Goal: Task Accomplishment & Management: Manage account settings

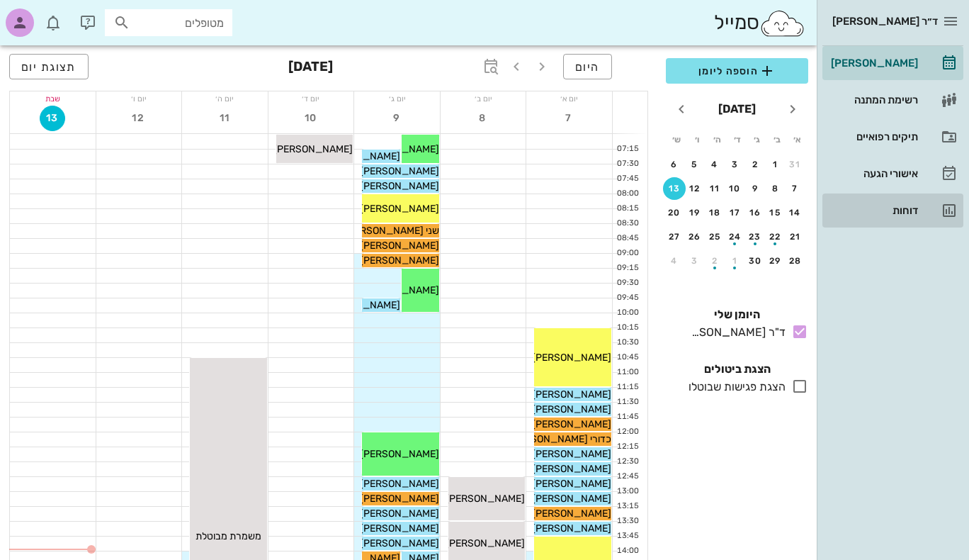
click at [907, 212] on div "דוחות" at bounding box center [873, 210] width 90 height 11
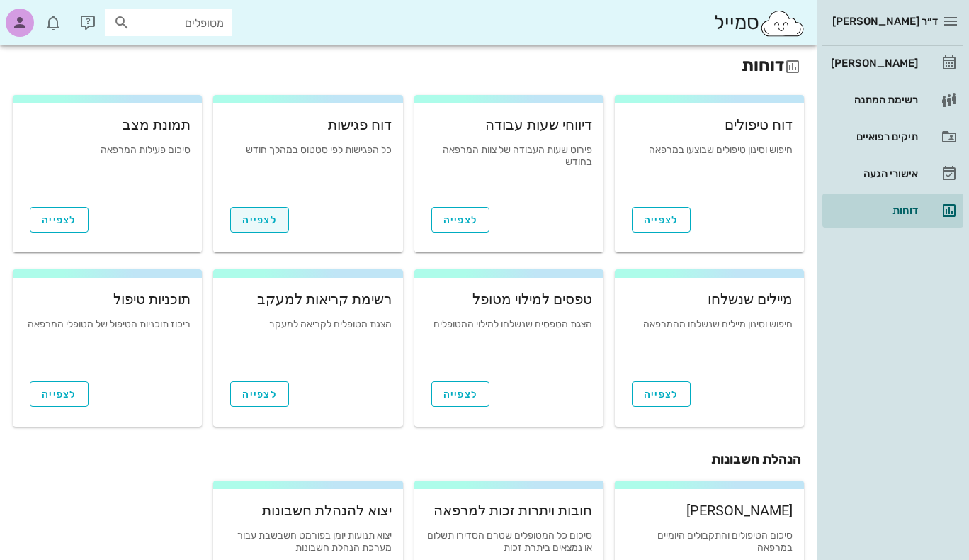
scroll to position [1, 0]
click at [251, 225] on span "לצפייה" at bounding box center [259, 221] width 35 height 12
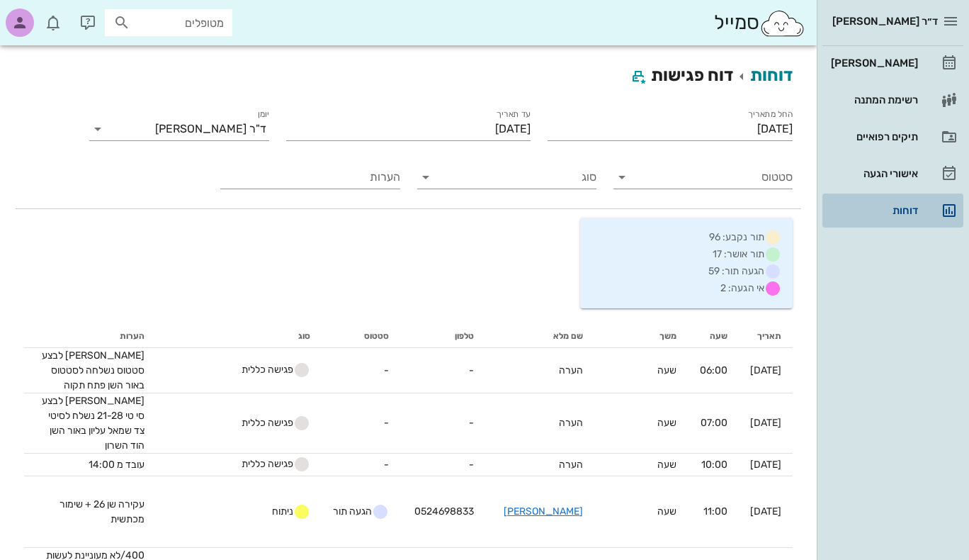
click at [891, 205] on div "דוחות" at bounding box center [873, 210] width 90 height 11
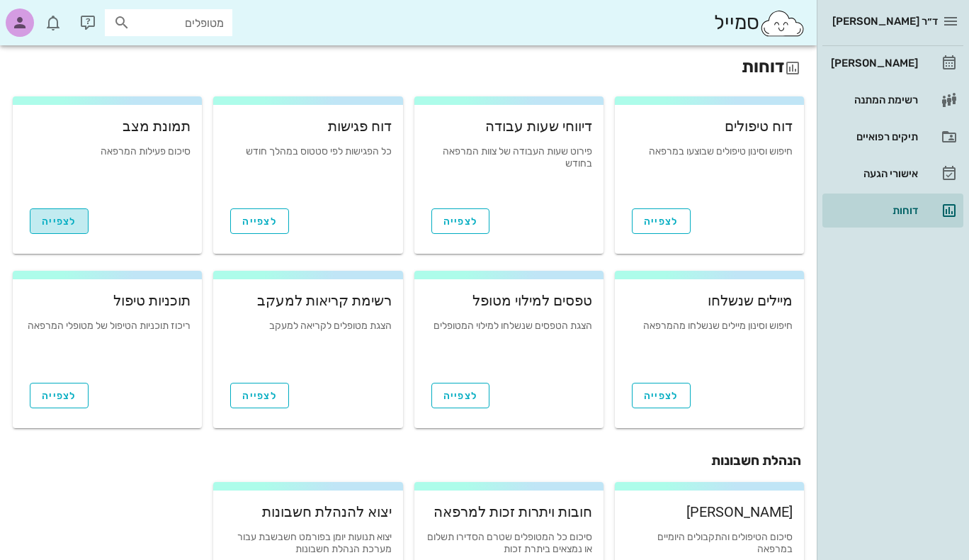
click at [66, 219] on span "לצפייה" at bounding box center [59, 221] width 35 height 12
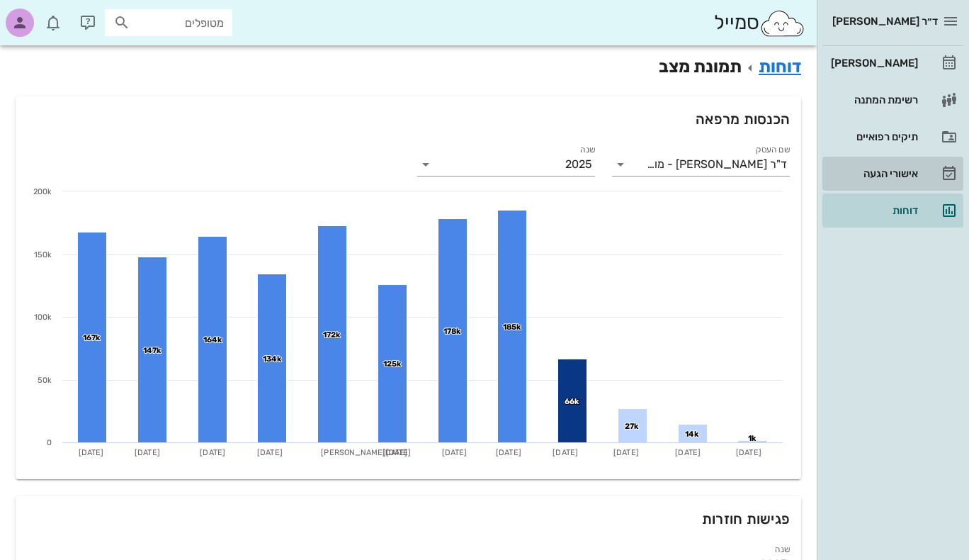
click at [890, 175] on div "אישורי הגעה" at bounding box center [873, 173] width 90 height 11
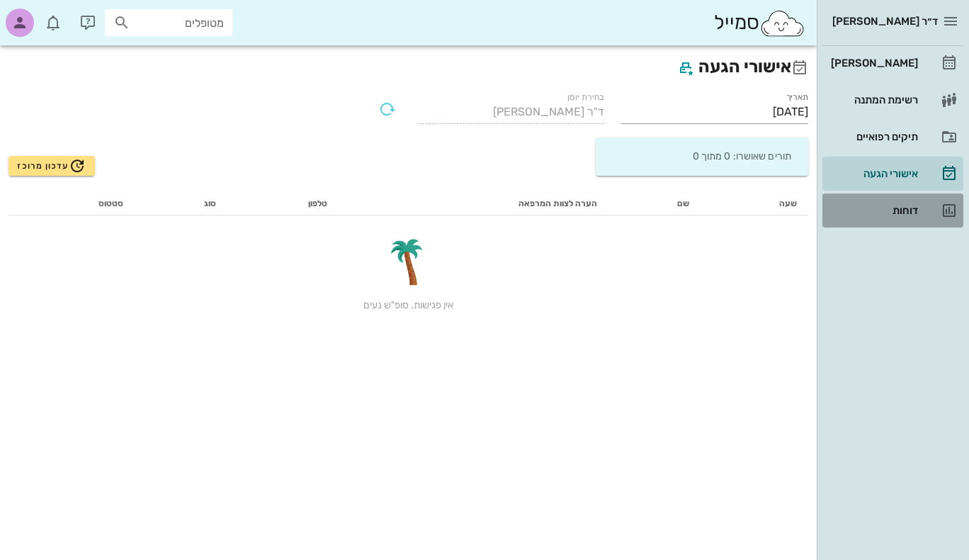
click at [891, 217] on div "דוחות" at bounding box center [873, 210] width 90 height 23
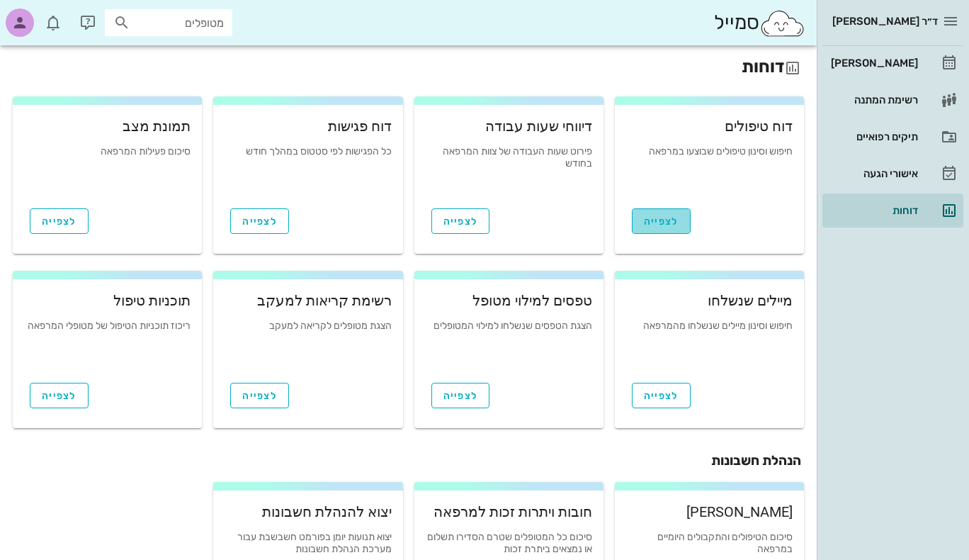
click at [650, 220] on span "לצפייה" at bounding box center [661, 221] width 35 height 12
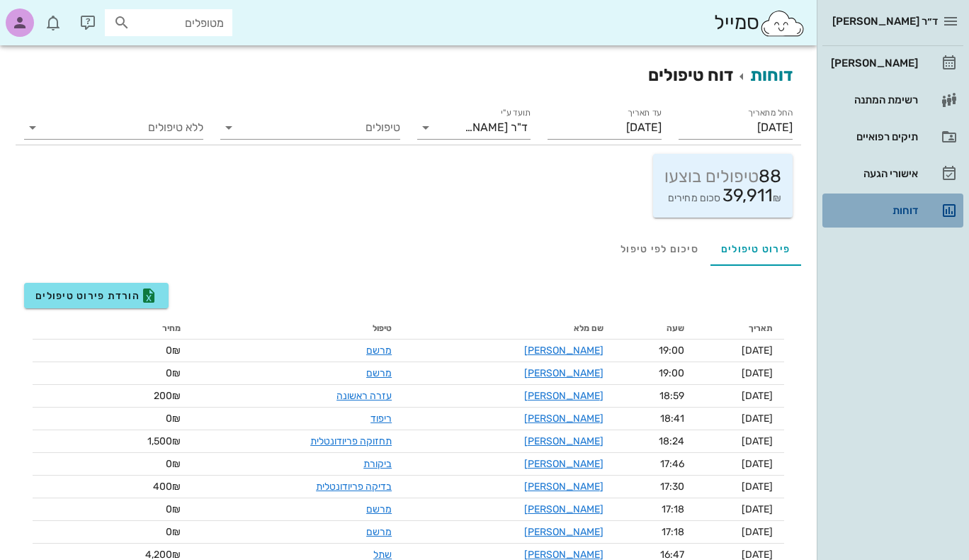
click at [891, 207] on div "דוחות" at bounding box center [873, 210] width 90 height 11
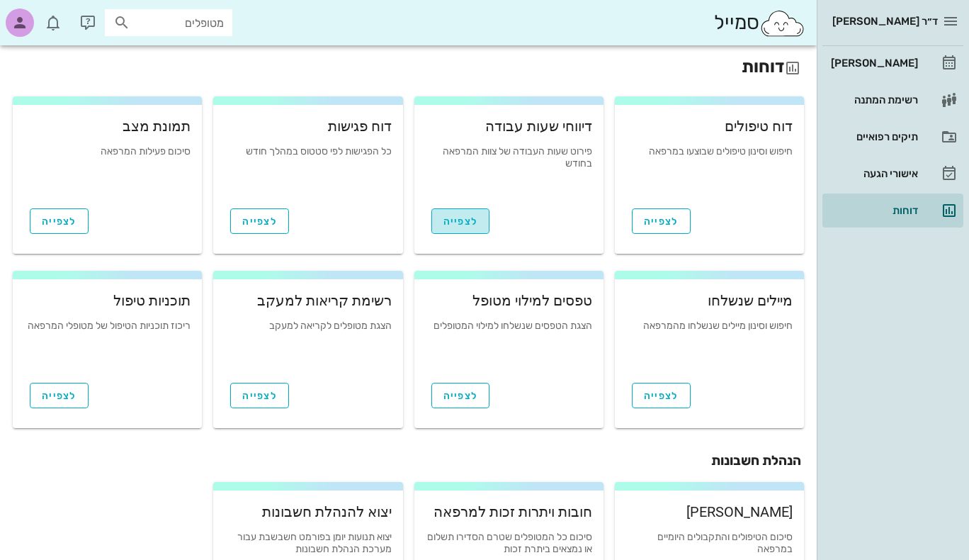
click at [453, 224] on span "לצפייה" at bounding box center [461, 221] width 35 height 12
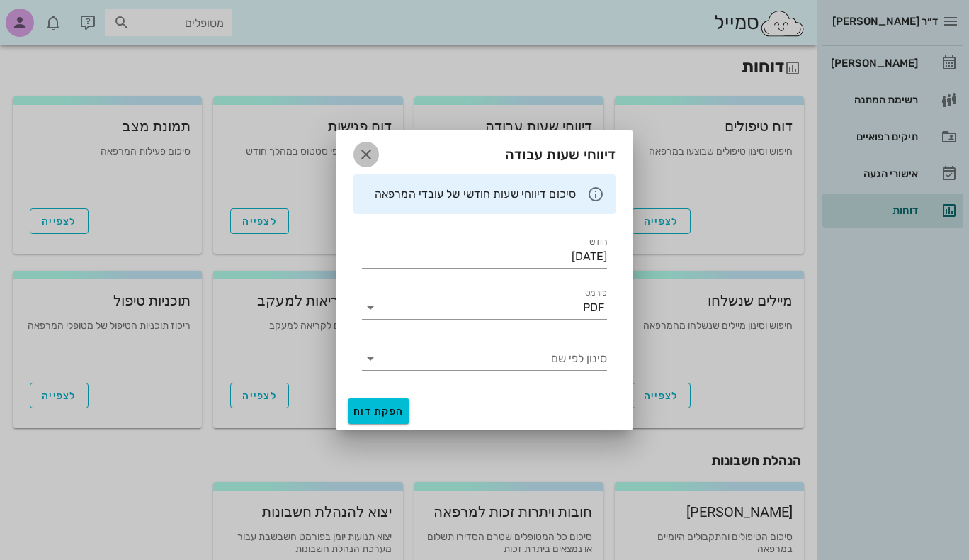
click at [368, 157] on icon "button" at bounding box center [366, 154] width 17 height 17
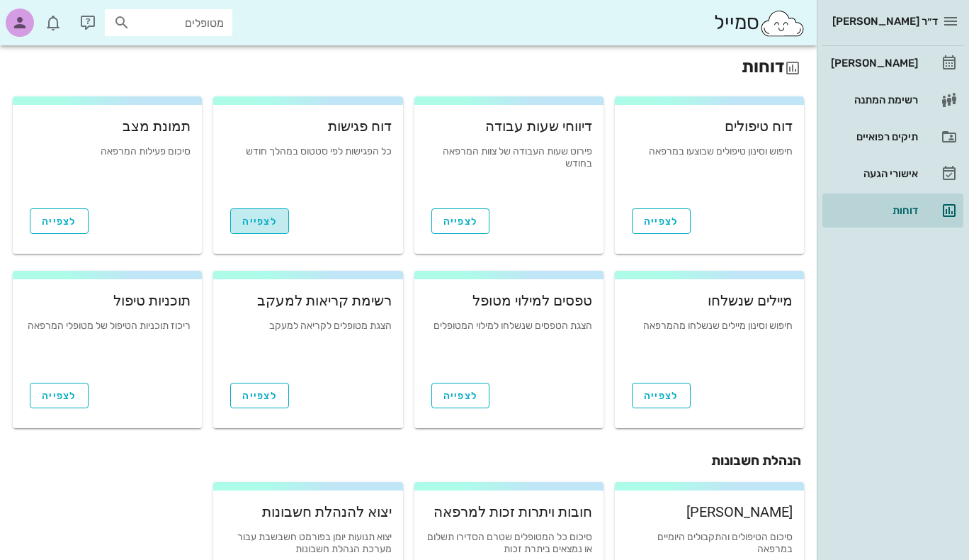
click at [262, 225] on span "לצפייה" at bounding box center [259, 221] width 35 height 12
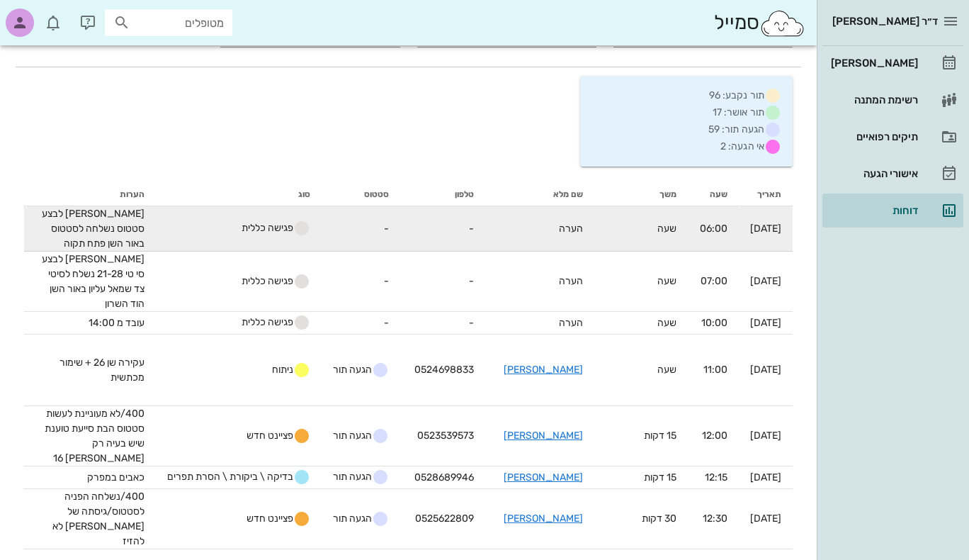
scroll to position [142, 0]
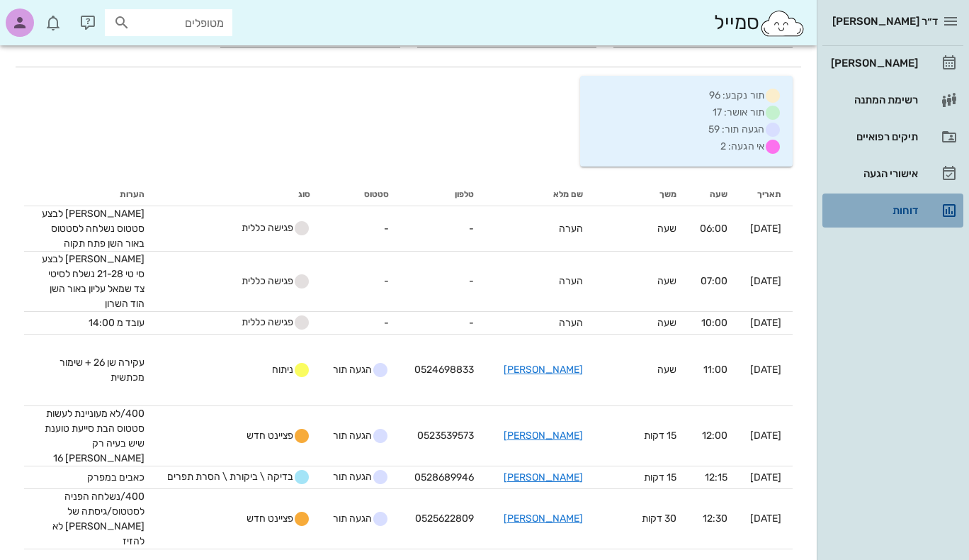
click at [918, 205] on div "דוחות" at bounding box center [873, 210] width 90 height 11
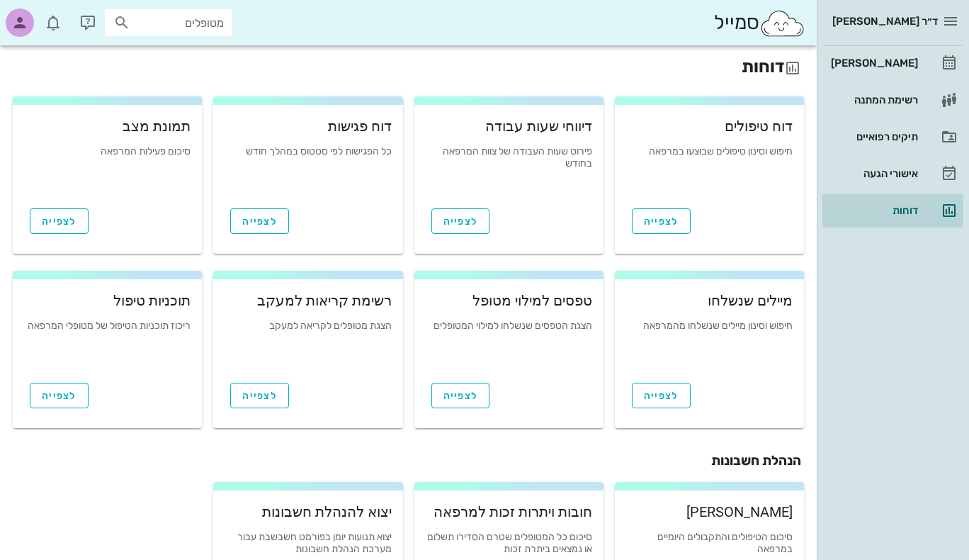
click at [130, 163] on div "סיכום פעילות המרפאה" at bounding box center [107, 167] width 167 height 43
click at [128, 167] on div "סיכום פעילות המרפאה" at bounding box center [107, 167] width 167 height 43
click at [67, 226] on span "לצפייה" at bounding box center [59, 221] width 35 height 12
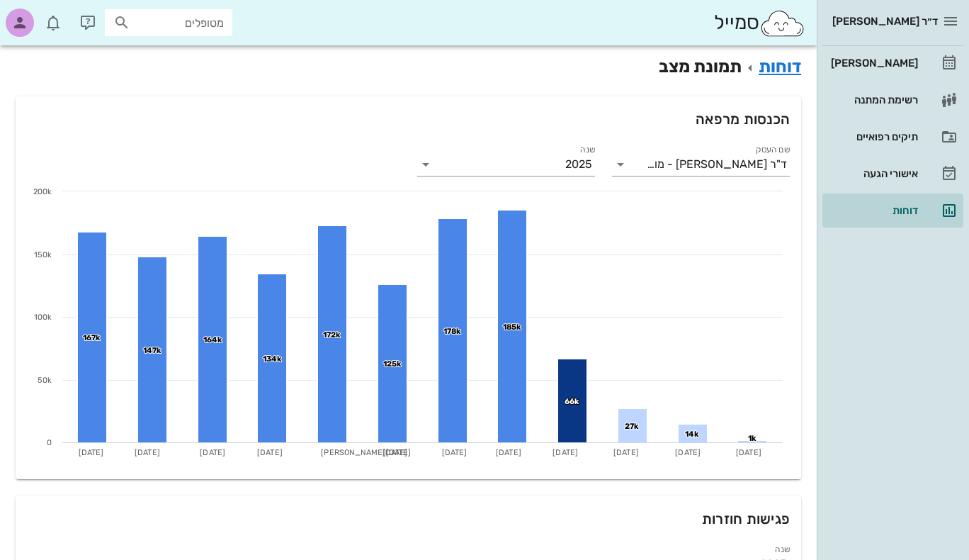
click at [658, 72] on h2 "דוחות תמונת מצב" at bounding box center [409, 67] width 786 height 26
click at [893, 202] on div "דוחות" at bounding box center [873, 210] width 90 height 23
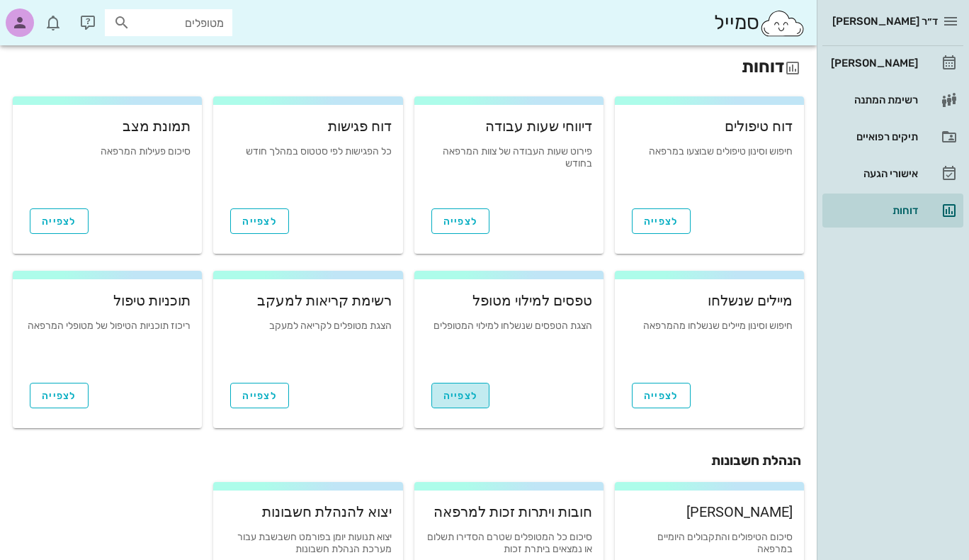
click at [470, 397] on span "לצפייה" at bounding box center [461, 396] width 35 height 12
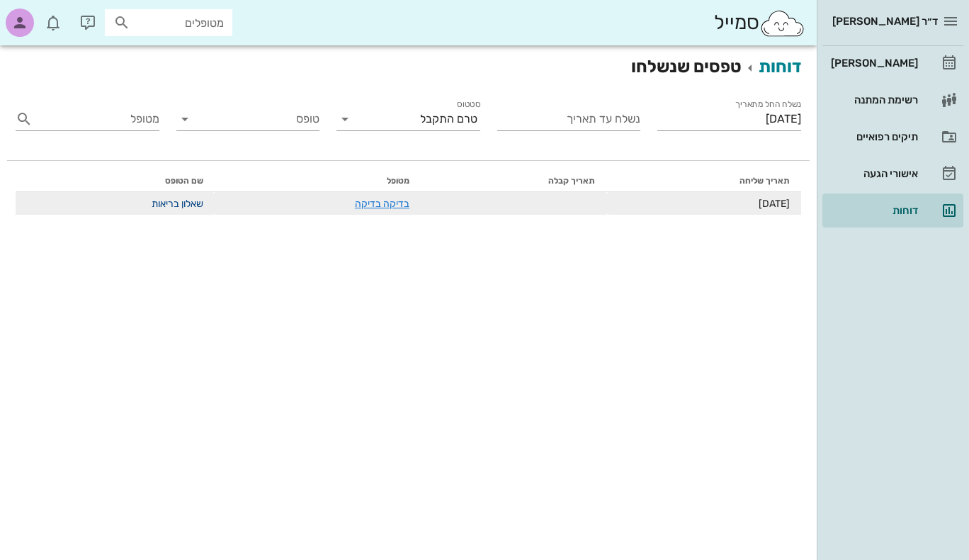
click at [179, 203] on link "שאלון בריאות" at bounding box center [178, 204] width 52 height 12
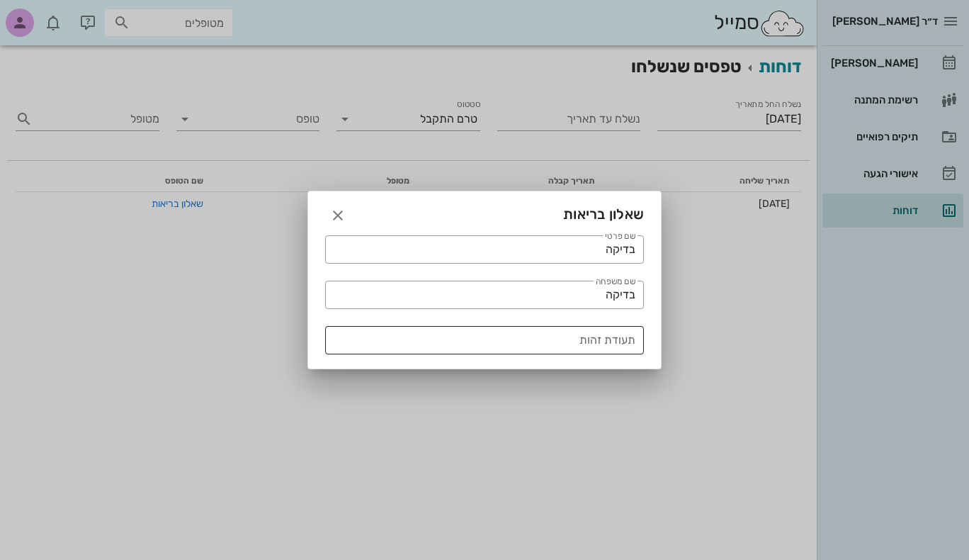
click at [538, 345] on textarea "תעודת זהות" at bounding box center [480, 341] width 310 height 23
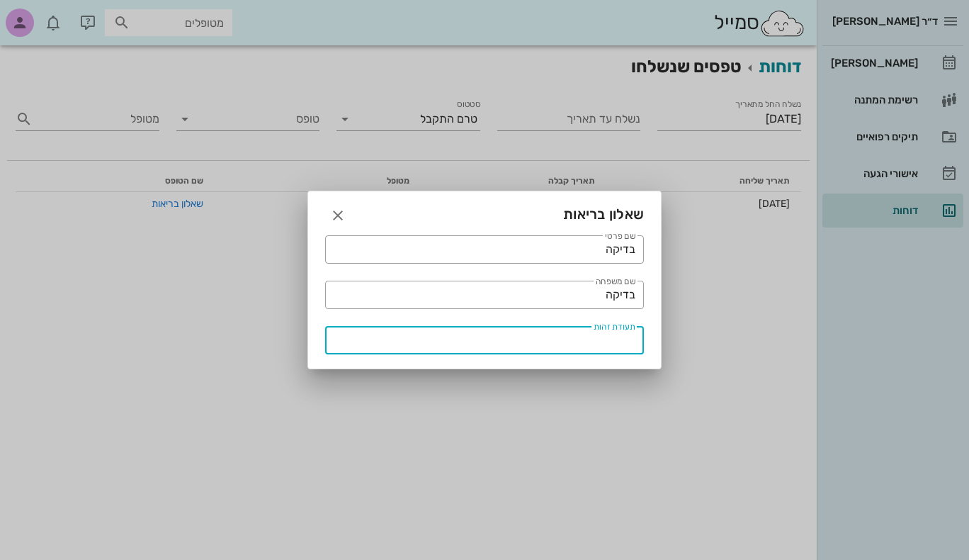
click at [522, 278] on div "​ שם משפחה בדיקה" at bounding box center [485, 294] width 336 height 45
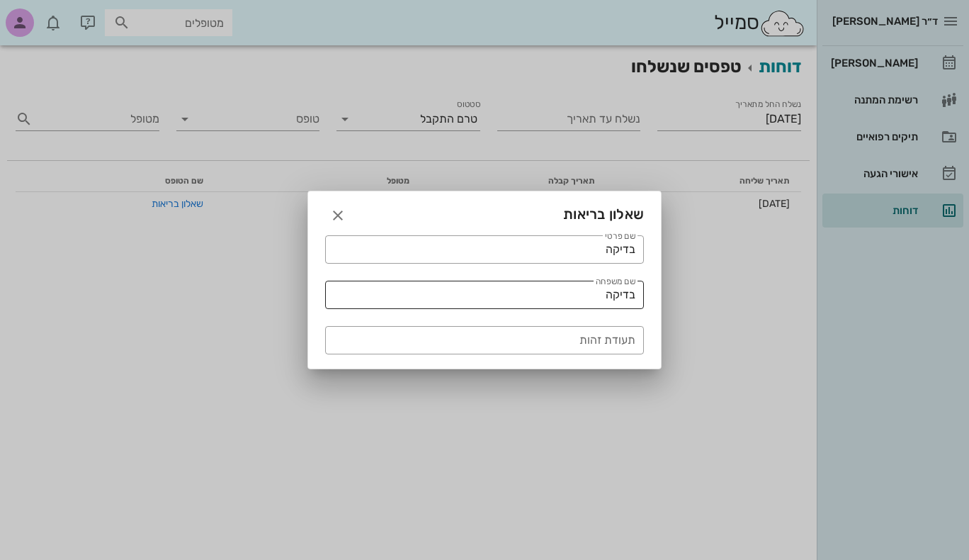
click at [524, 302] on textarea "בדיקה" at bounding box center [480, 296] width 310 height 23
click at [517, 252] on textarea "בדיקה" at bounding box center [480, 250] width 310 height 23
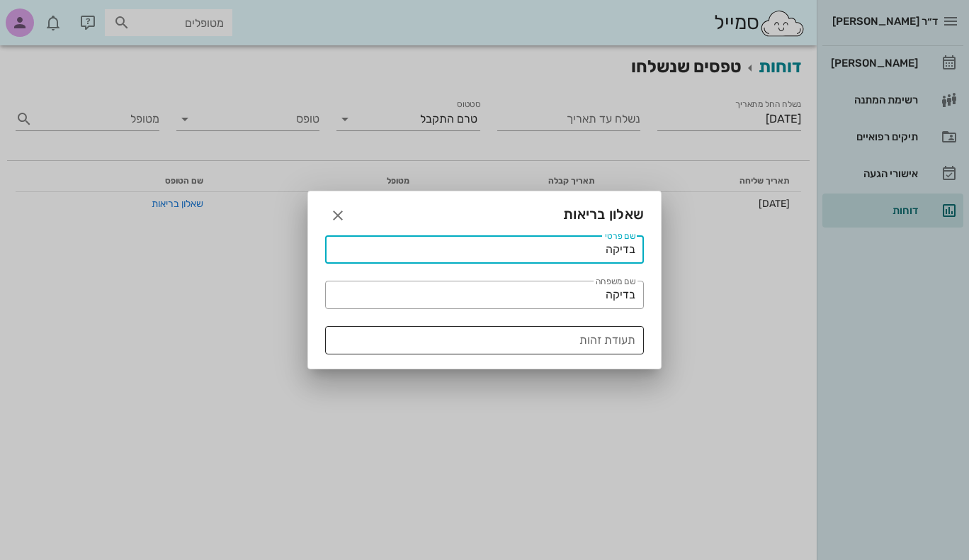
click at [530, 326] on div "תעודת זהות" at bounding box center [480, 340] width 310 height 28
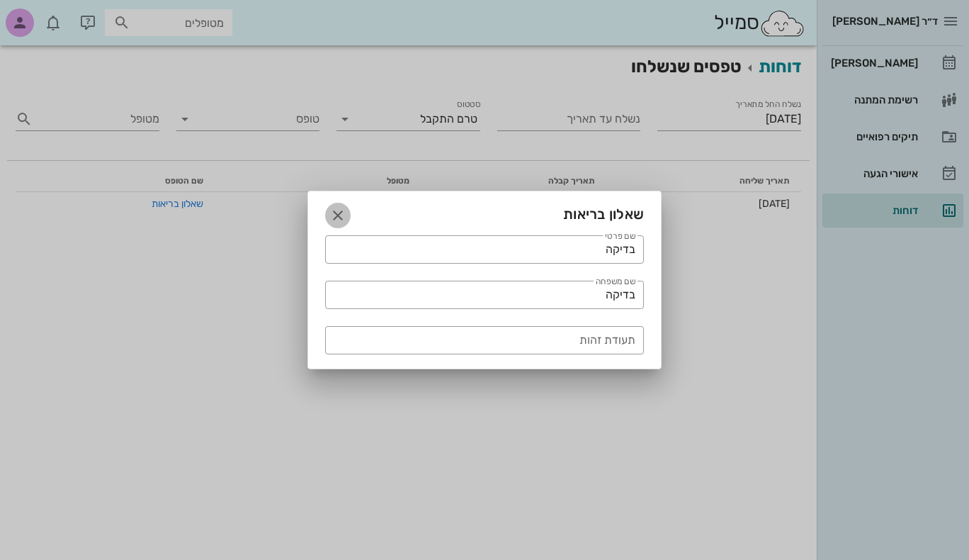
click at [340, 218] on icon "button" at bounding box center [337, 215] width 17 height 17
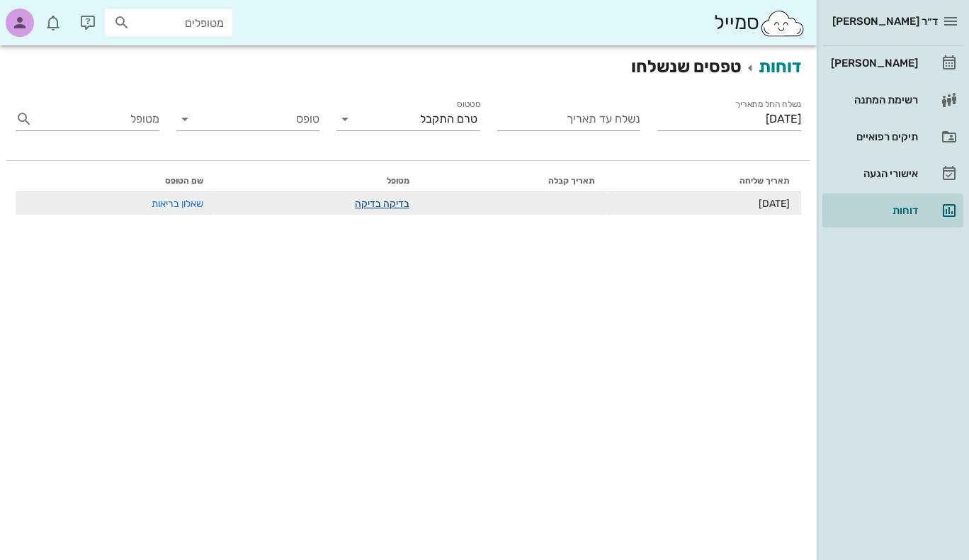
click at [371, 207] on link "בדיקה בדיקה" at bounding box center [382, 204] width 55 height 12
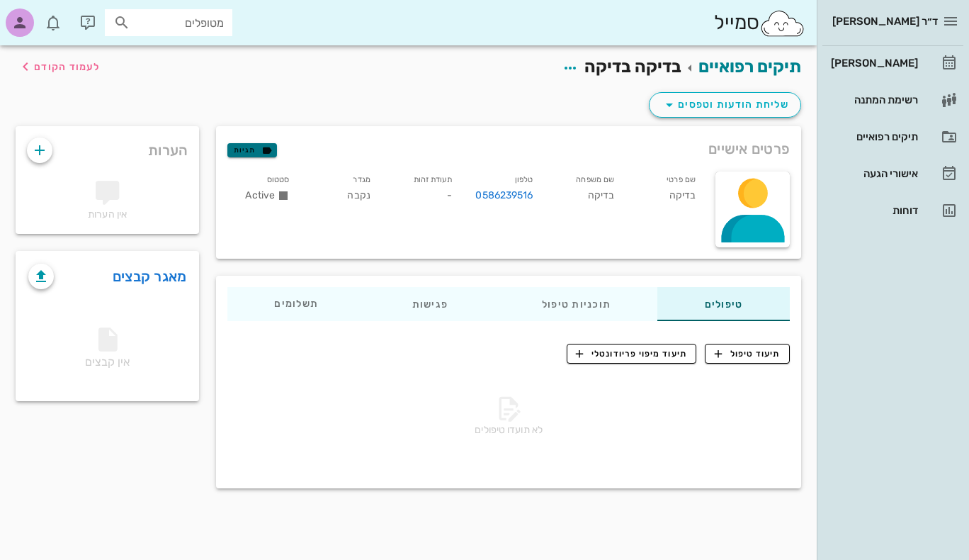
click at [254, 145] on span "תגיות" at bounding box center [252, 150] width 37 height 13
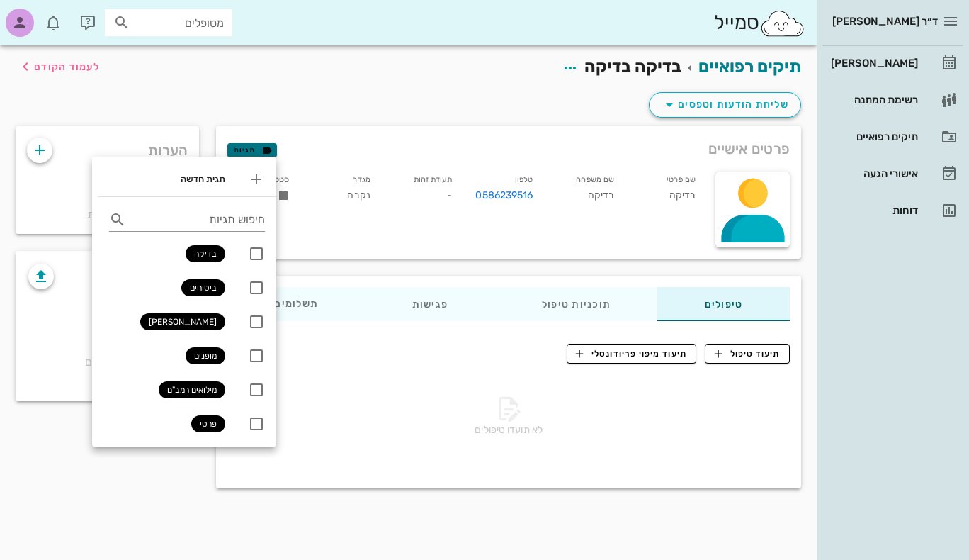
click at [253, 145] on span "תגיות" at bounding box center [252, 150] width 37 height 13
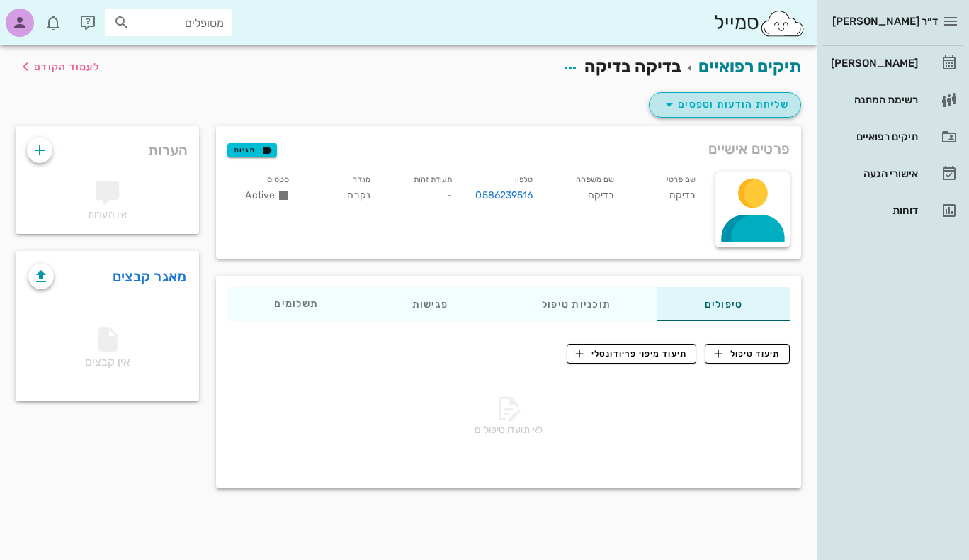
click at [701, 103] on span "שליחת הודעות וטפסים" at bounding box center [725, 104] width 128 height 17
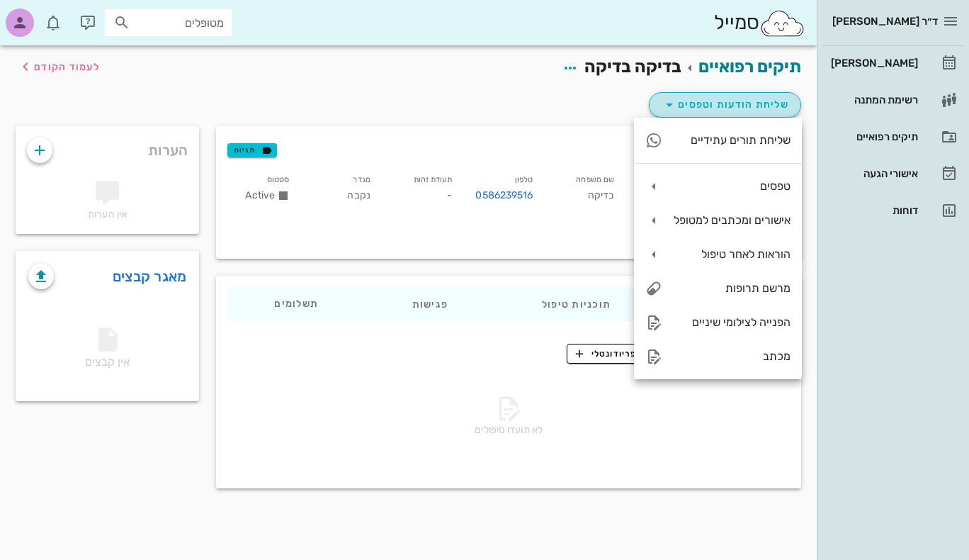
click at [700, 103] on span "שליחת הודעות וטפסים" at bounding box center [725, 104] width 128 height 17
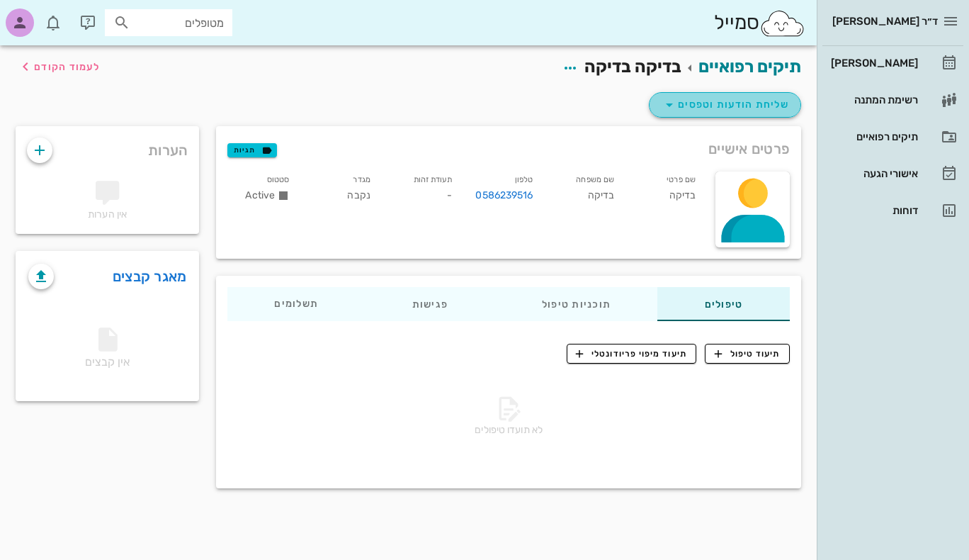
click at [700, 102] on span "שליחת הודעות וטפסים" at bounding box center [725, 104] width 128 height 17
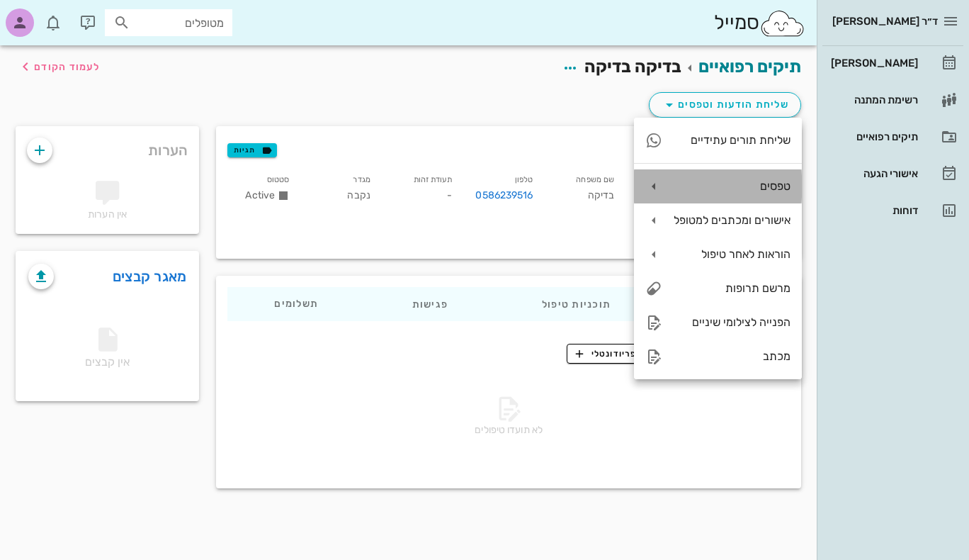
click at [726, 184] on div "טפסים" at bounding box center [732, 185] width 117 height 13
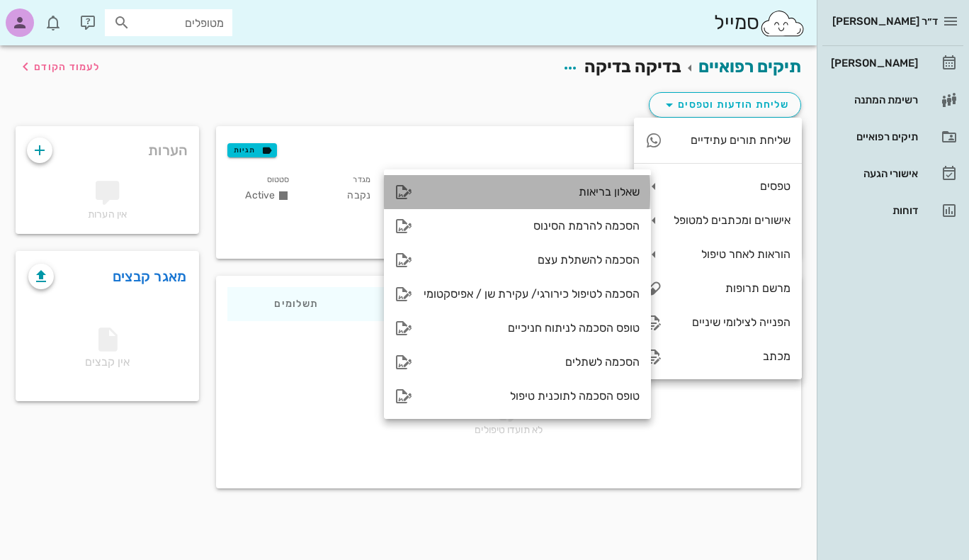
click at [604, 185] on div "שאלון בריאות" at bounding box center [517, 192] width 267 height 34
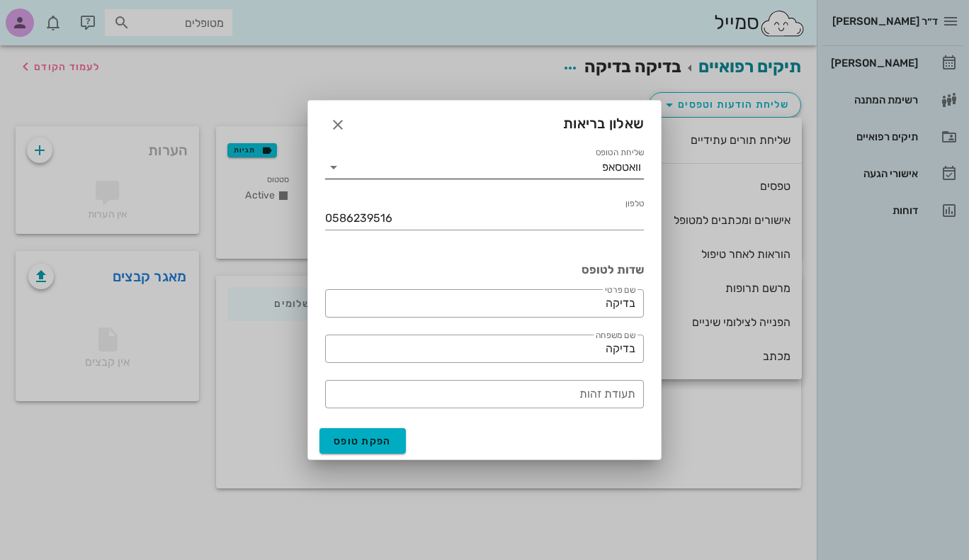
click at [334, 165] on icon at bounding box center [333, 167] width 17 height 17
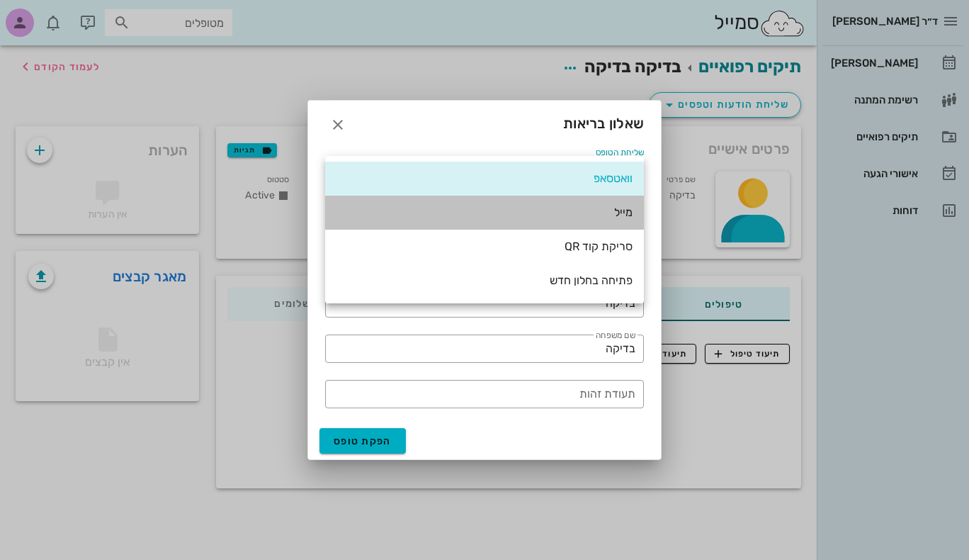
click at [412, 209] on div "מייל" at bounding box center [485, 211] width 296 height 13
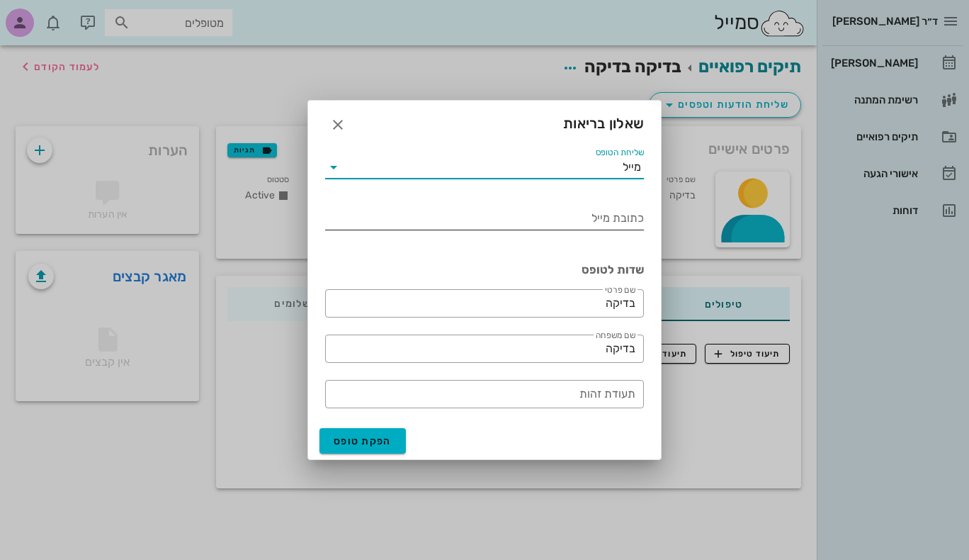
click at [409, 208] on input "כתובת מייל" at bounding box center [484, 218] width 319 height 23
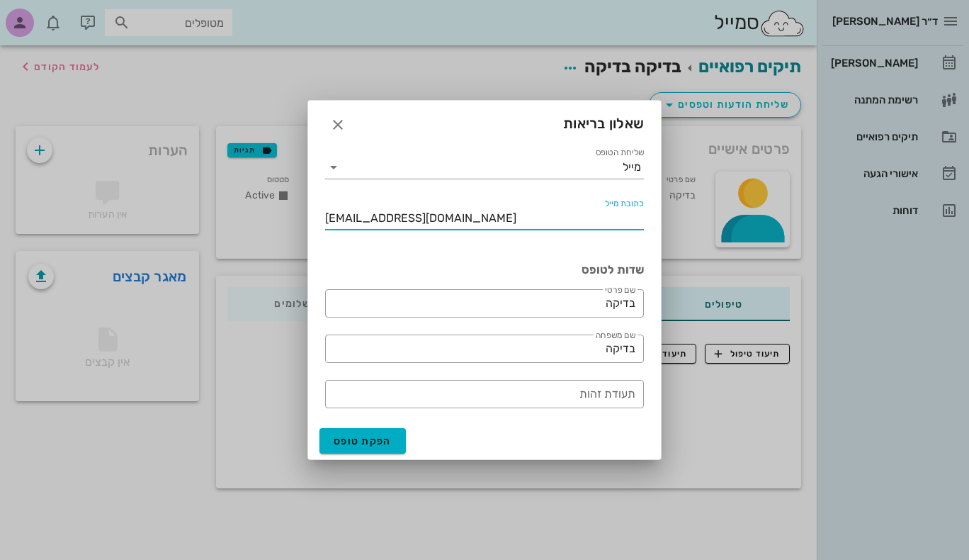
type input "[EMAIL_ADDRESS][DOMAIN_NAME]"
click at [373, 417] on div "שליחת הטופס מייל כתובת [PERSON_NAME] [PERSON_NAME][EMAIL_ADDRESS][DOMAIN_NAME] …" at bounding box center [484, 279] width 353 height 286
click at [373, 437] on span "הפקת טופס" at bounding box center [363, 441] width 58 height 12
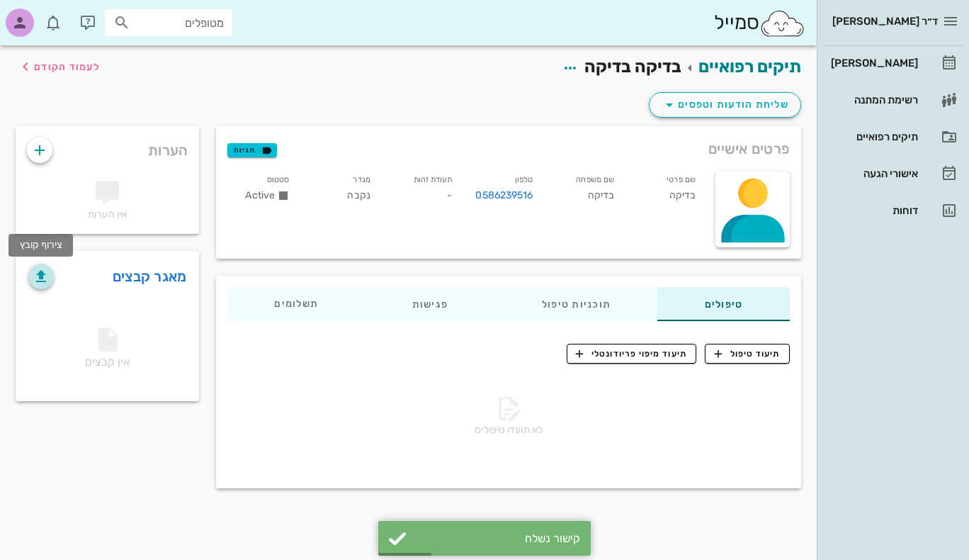
click at [35, 271] on icon "button" at bounding box center [41, 276] width 17 height 17
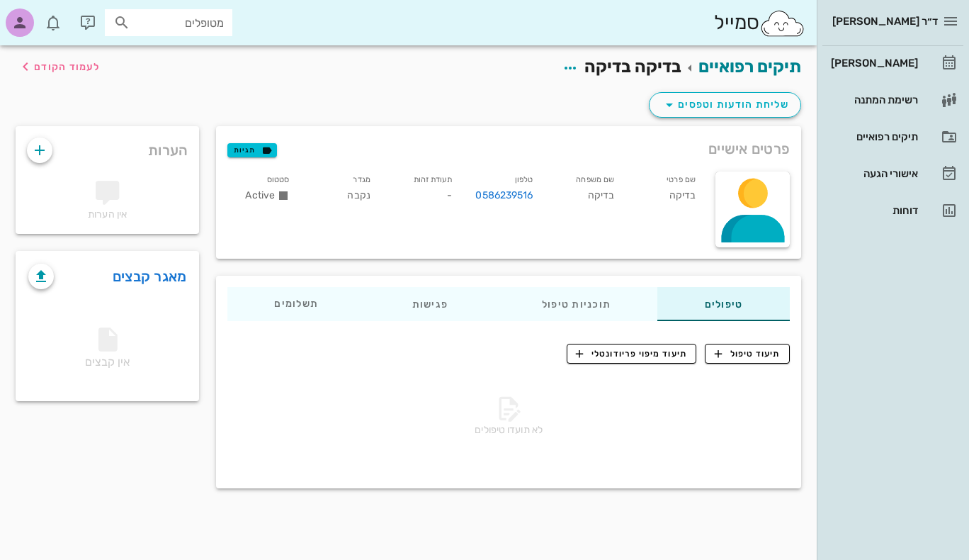
click at [96, 354] on div "אין קבצים" at bounding box center [107, 349] width 181 height 99
click at [132, 188] on div "אין הערות" at bounding box center [107, 200] width 178 height 61
click at [918, 70] on div "[PERSON_NAME]" at bounding box center [873, 63] width 90 height 23
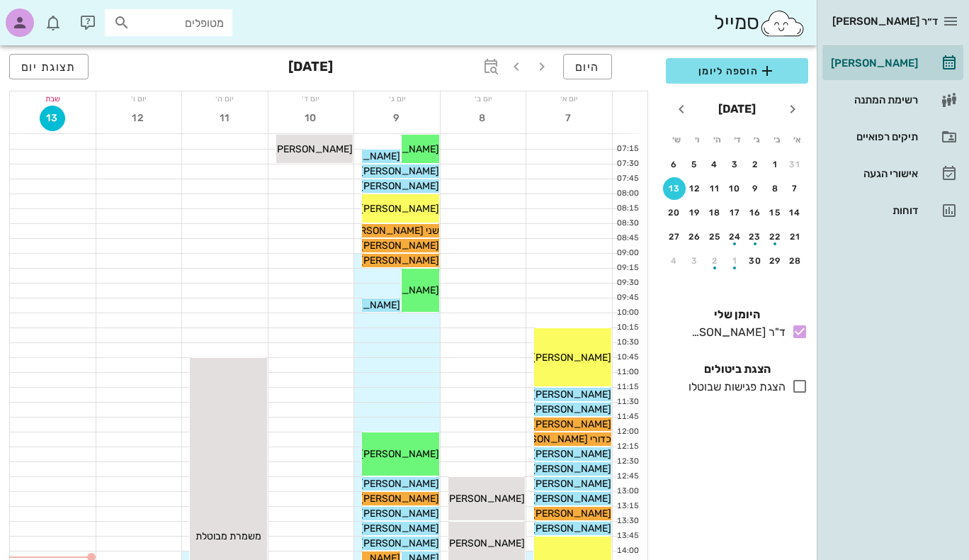
click at [179, 20] on input "מטופלים" at bounding box center [178, 22] width 91 height 18
click at [180, 21] on input "text" at bounding box center [178, 22] width 91 height 18
type input "בד"
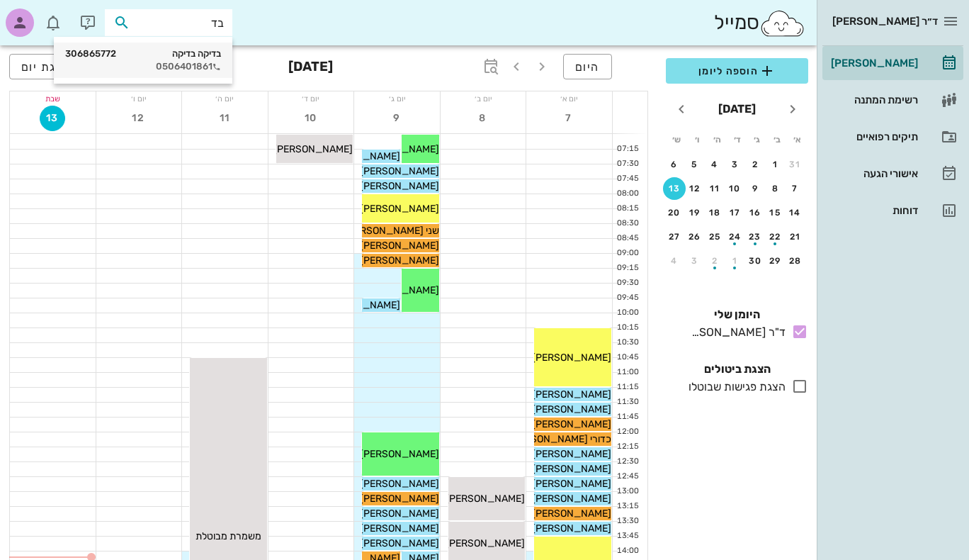
click at [198, 69] on div "0506401861" at bounding box center [143, 66] width 156 height 11
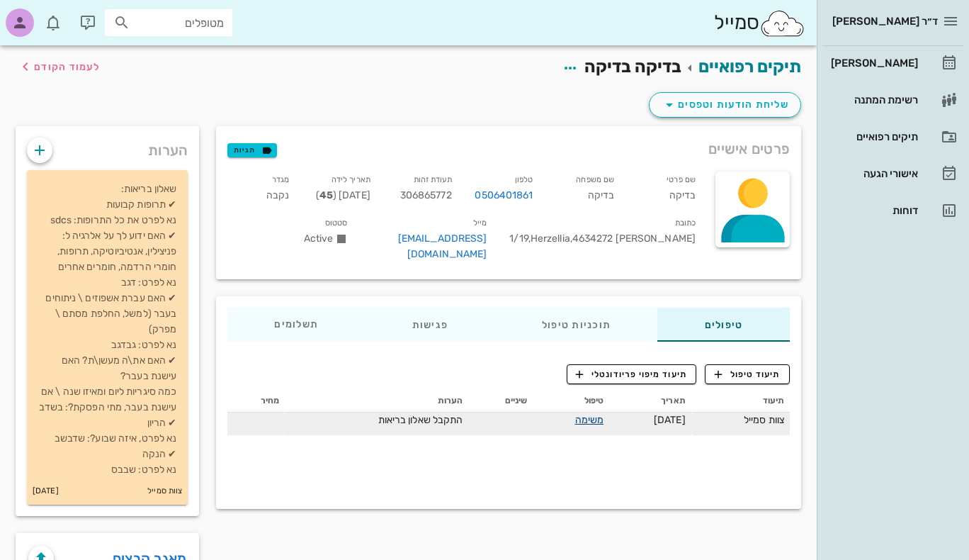
click at [575, 414] on link "משימה" at bounding box center [589, 420] width 29 height 12
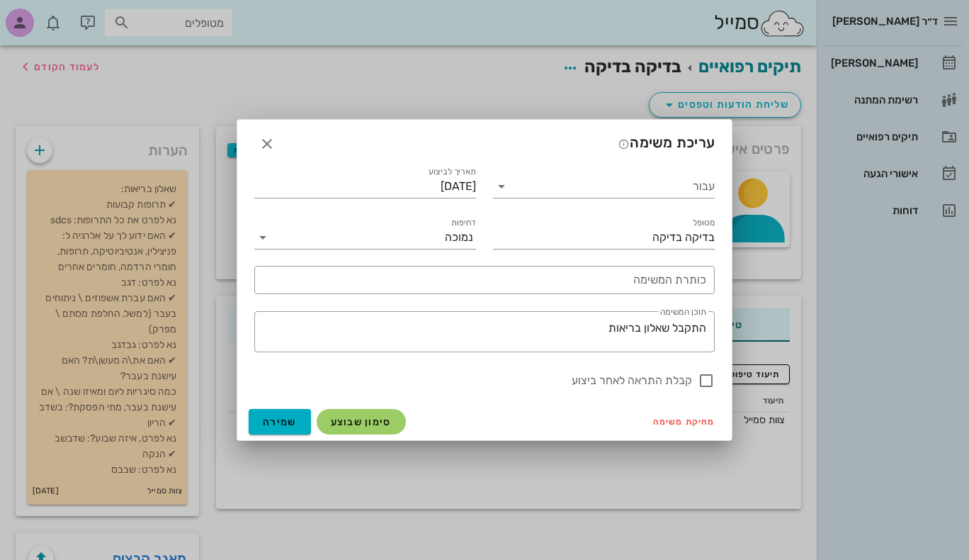
click at [436, 398] on div "עבור תאריך לביצוע [DATE] מטופל בדיקה בדיקה דחיפות נמוכה ​ כותרת המשימה ​ תוכן ה…" at bounding box center [484, 279] width 495 height 248
click at [259, 235] on icon at bounding box center [262, 237] width 17 height 17
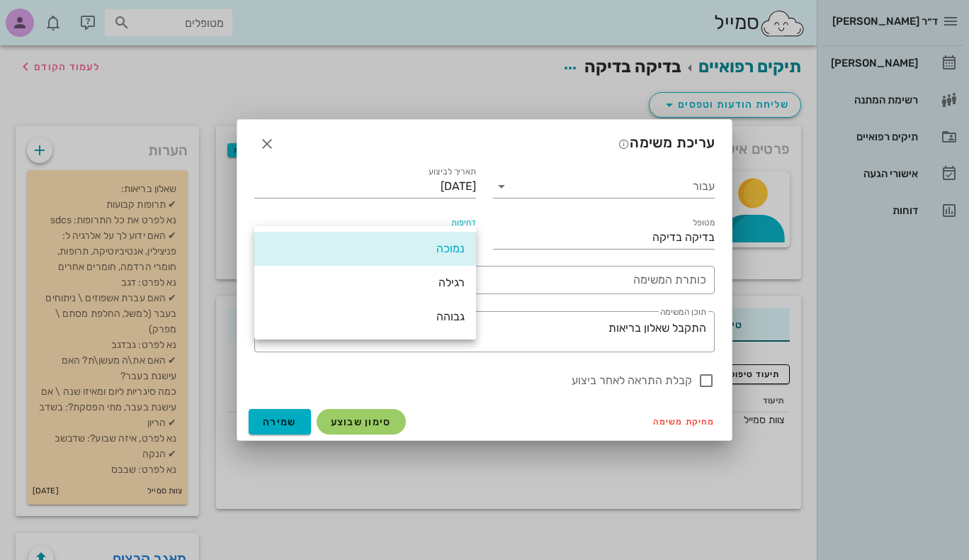
click at [259, 237] on div "נמוכה" at bounding box center [365, 249] width 222 height 34
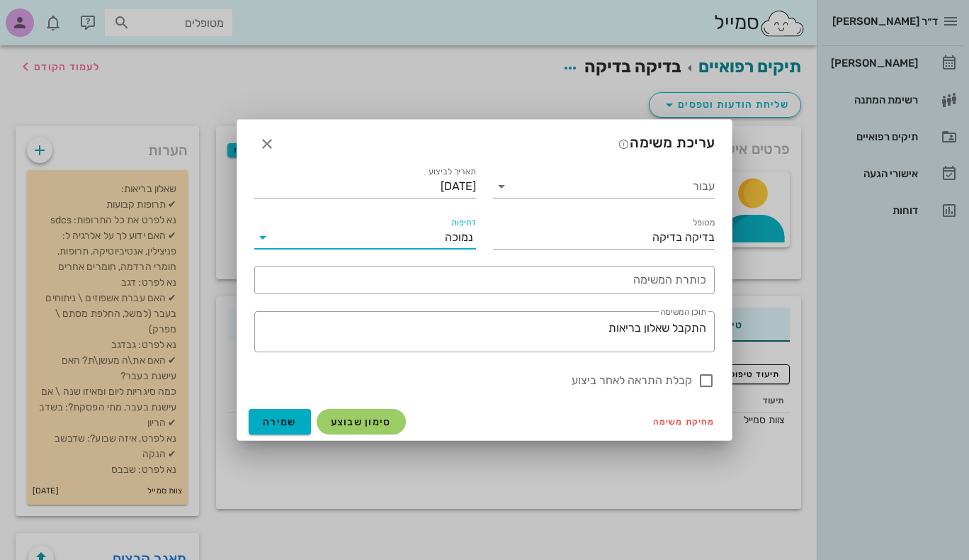
click at [465, 410] on div "מחיקת משימה סימון שבוצע שמירה" at bounding box center [484, 421] width 495 height 37
click at [267, 145] on icon "button" at bounding box center [267, 143] width 17 height 17
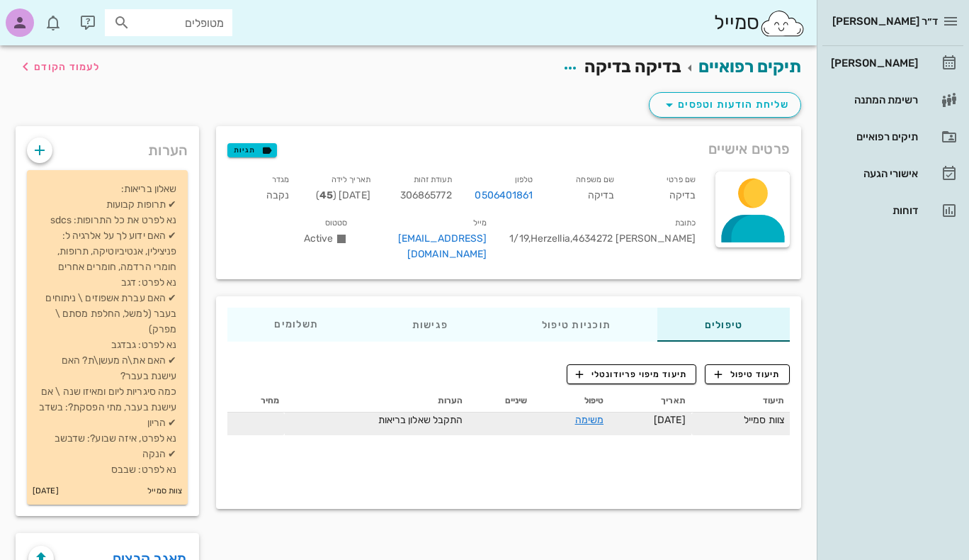
click at [417, 414] on span "התקבל שאלון בריאות" at bounding box center [420, 420] width 85 height 12
click at [758, 412] on div "צוות סמייל" at bounding box center [740, 419] width 87 height 15
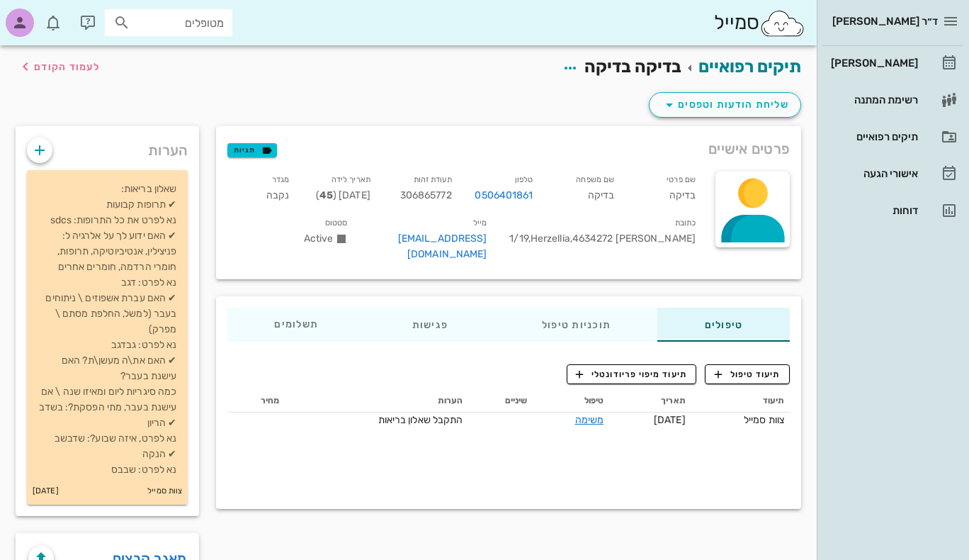
click at [270, 390] on th "מחיר" at bounding box center [255, 401] width 57 height 23
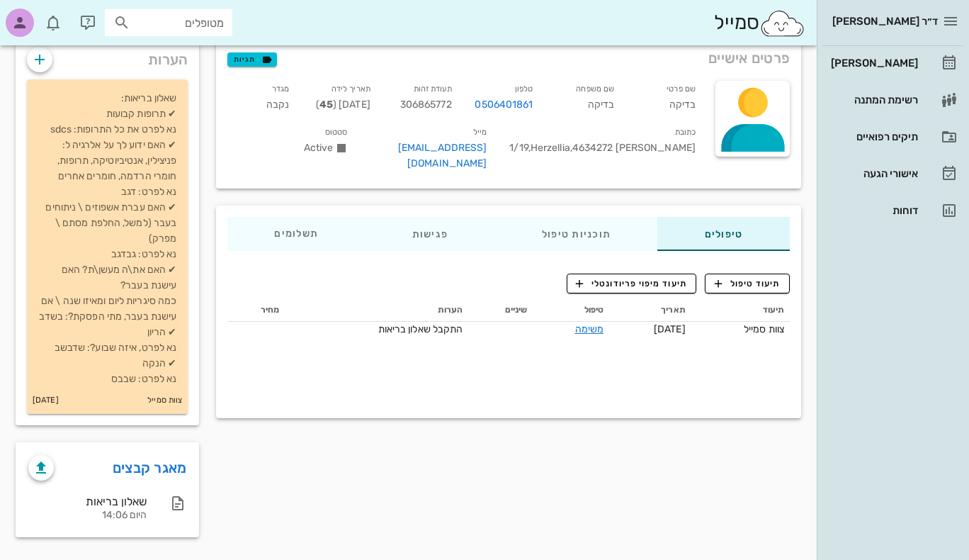
scroll to position [106, 0]
click at [565, 217] on div "תוכניות טיפול" at bounding box center [576, 234] width 163 height 34
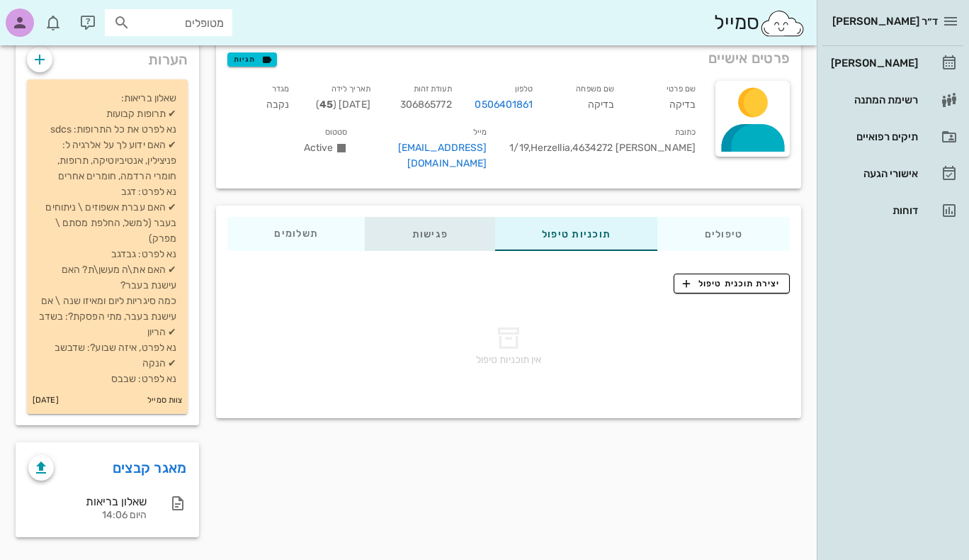
click at [447, 217] on div "פגישות" at bounding box center [431, 234] width 130 height 34
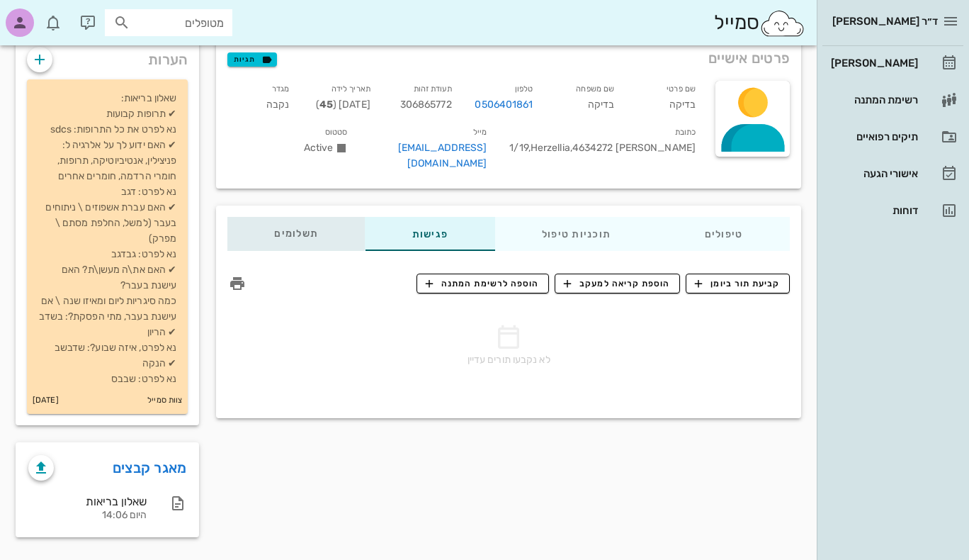
click at [300, 217] on div "תשלומים 0₪" at bounding box center [295, 234] width 137 height 34
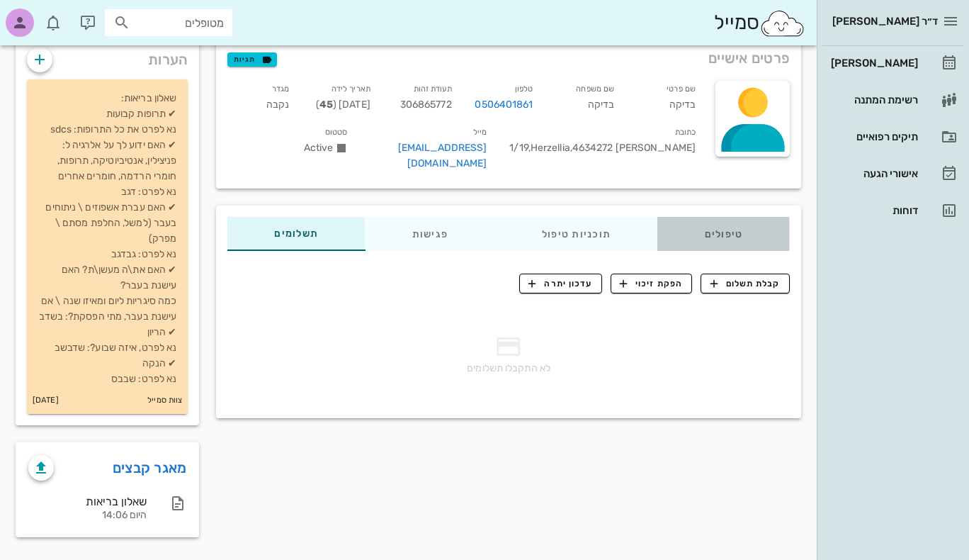
click at [741, 217] on div "טיפולים" at bounding box center [724, 234] width 132 height 34
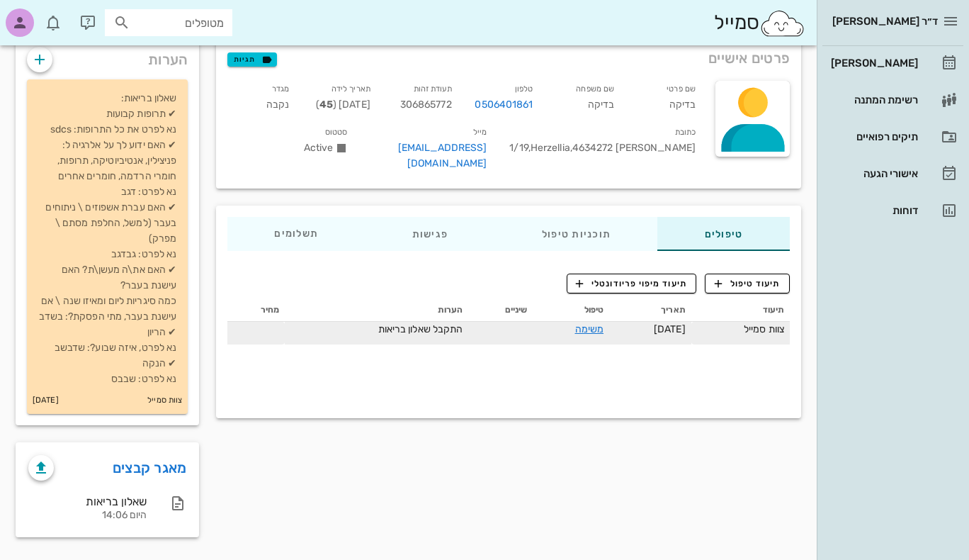
click at [752, 322] on div "צוות סמייל" at bounding box center [740, 329] width 87 height 15
click at [575, 323] on link "משימה" at bounding box center [589, 329] width 29 height 12
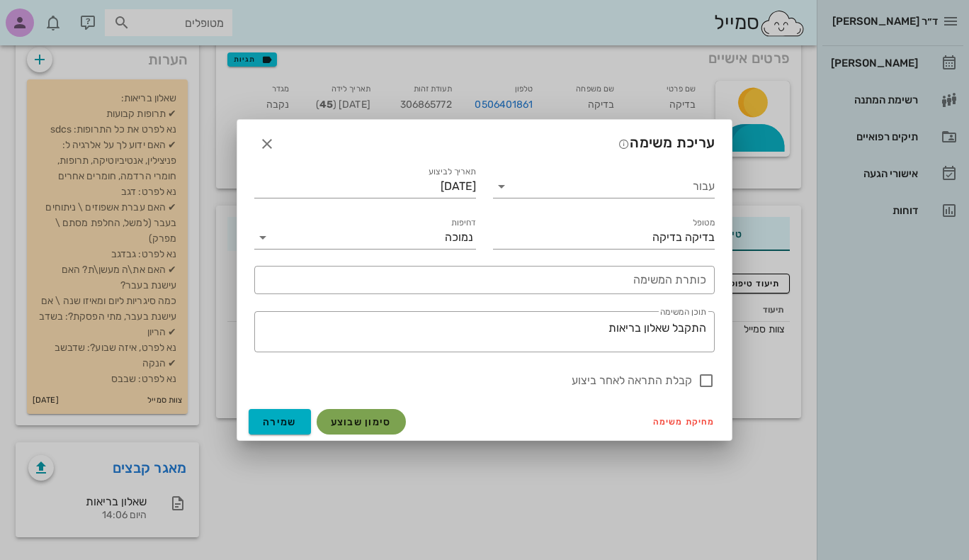
click at [373, 422] on span "סימון שבוצע" at bounding box center [361, 422] width 61 height 12
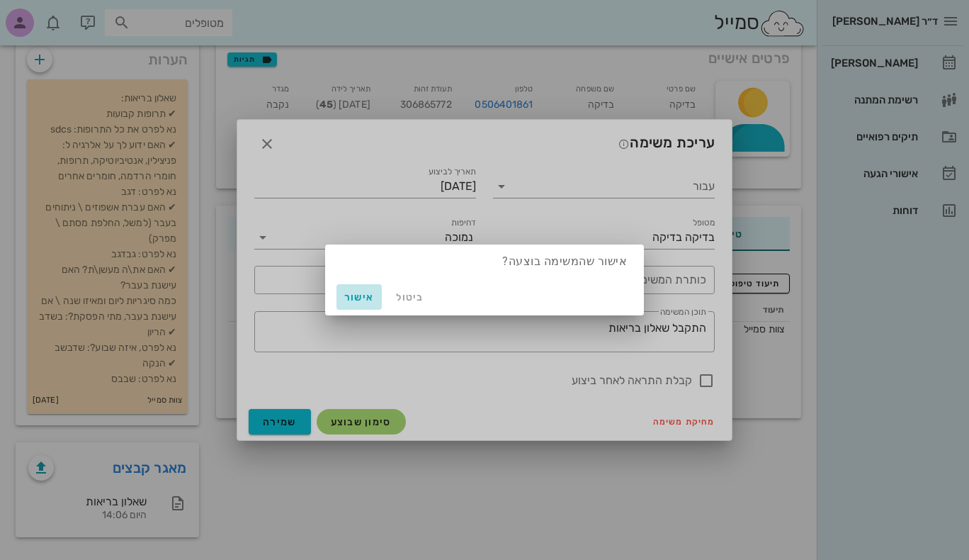
click at [362, 296] on span "אישור" at bounding box center [359, 297] width 34 height 12
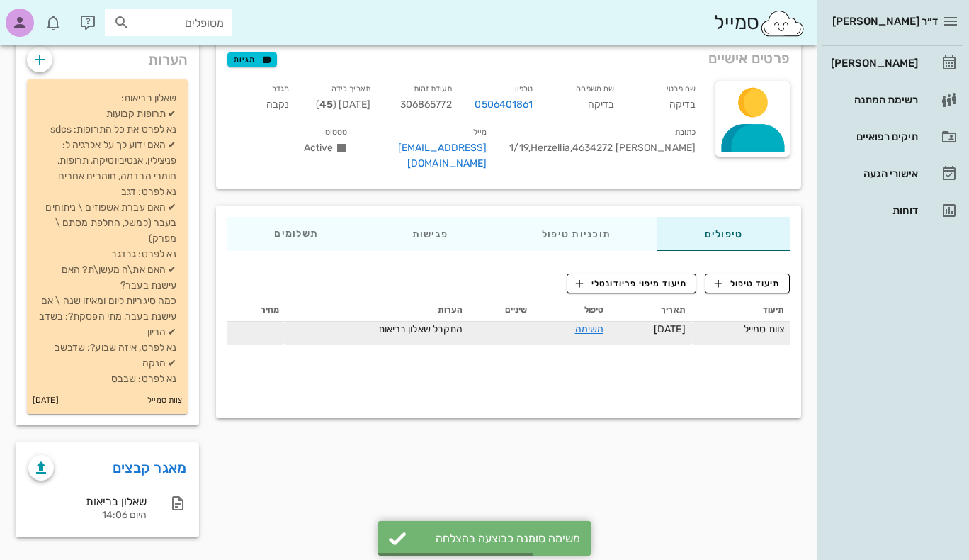
click at [411, 323] on span "התקבל שאלון בריאות" at bounding box center [420, 329] width 85 height 12
click at [575, 323] on link "משימה" at bounding box center [589, 329] width 29 height 12
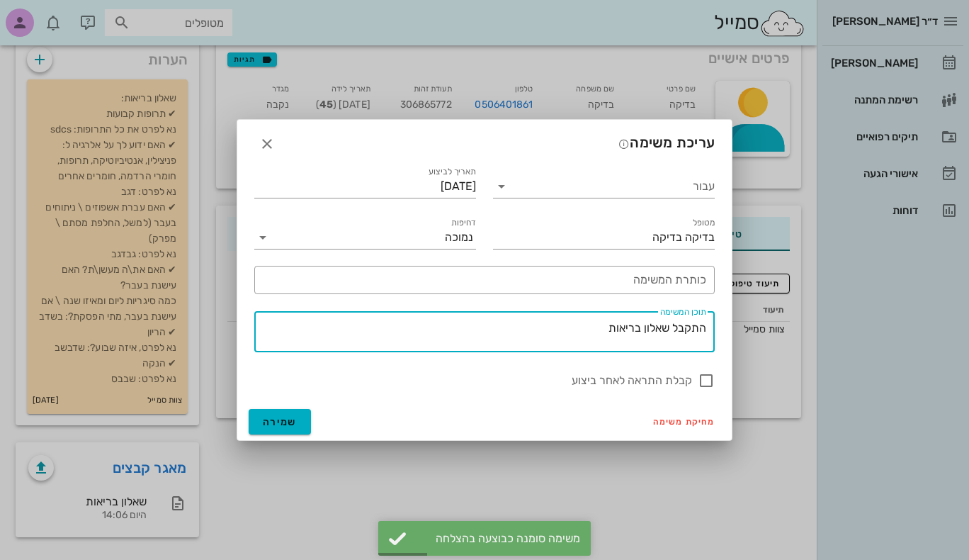
click at [578, 333] on textarea "התקבל שאלון בריאות" at bounding box center [481, 335] width 449 height 34
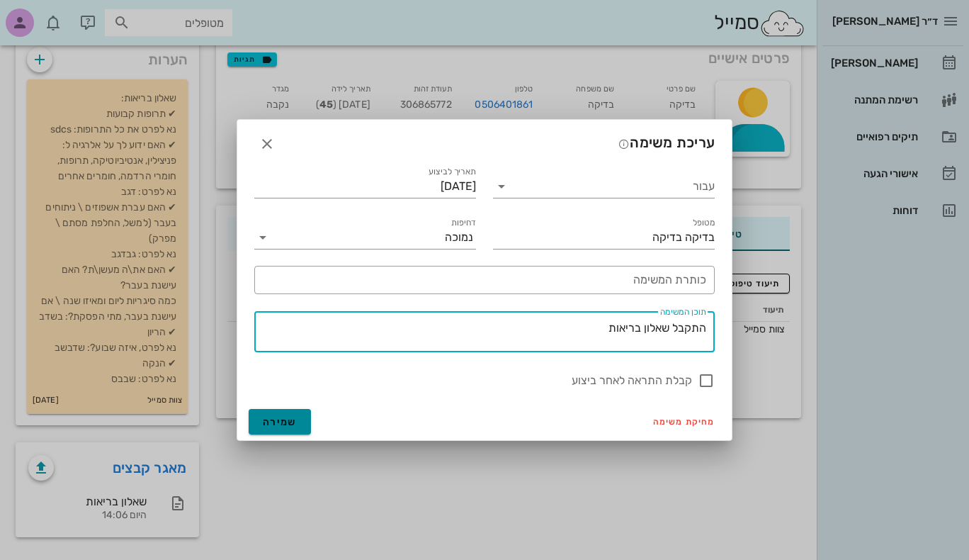
click at [282, 428] on button "שמירה" at bounding box center [280, 422] width 62 height 26
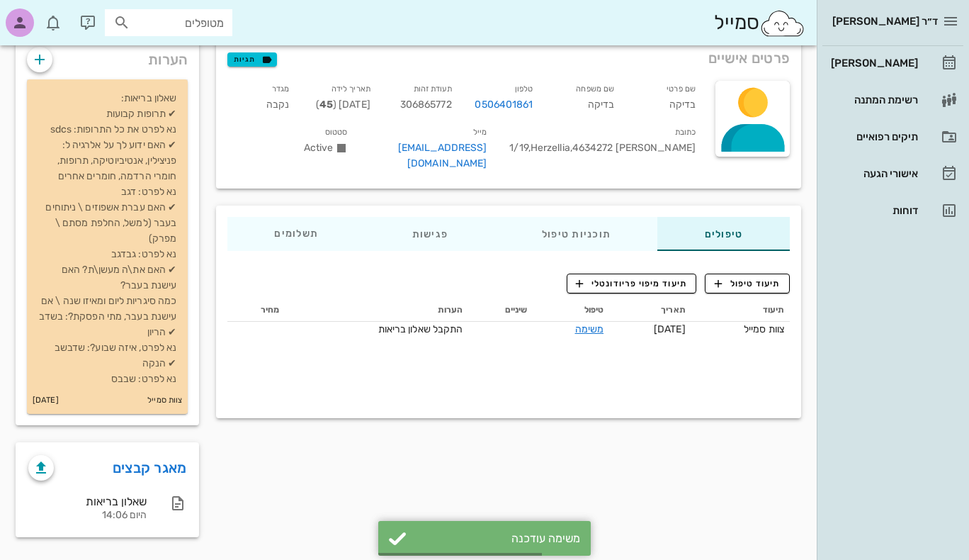
click at [106, 249] on p "שאלון בריאות: ✔ תרופות קבועות נא לפרט את כל התרופות: sdcs ✔ האם ידוע לך על אלרג…" at bounding box center [107, 239] width 138 height 296
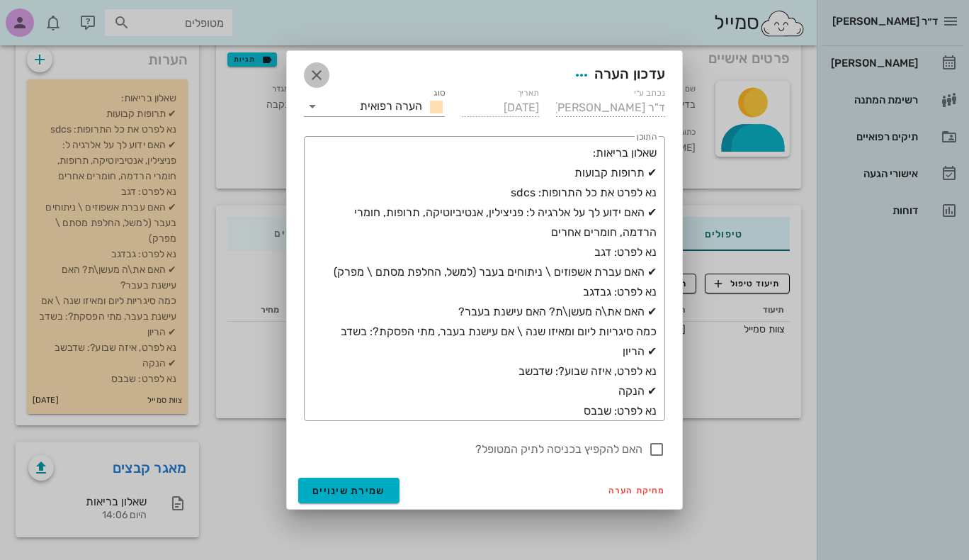
click at [316, 74] on icon "button" at bounding box center [316, 75] width 17 height 17
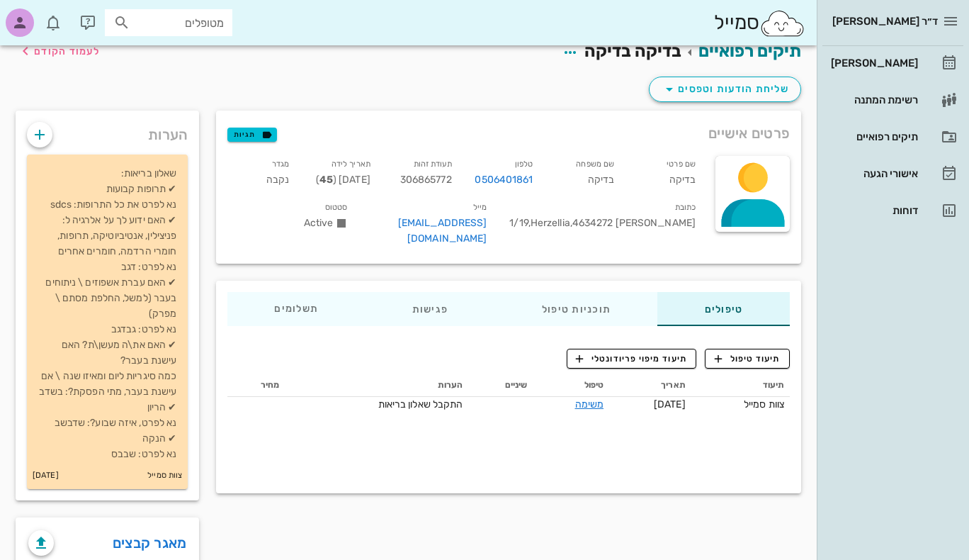
scroll to position [0, 0]
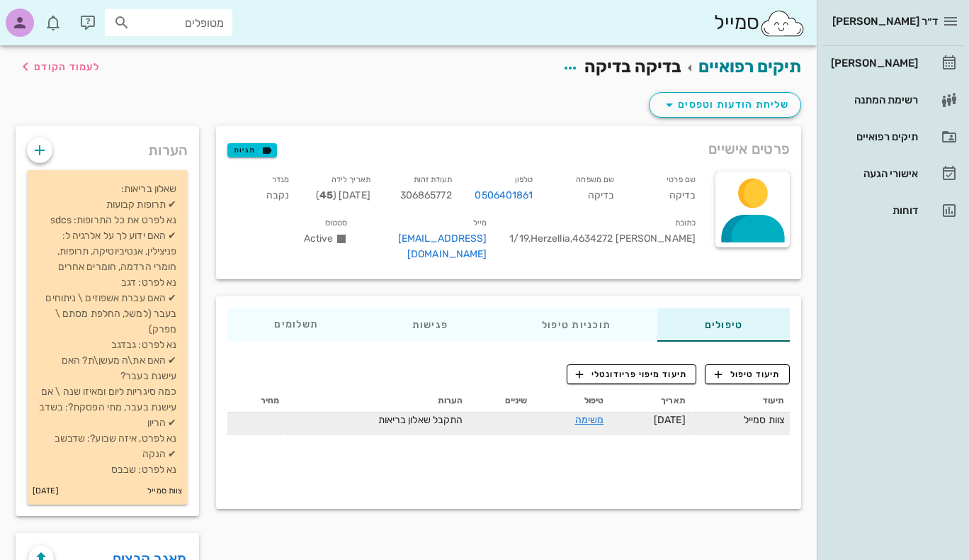
click at [417, 414] on span "התקבל שאלון בריאות" at bounding box center [420, 420] width 85 height 12
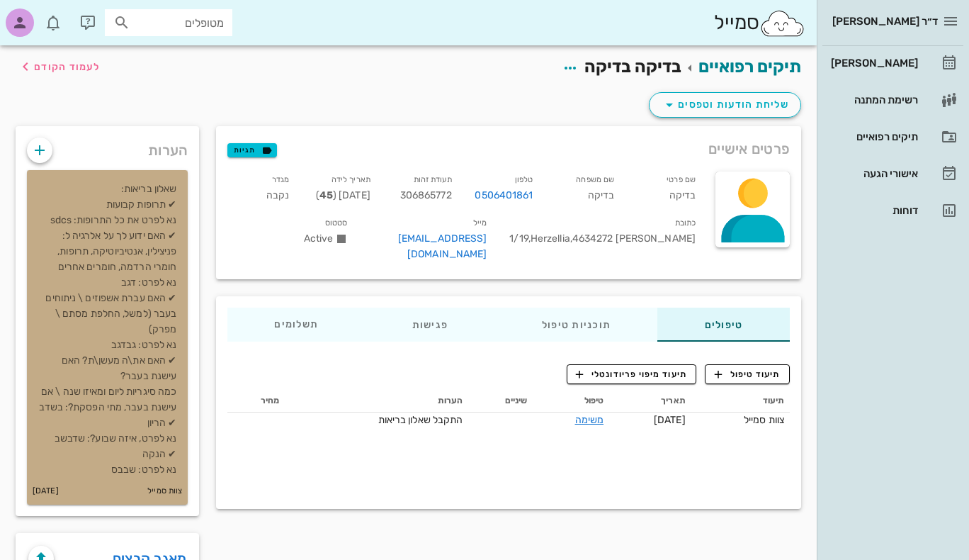
click at [159, 359] on p "שאלון בריאות: ✔ תרופות קבועות נא לפרט את כל התרופות: sdcs ✔ האם ידוע לך על אלרג…" at bounding box center [107, 329] width 138 height 296
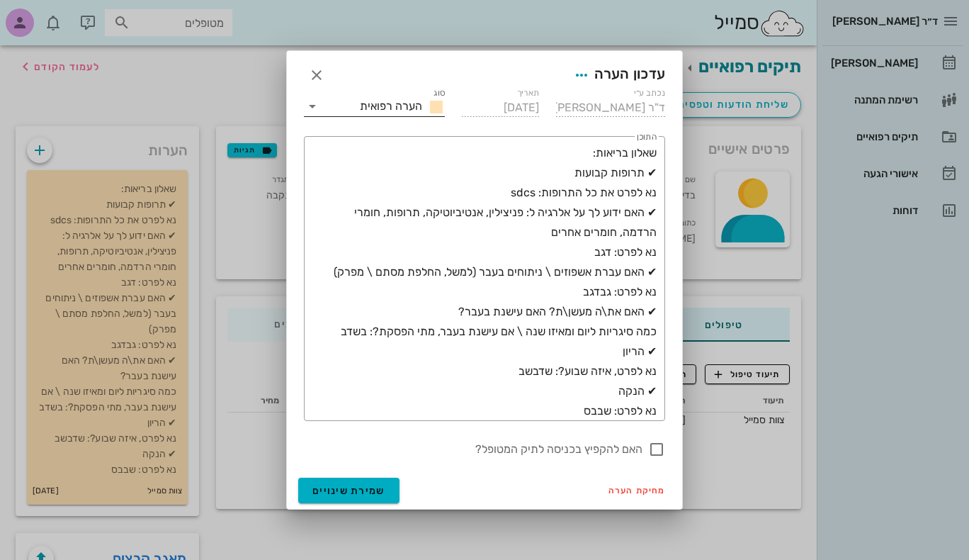
click at [312, 103] on icon at bounding box center [312, 106] width 17 height 17
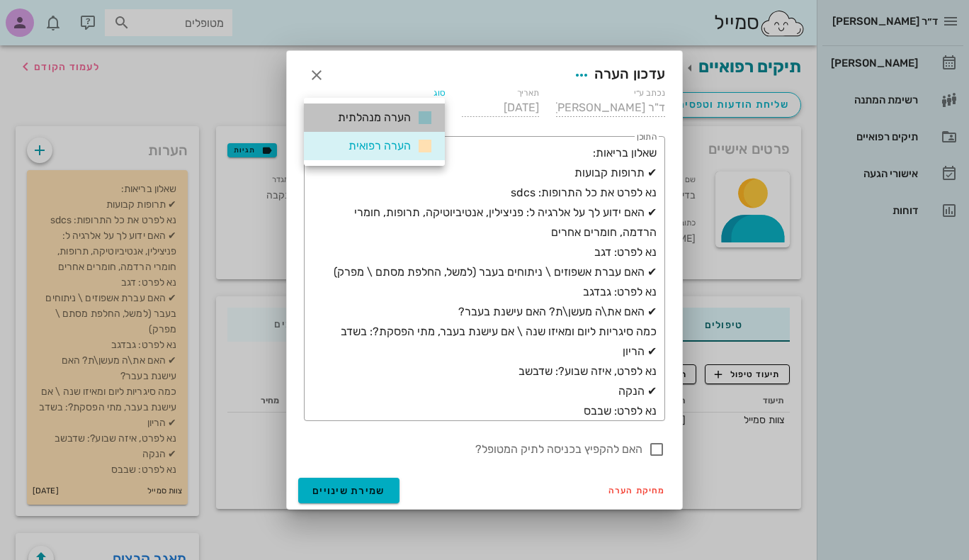
click at [346, 112] on span "הערה מנהלתית" at bounding box center [374, 117] width 73 height 13
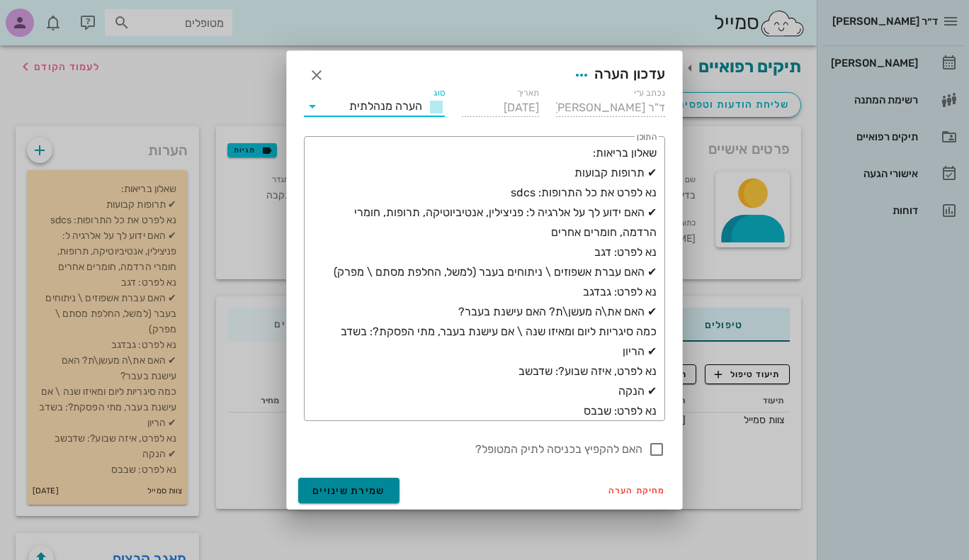
click at [358, 495] on span "שמירת שינויים" at bounding box center [348, 491] width 73 height 12
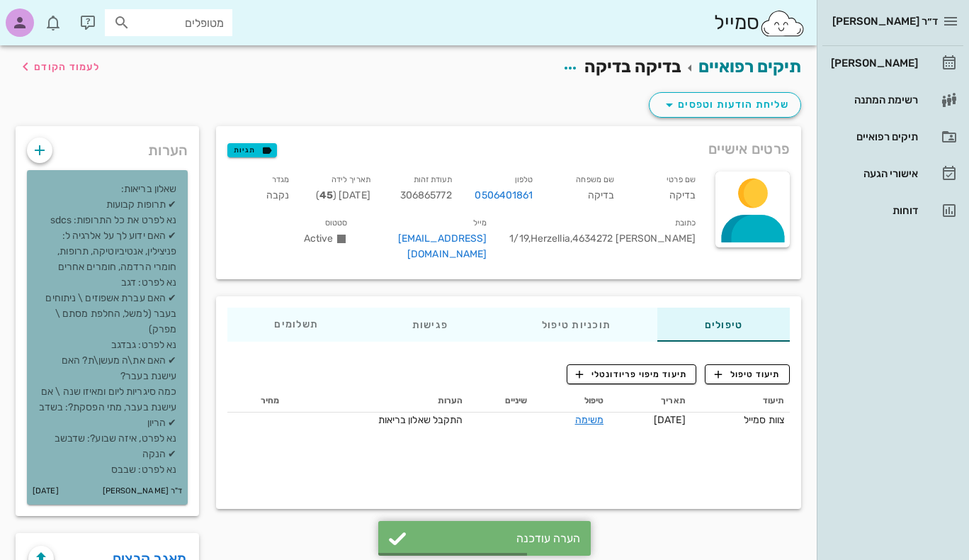
click at [84, 191] on p "שאלון בריאות: ✔ תרופות קבועות נא לפרט את כל התרופות: sdcs ✔ האם ידוע לך על אלרג…" at bounding box center [107, 329] width 138 height 296
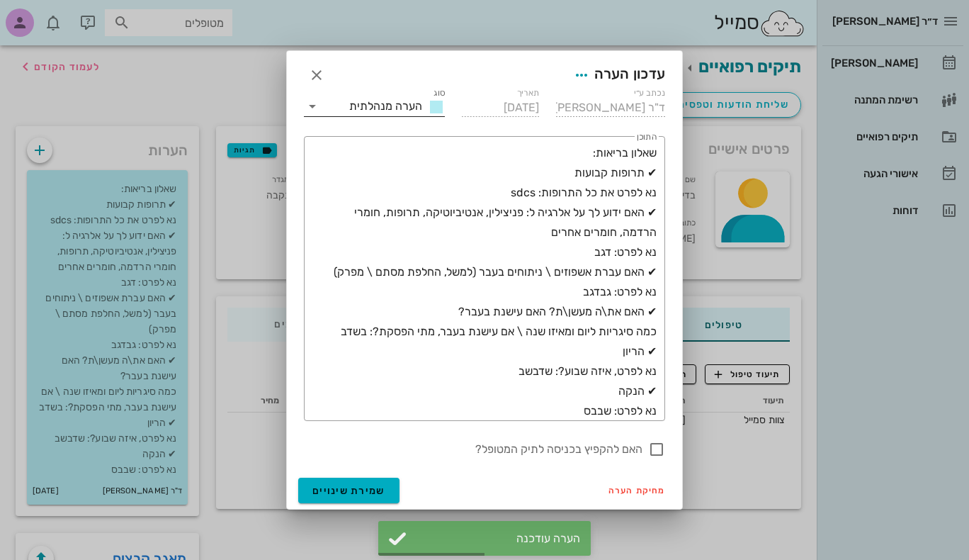
click at [317, 108] on icon at bounding box center [312, 106] width 17 height 17
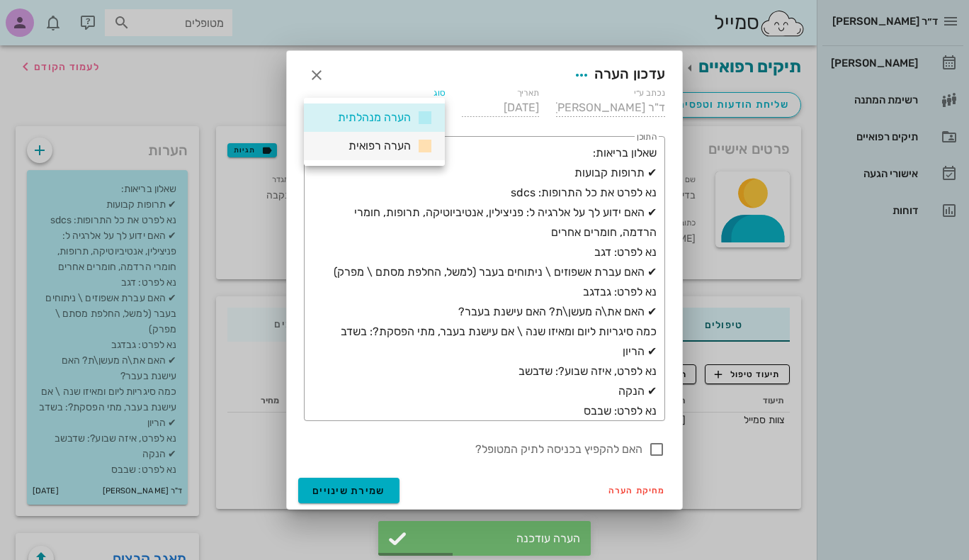
click at [335, 145] on div "הערה רפואית" at bounding box center [374, 146] width 141 height 28
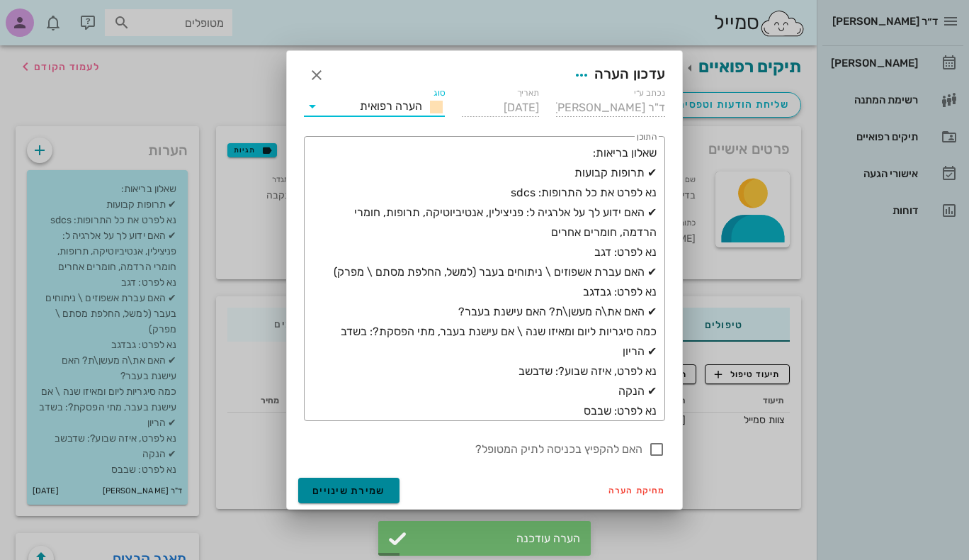
click at [340, 493] on span "שמירת שינויים" at bounding box center [348, 491] width 73 height 12
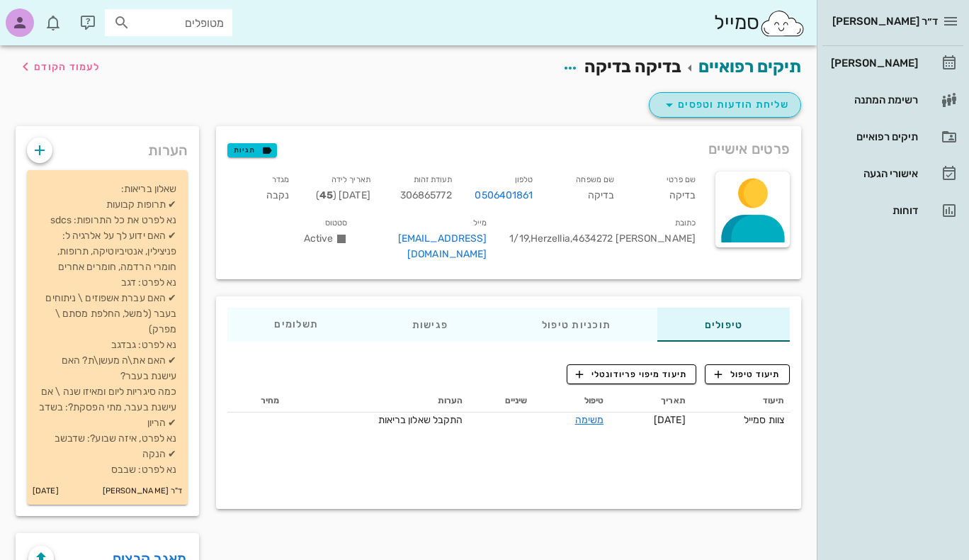
click at [711, 109] on span "שליחת הודעות וטפסים" at bounding box center [725, 104] width 128 height 17
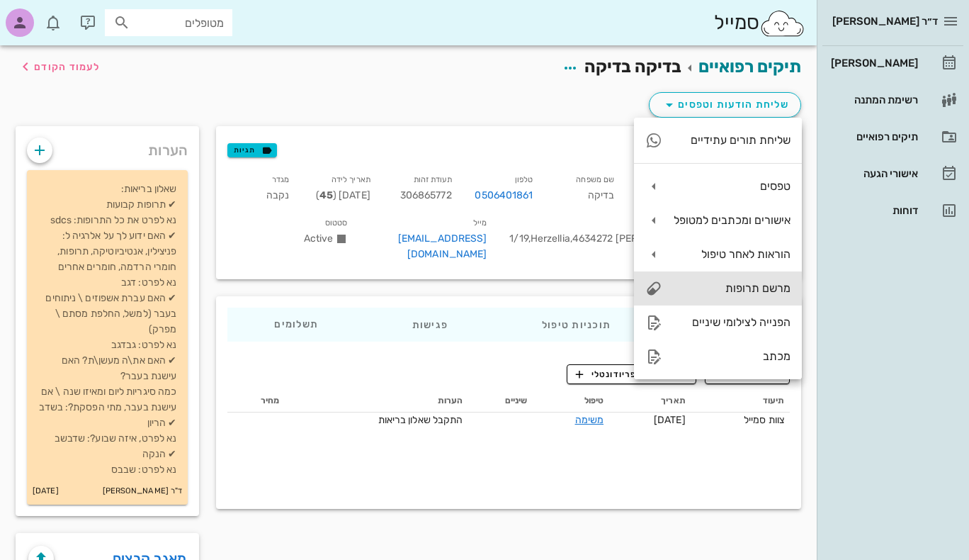
click at [720, 290] on div "מרשם תרופות" at bounding box center [732, 287] width 117 height 13
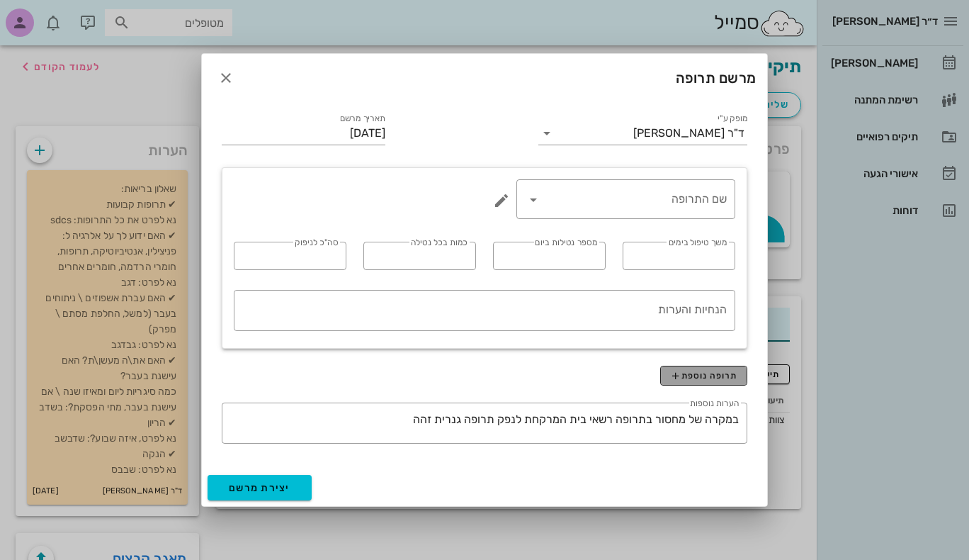
click at [713, 373] on span "תרופה נוספת" at bounding box center [704, 375] width 68 height 11
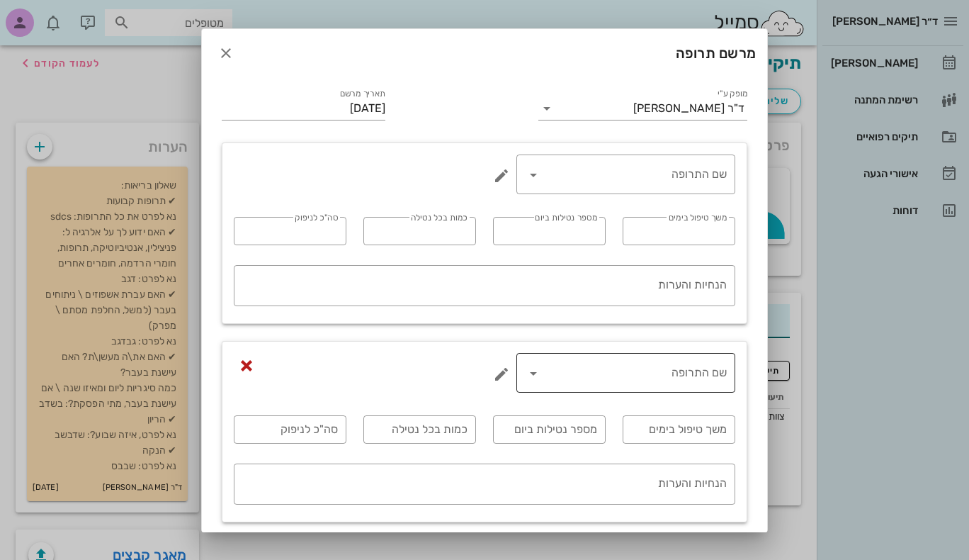
scroll to position [4, 0]
click at [239, 52] on span "button" at bounding box center [226, 53] width 26 height 17
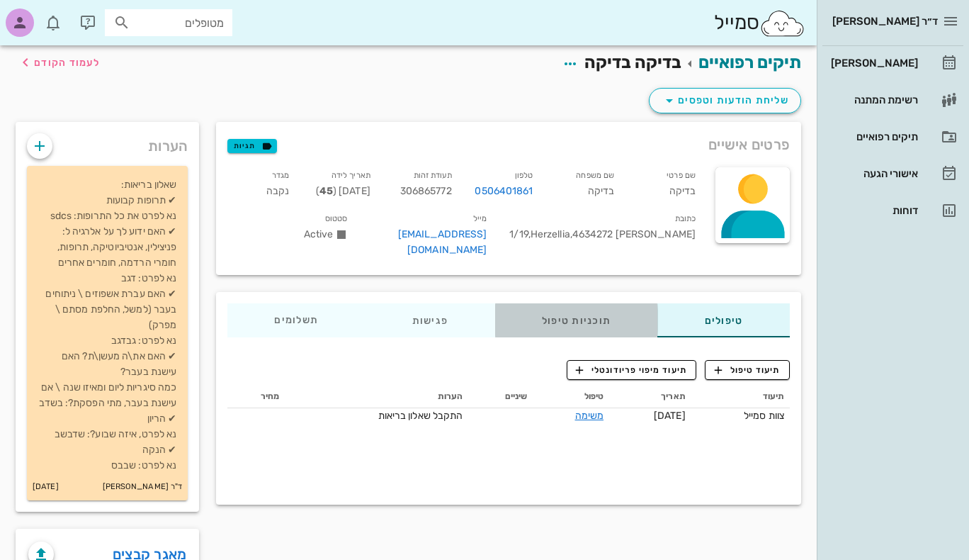
click at [574, 303] on div "תוכניות טיפול" at bounding box center [576, 320] width 163 height 34
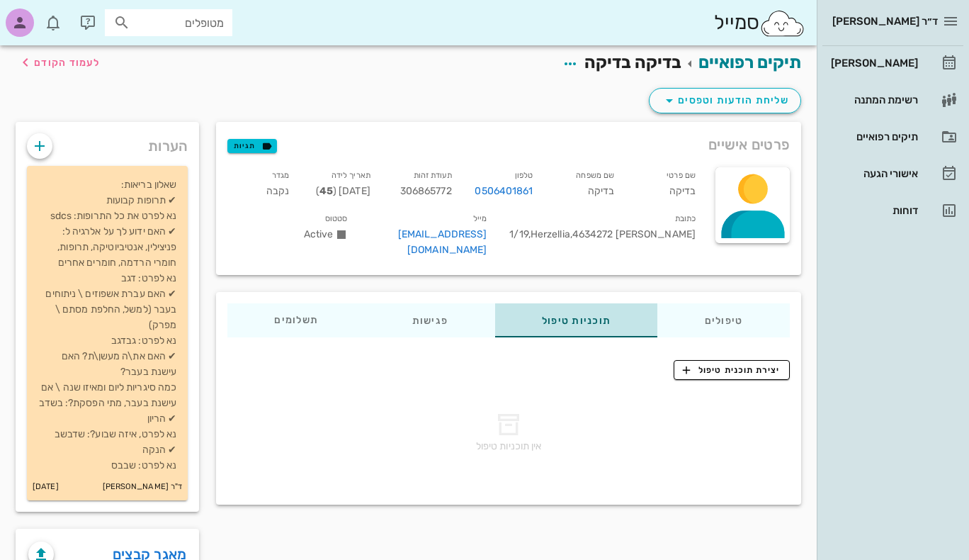
scroll to position [0, 0]
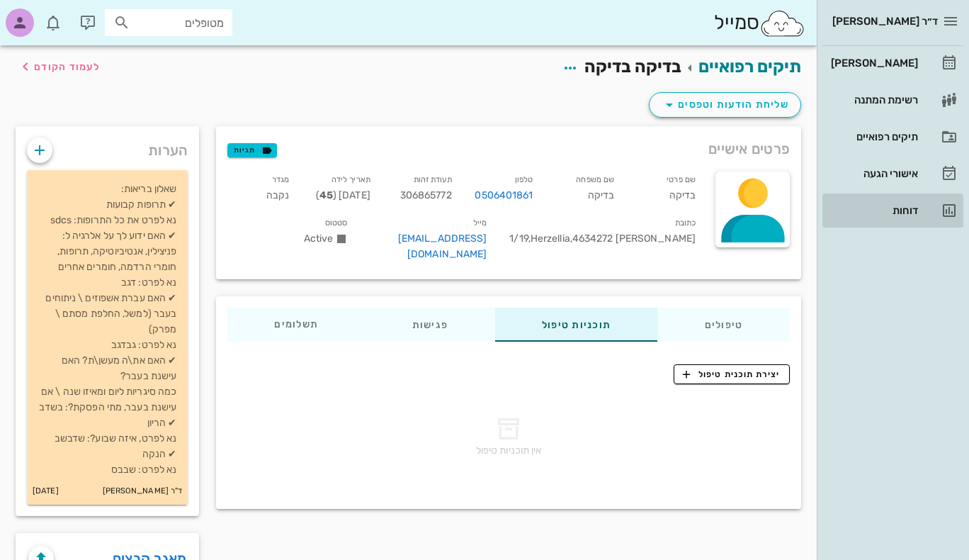
click at [918, 208] on div "דוחות" at bounding box center [873, 210] width 90 height 11
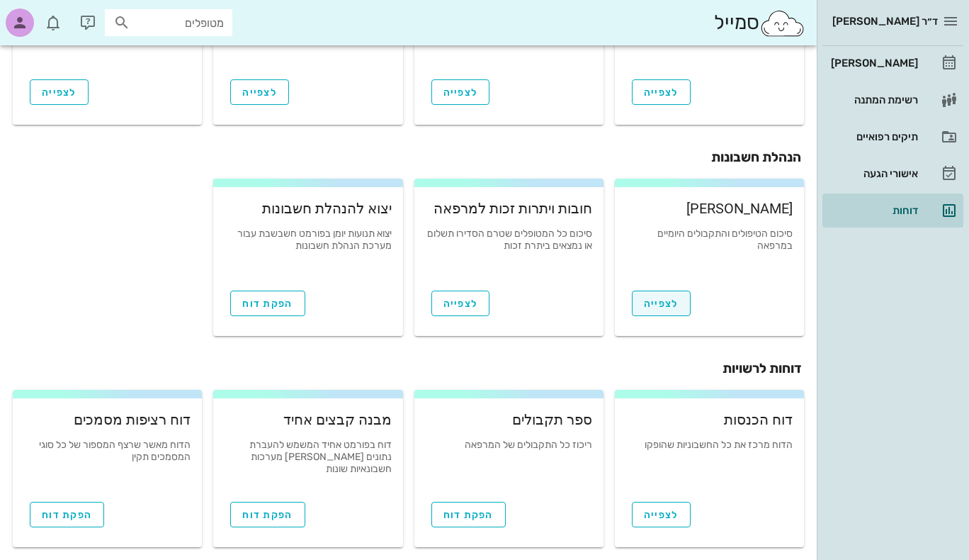
scroll to position [313, 0]
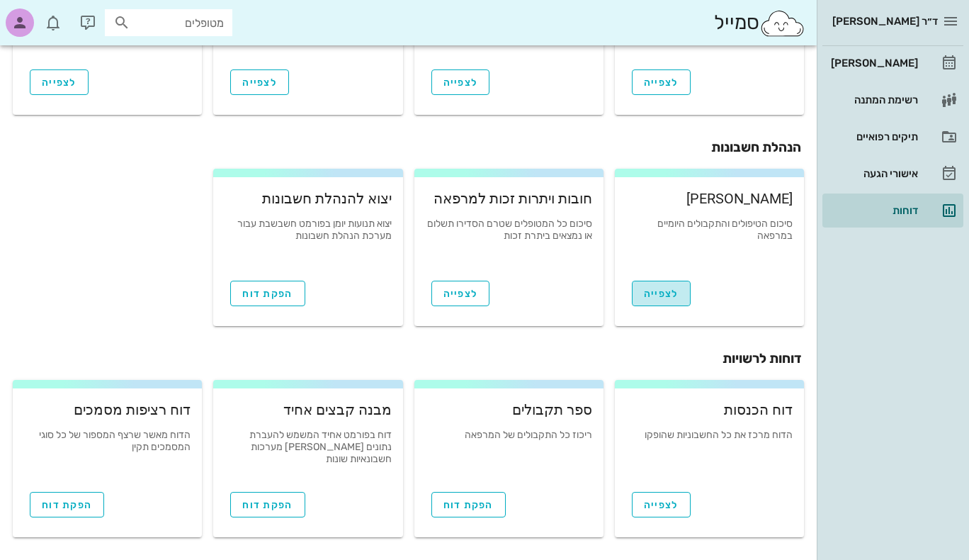
click at [648, 296] on span "לצפייה" at bounding box center [661, 294] width 35 height 12
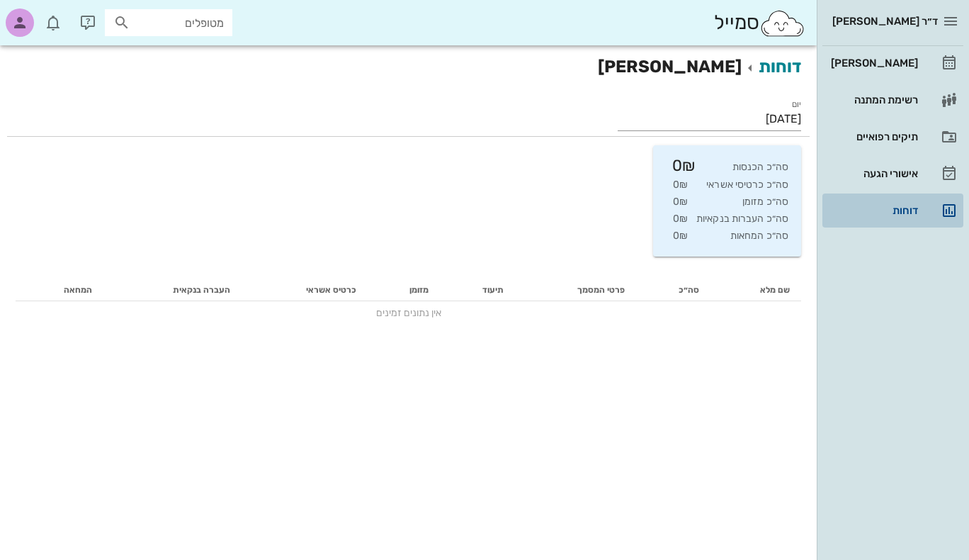
click at [892, 208] on div "דוחות" at bounding box center [873, 210] width 90 height 11
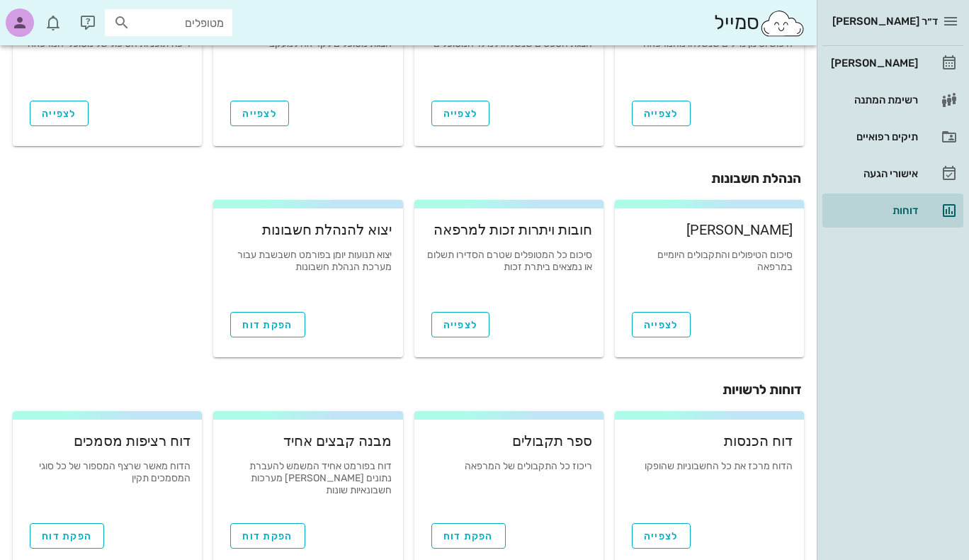
scroll to position [313, 0]
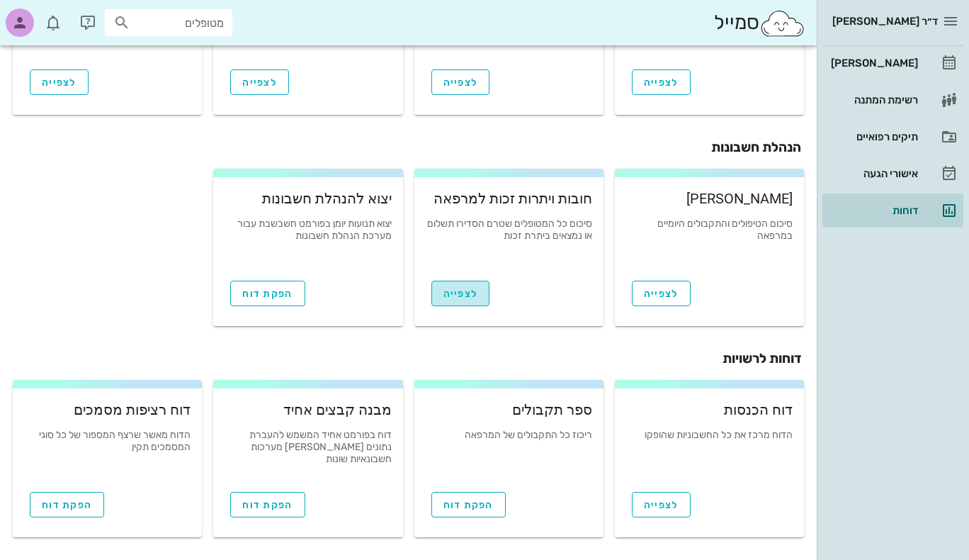
click at [470, 290] on span "לצפייה" at bounding box center [461, 294] width 35 height 12
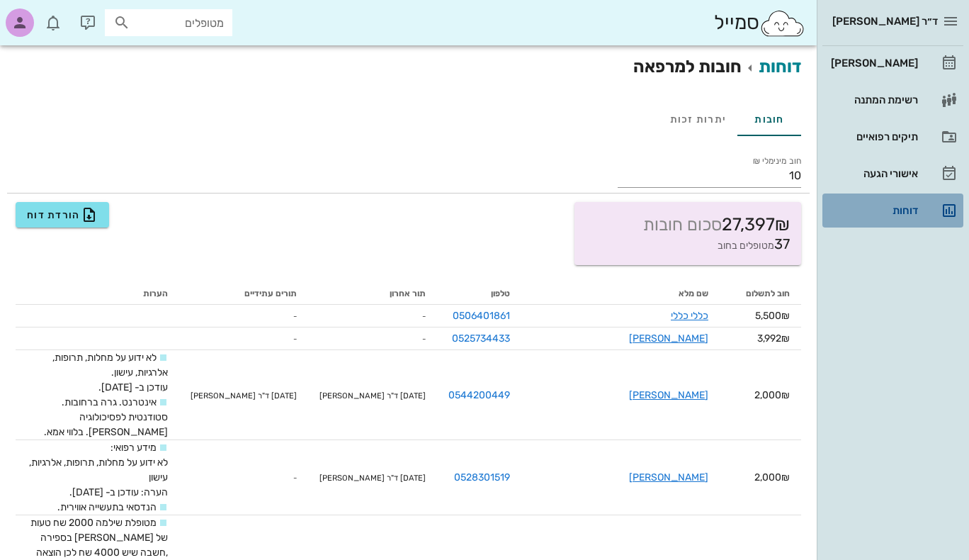
click at [846, 212] on div "דוחות" at bounding box center [873, 210] width 90 height 11
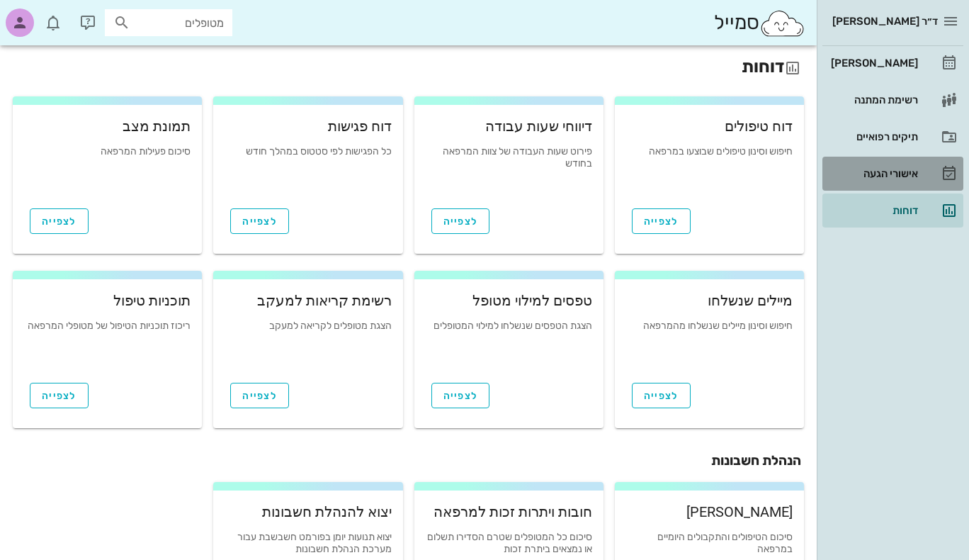
click at [891, 172] on div "אישורי הגעה" at bounding box center [873, 173] width 90 height 11
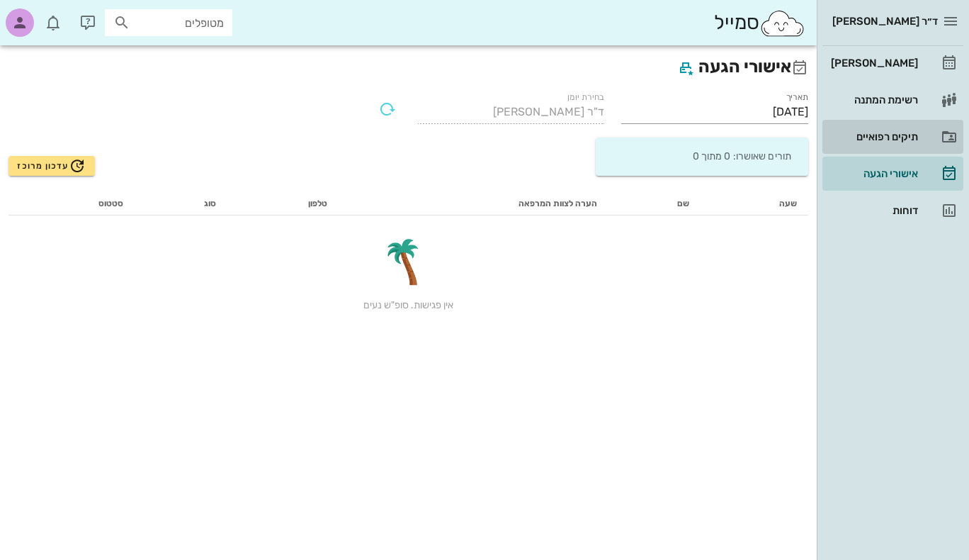
click at [890, 131] on div "תיקים רפואיים" at bounding box center [873, 136] width 90 height 11
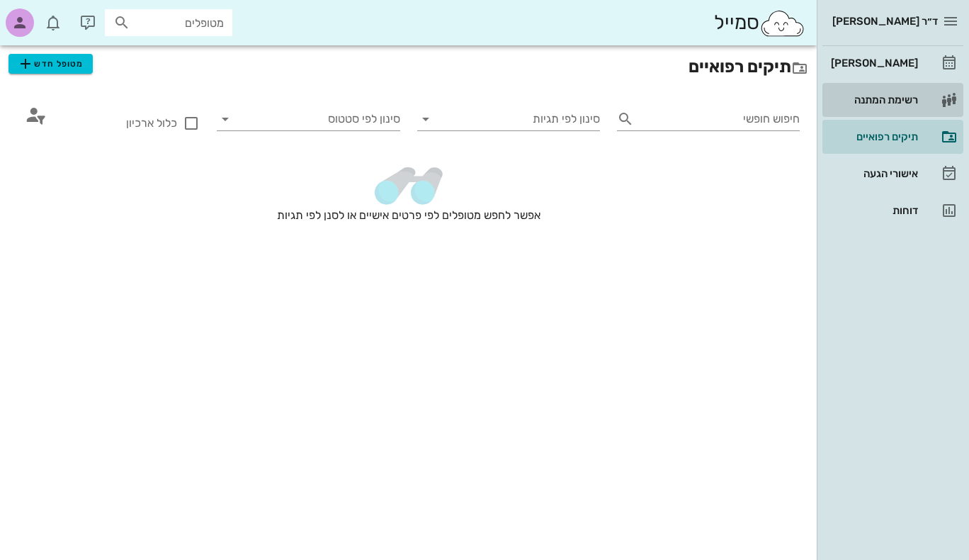
click at [881, 97] on div "רשימת המתנה" at bounding box center [873, 99] width 90 height 11
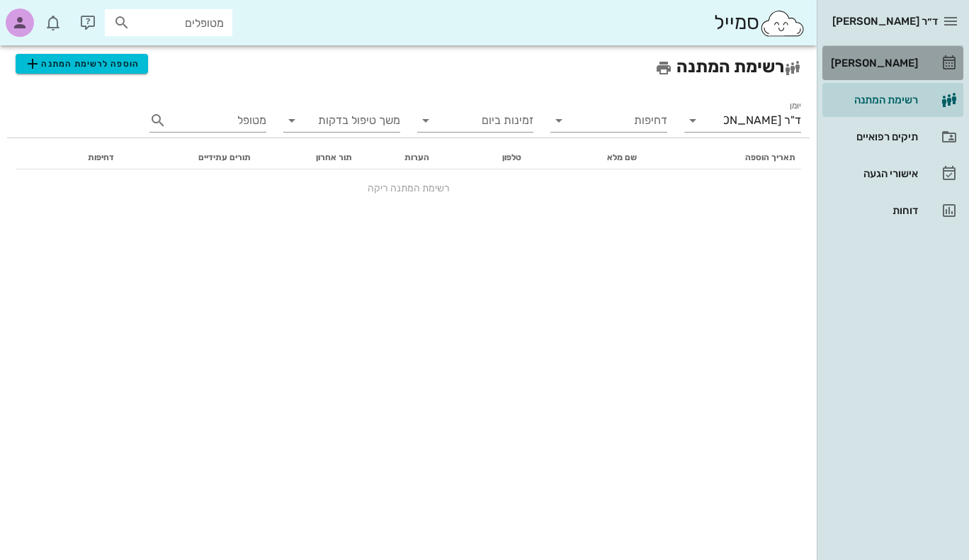
click at [896, 62] on div "[PERSON_NAME]" at bounding box center [873, 62] width 90 height 11
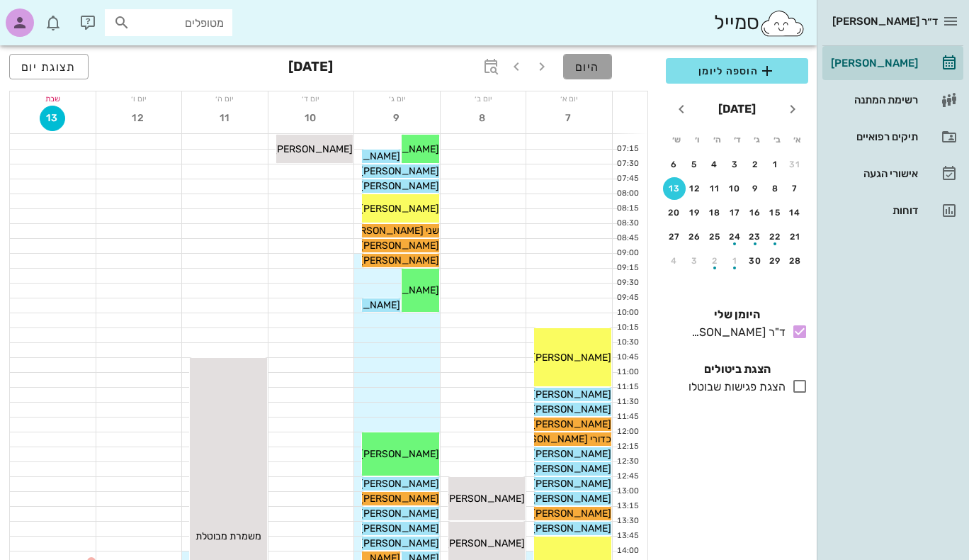
click at [587, 65] on span "היום" at bounding box center [587, 66] width 25 height 13
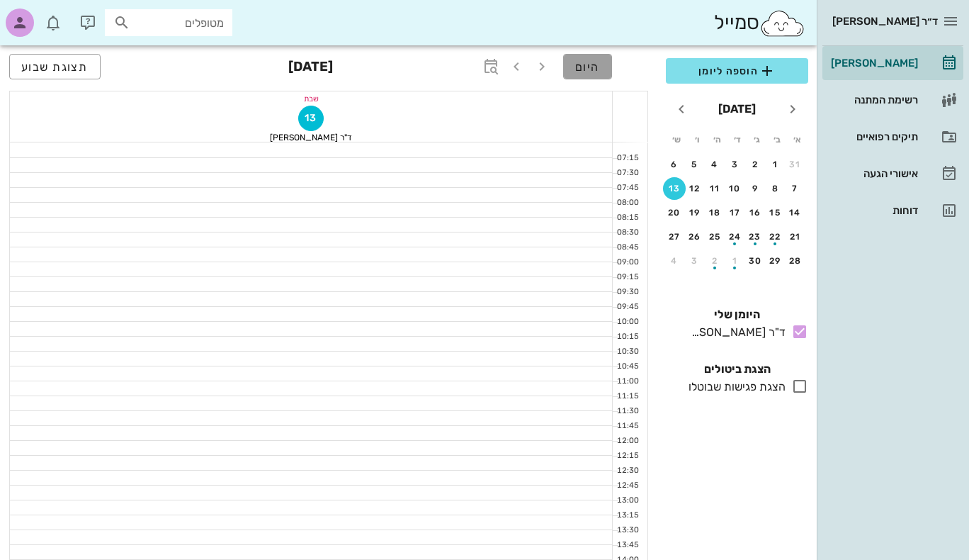
click at [578, 62] on span "היום" at bounding box center [587, 66] width 25 height 13
click at [578, 68] on span "היום" at bounding box center [587, 66] width 25 height 13
click at [492, 67] on icon "button" at bounding box center [491, 66] width 17 height 17
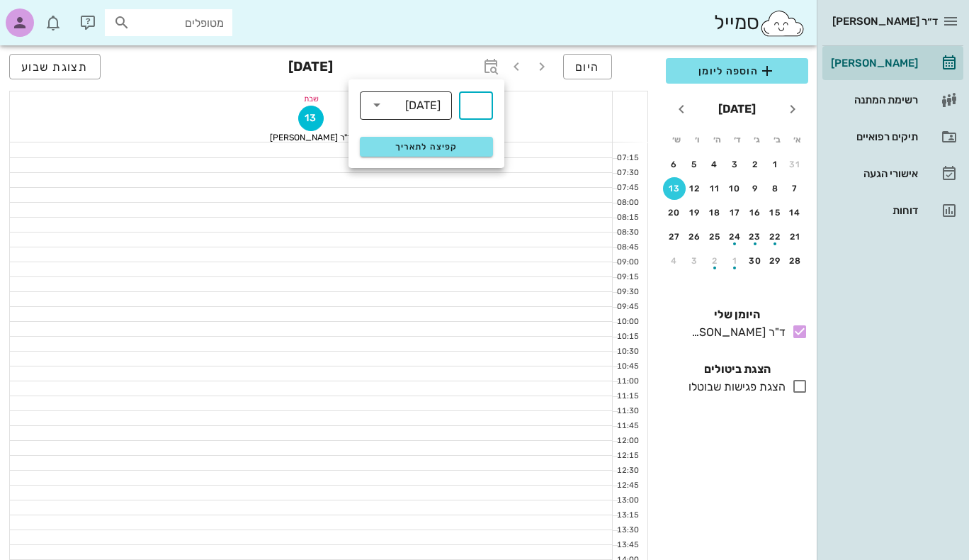
click at [378, 105] on icon at bounding box center [376, 104] width 17 height 17
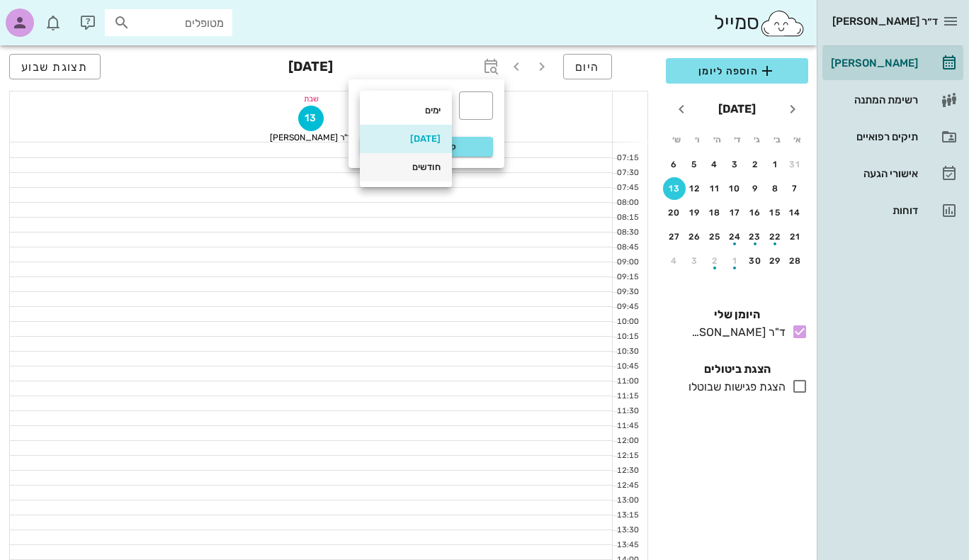
click at [418, 173] on div "חודשים" at bounding box center [405, 167] width 69 height 23
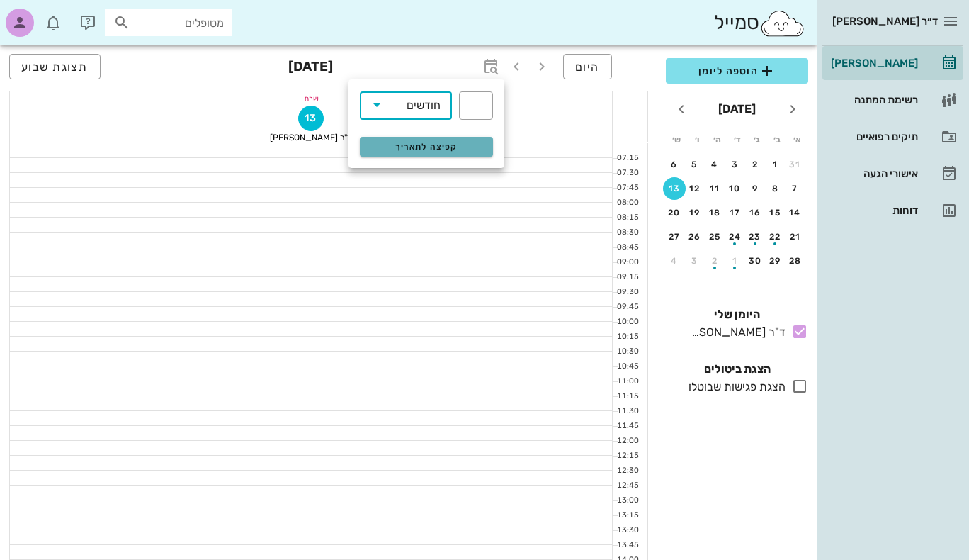
click at [423, 146] on span "קפיצה לתאריך" at bounding box center [425, 147] width 115 height 10
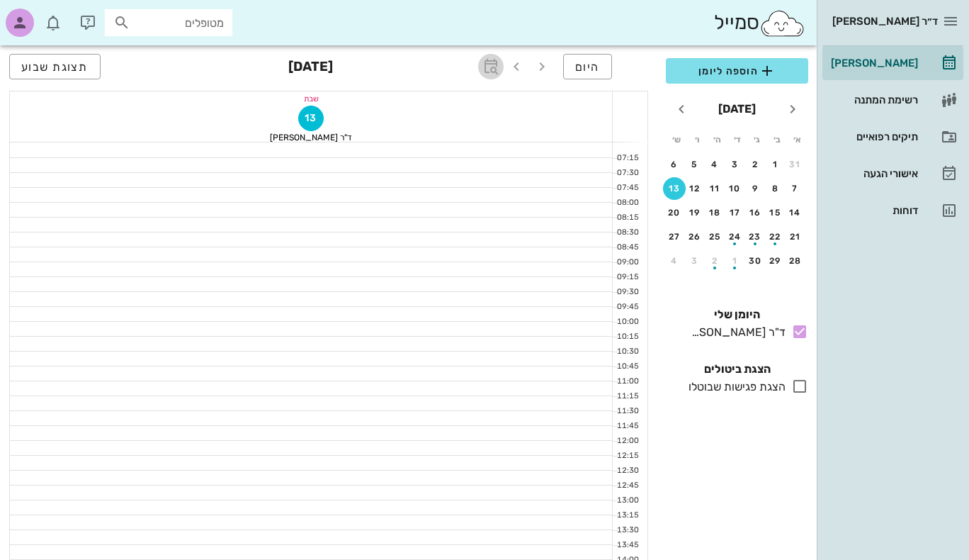
click at [485, 64] on icon "button" at bounding box center [491, 66] width 17 height 17
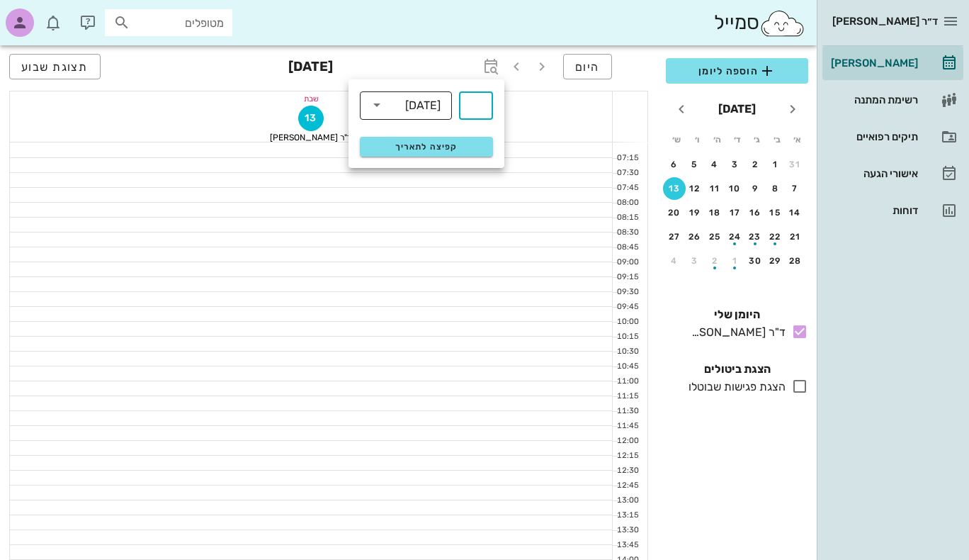
click at [370, 107] on icon at bounding box center [376, 104] width 17 height 17
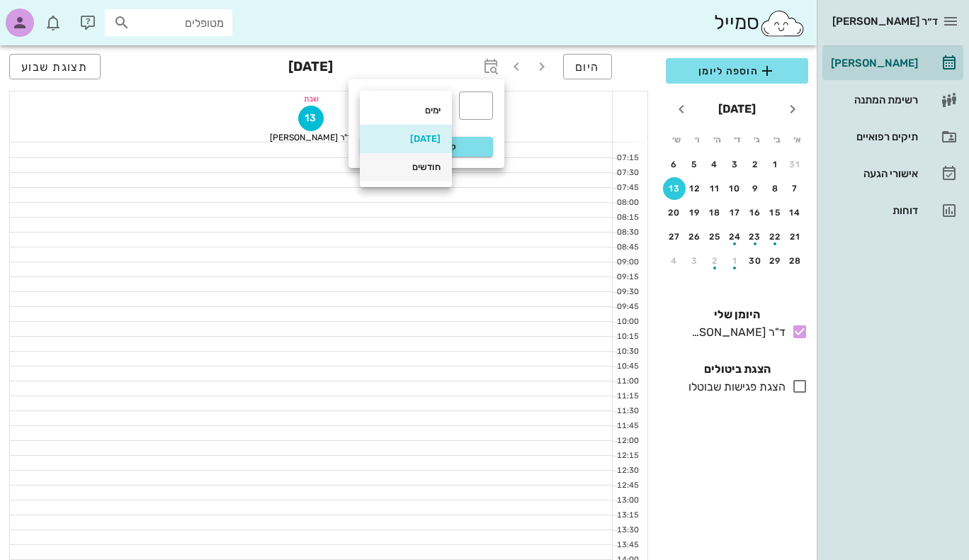
click at [411, 167] on div "חודשים" at bounding box center [405, 167] width 69 height 11
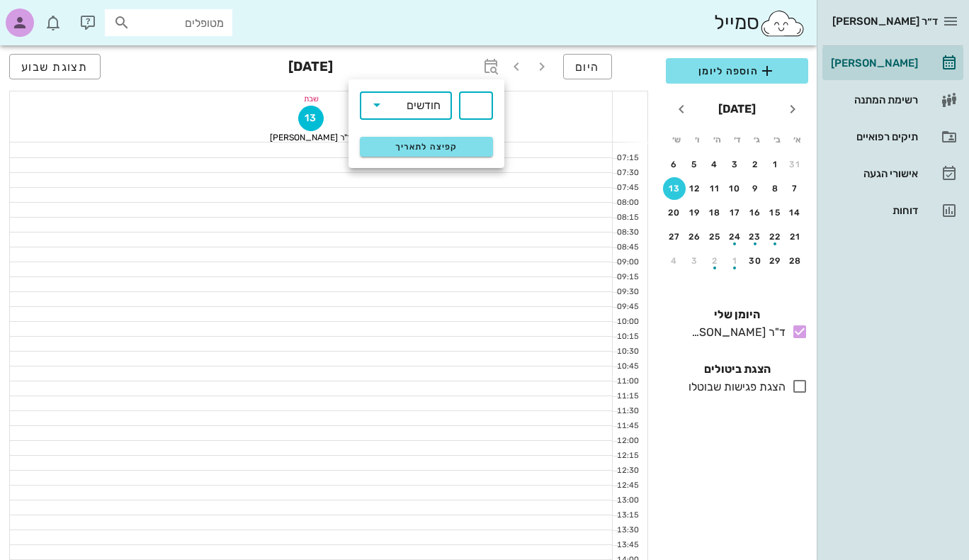
click at [468, 102] on input "text" at bounding box center [476, 105] width 17 height 23
type input "2"
click at [426, 147] on span "קפיצה לתאריך" at bounding box center [425, 147] width 115 height 10
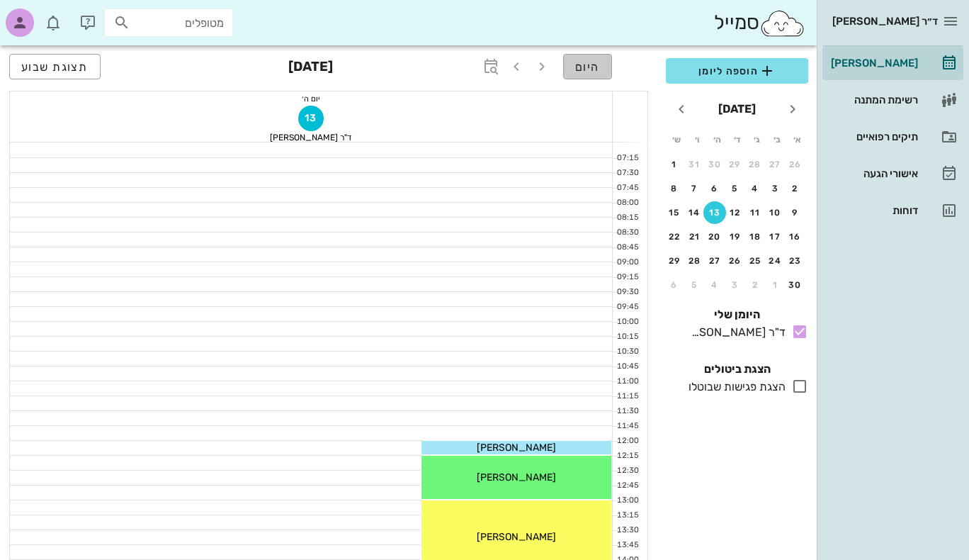
click at [590, 68] on span "היום" at bounding box center [587, 66] width 25 height 13
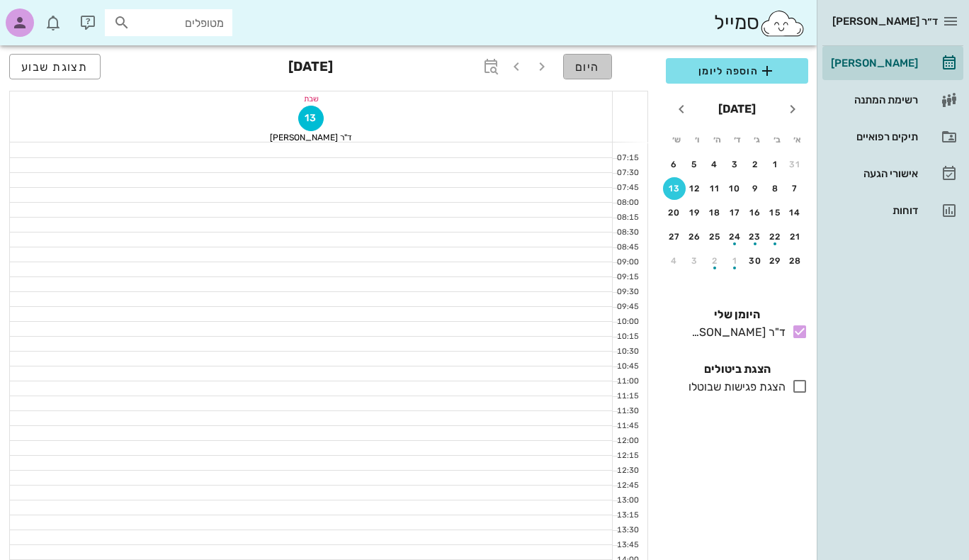
click at [590, 68] on span "היום" at bounding box center [587, 66] width 25 height 13
click at [592, 67] on span "היום" at bounding box center [587, 66] width 25 height 13
click at [591, 68] on span "היום" at bounding box center [587, 66] width 25 height 13
click at [485, 63] on icon "button" at bounding box center [491, 66] width 17 height 17
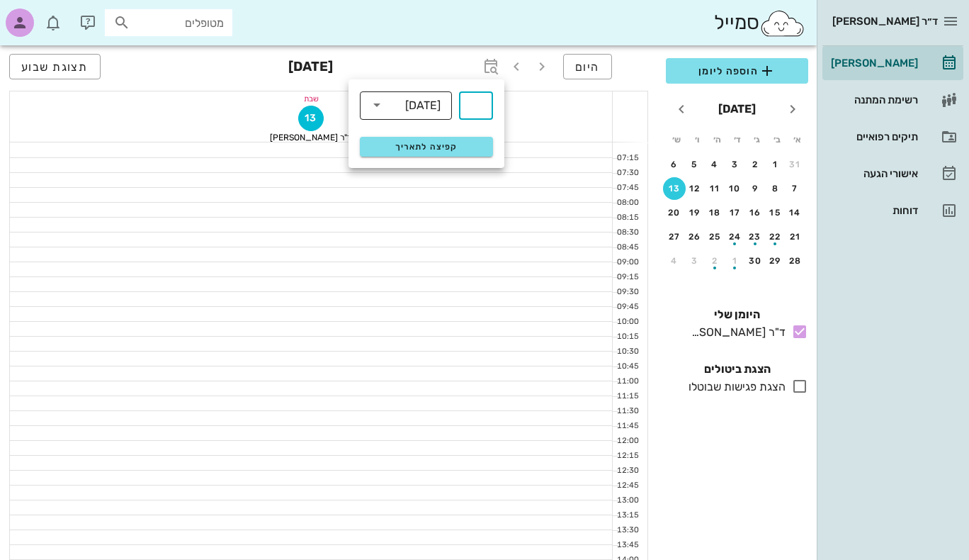
click at [371, 103] on icon at bounding box center [376, 104] width 17 height 17
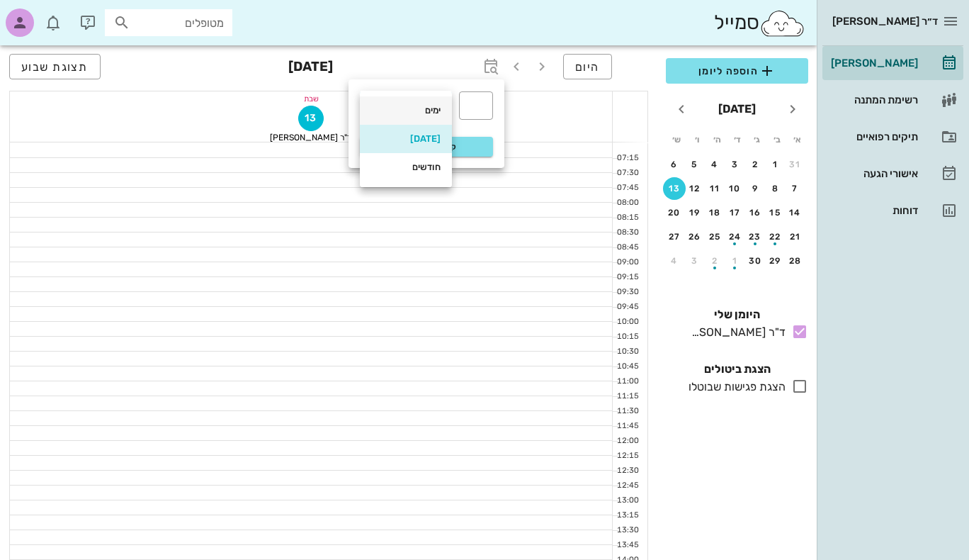
click at [371, 103] on div "ימים" at bounding box center [406, 110] width 92 height 28
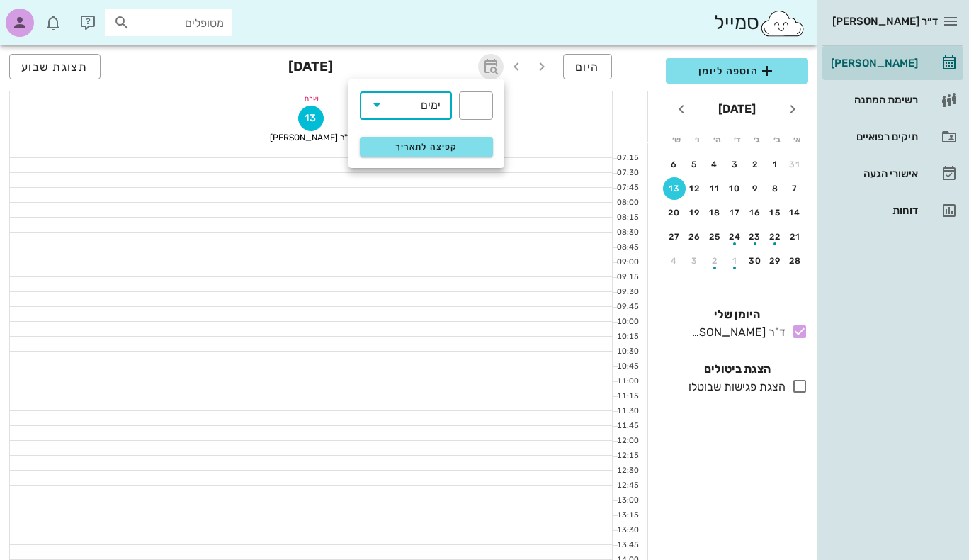
click at [488, 64] on icon "button" at bounding box center [491, 66] width 17 height 17
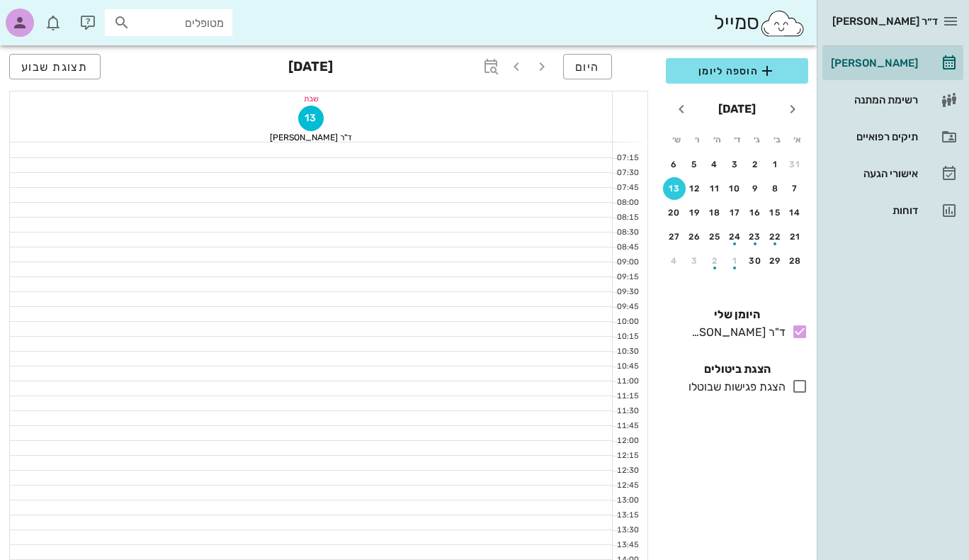
click at [455, 62] on div "היום [DATE] תצוגת שבוע" at bounding box center [328, 67] width 639 height 45
click at [519, 64] on icon "button" at bounding box center [516, 66] width 17 height 17
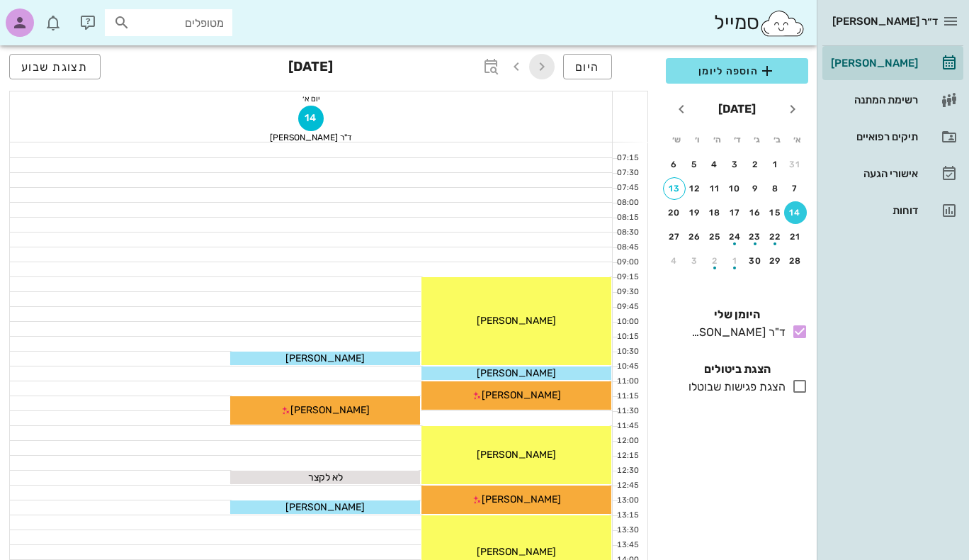
click at [547, 66] on icon "button" at bounding box center [542, 66] width 17 height 17
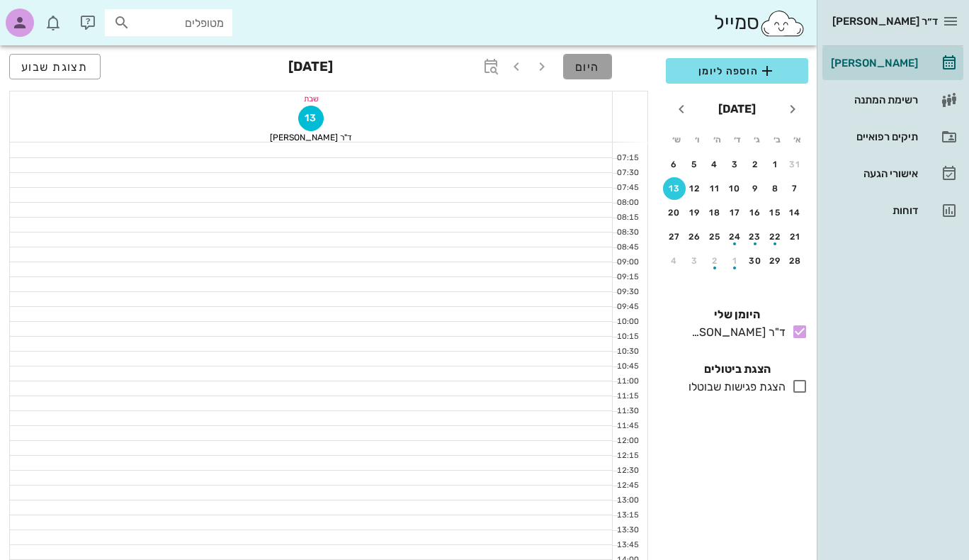
click at [582, 65] on span "היום" at bounding box center [587, 66] width 25 height 13
click at [494, 65] on icon "button" at bounding box center [491, 66] width 17 height 17
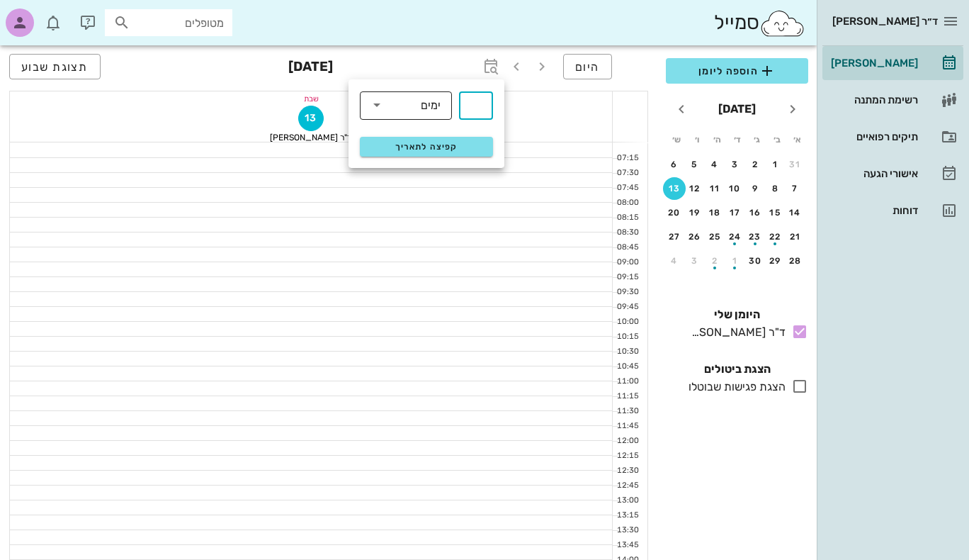
click at [370, 108] on icon at bounding box center [376, 104] width 17 height 17
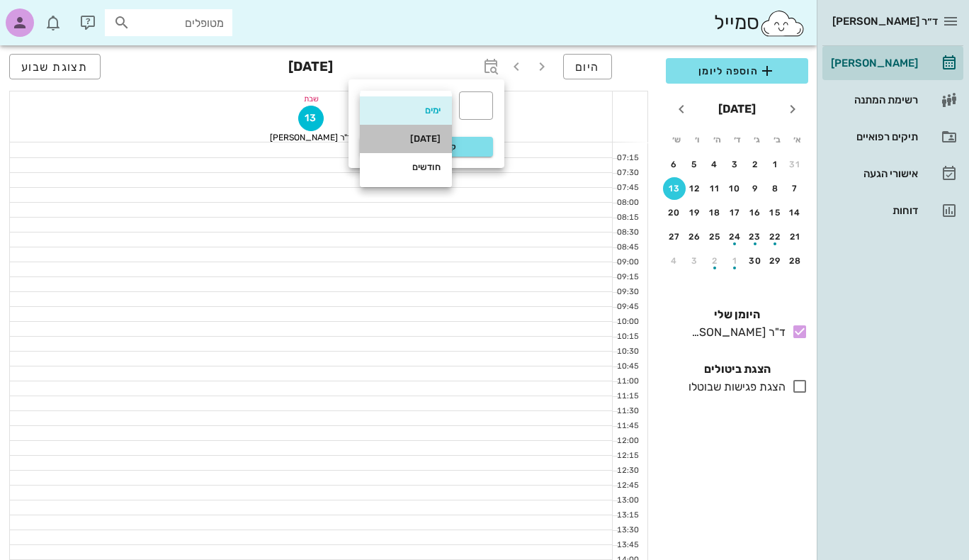
click at [397, 140] on div "[DATE]" at bounding box center [405, 138] width 69 height 11
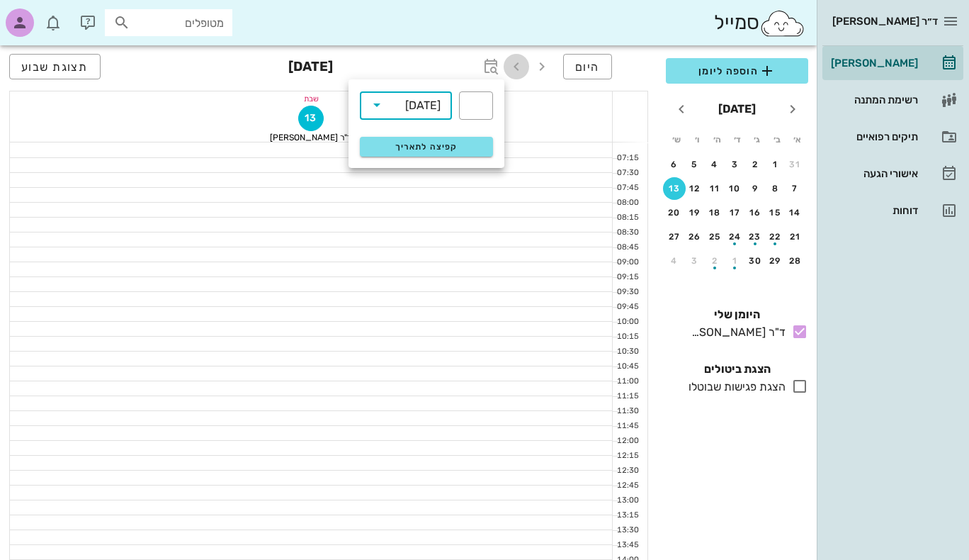
click at [518, 68] on icon "button" at bounding box center [516, 66] width 17 height 17
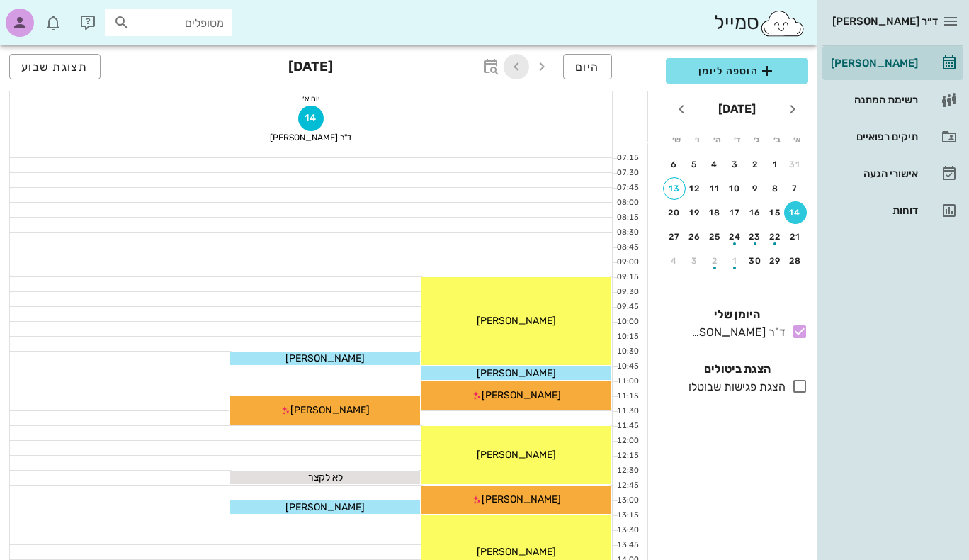
click at [517, 68] on icon "button" at bounding box center [516, 66] width 17 height 17
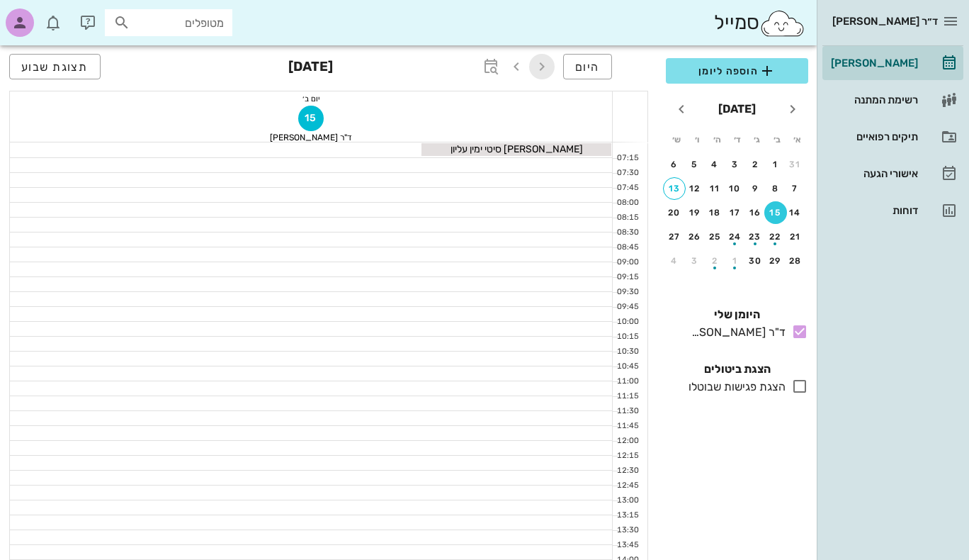
click at [551, 67] on icon "button" at bounding box center [542, 66] width 17 height 17
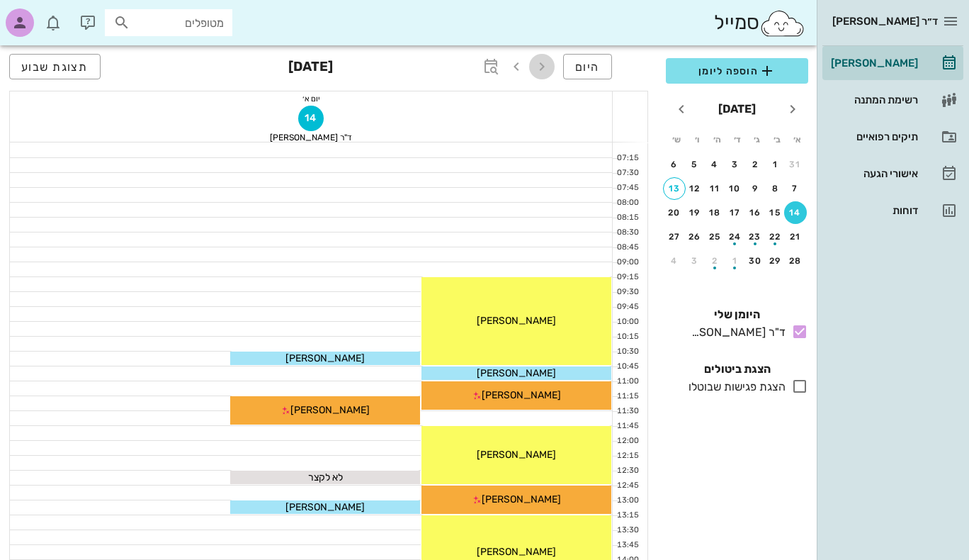
click at [551, 67] on icon "button" at bounding box center [542, 66] width 17 height 17
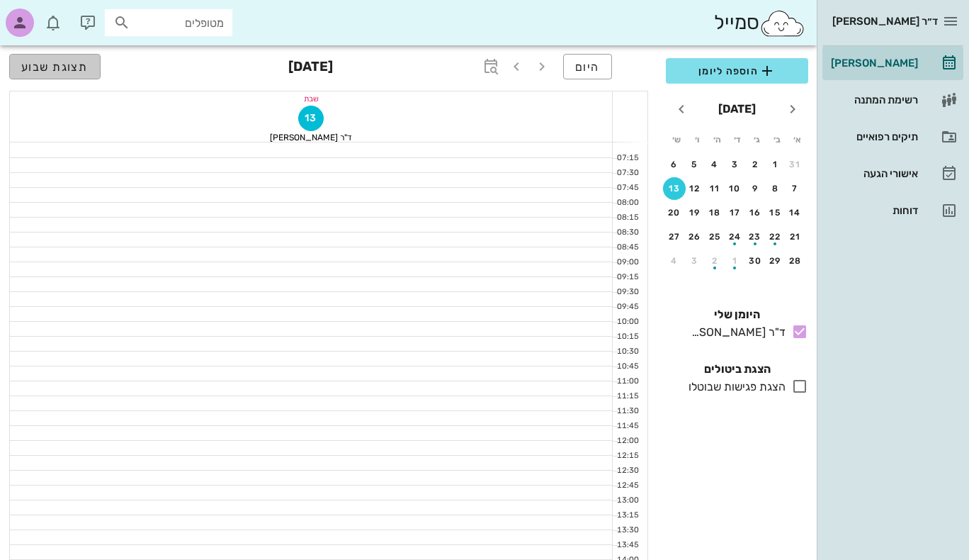
click at [57, 74] on button "תצוגת שבוע" at bounding box center [54, 67] width 91 height 26
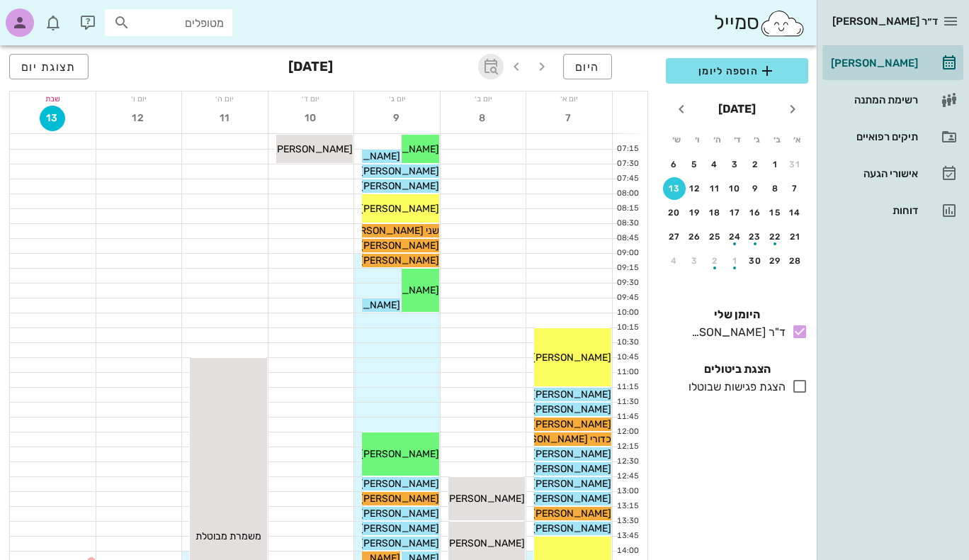
click at [495, 65] on icon "button" at bounding box center [491, 66] width 17 height 17
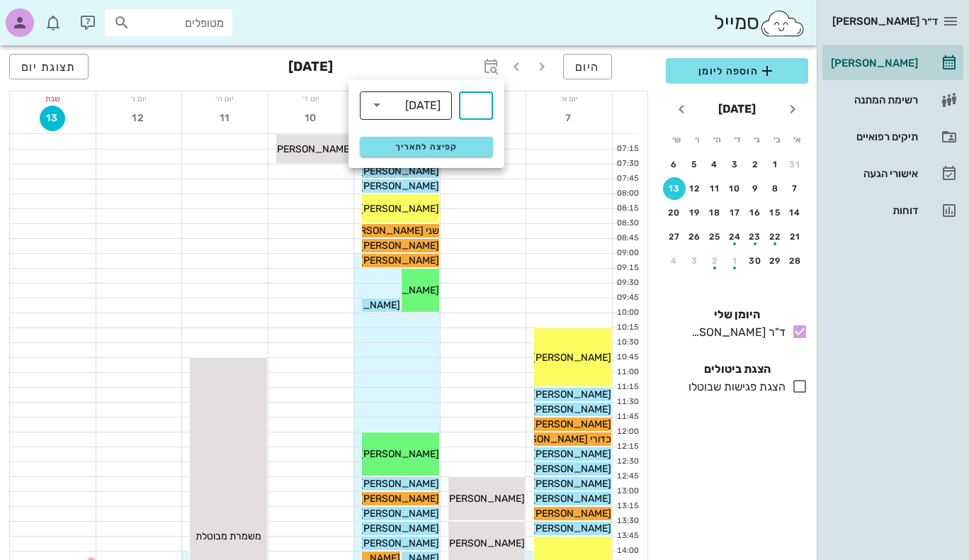
click at [376, 106] on icon at bounding box center [376, 104] width 17 height 17
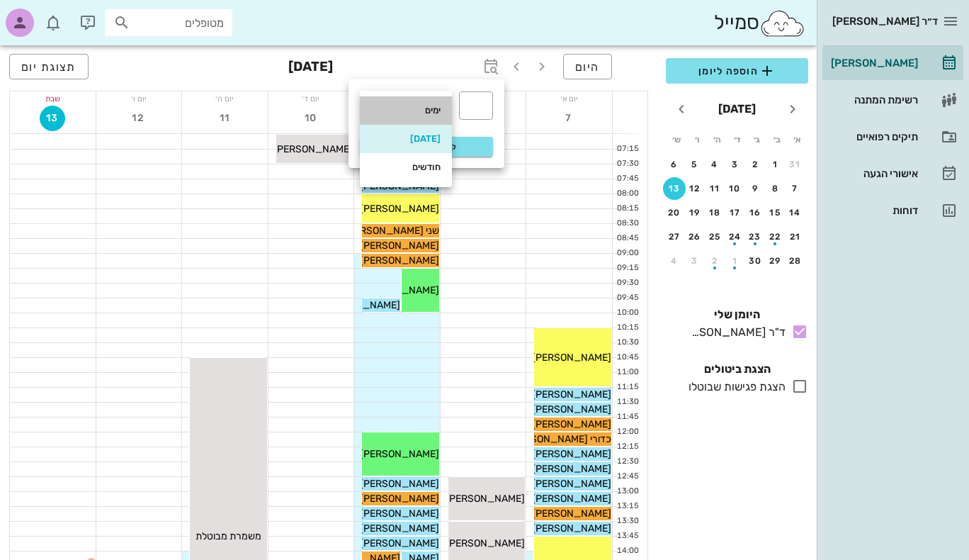
click at [376, 106] on div "ימים" at bounding box center [405, 110] width 69 height 11
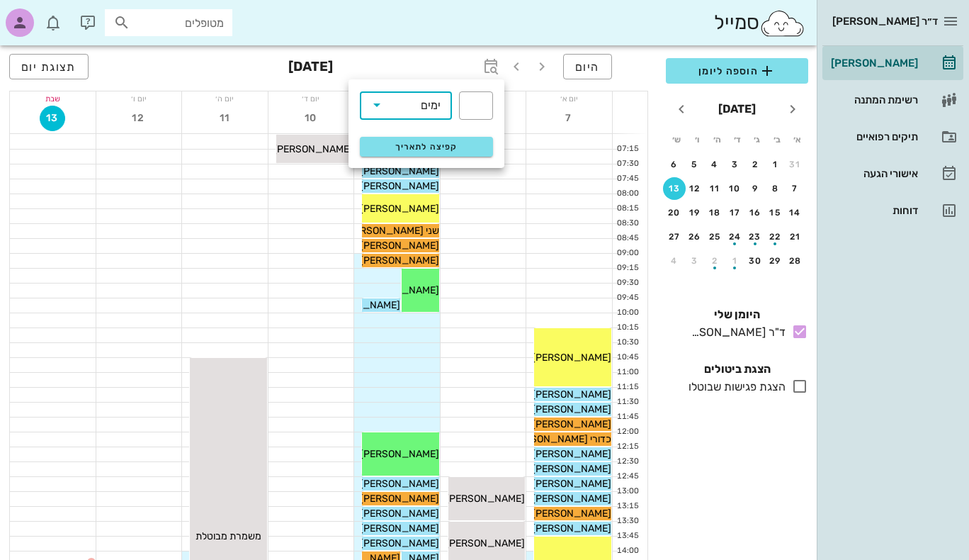
click at [436, 68] on div "היום [DATE] תצוגת יום" at bounding box center [328, 67] width 639 height 45
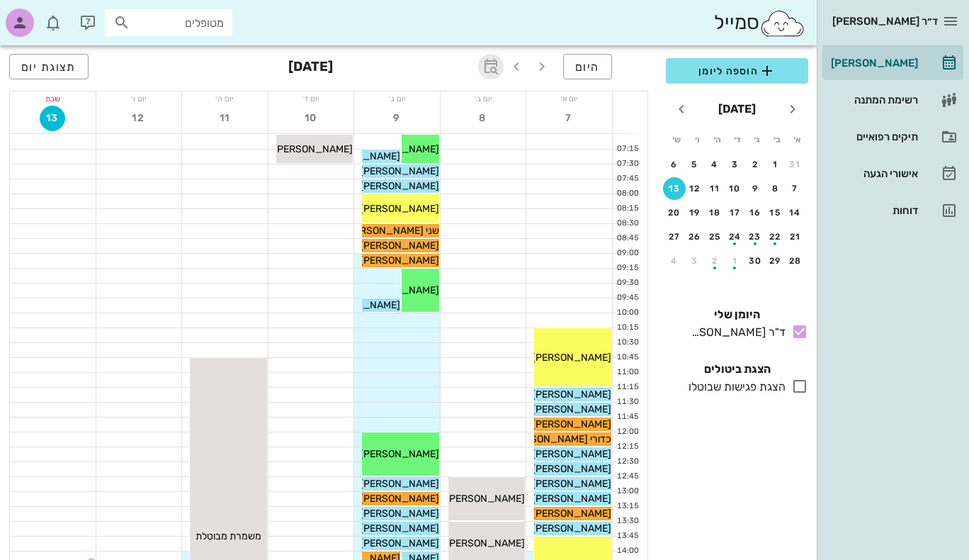
click at [499, 73] on icon "button" at bounding box center [491, 66] width 17 height 17
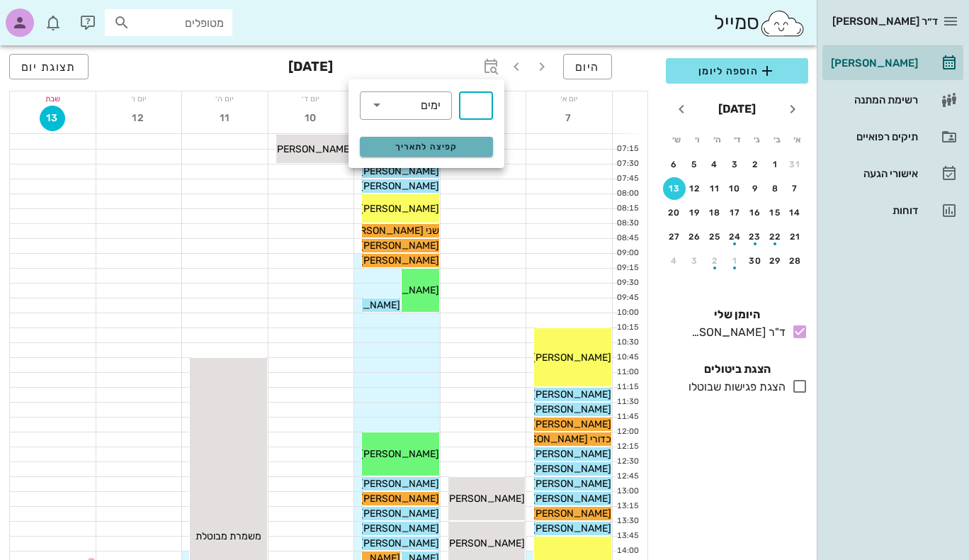
click at [458, 142] on span "קפיצה לתאריך" at bounding box center [425, 147] width 115 height 10
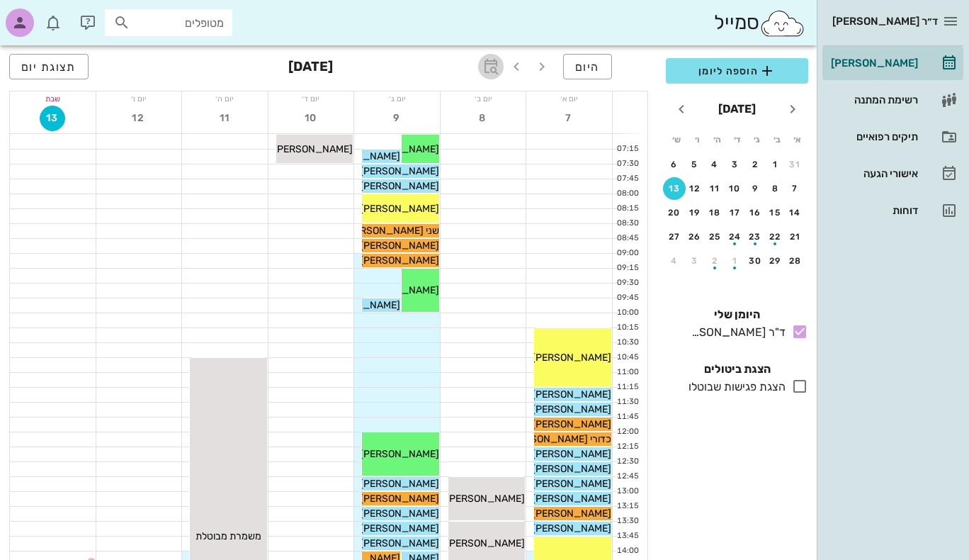
click at [494, 68] on icon "button" at bounding box center [491, 66] width 17 height 17
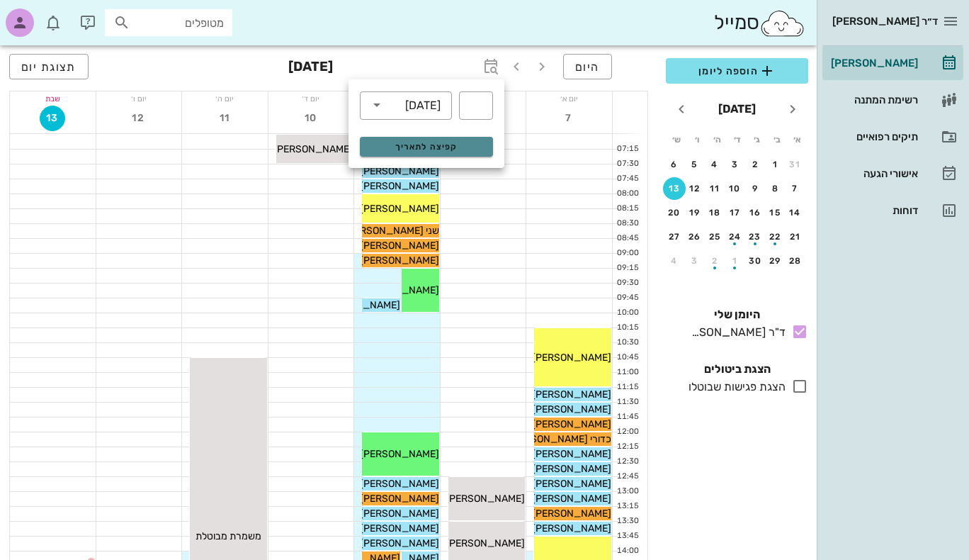
click at [442, 145] on span "קפיצה לתאריך" at bounding box center [425, 147] width 115 height 10
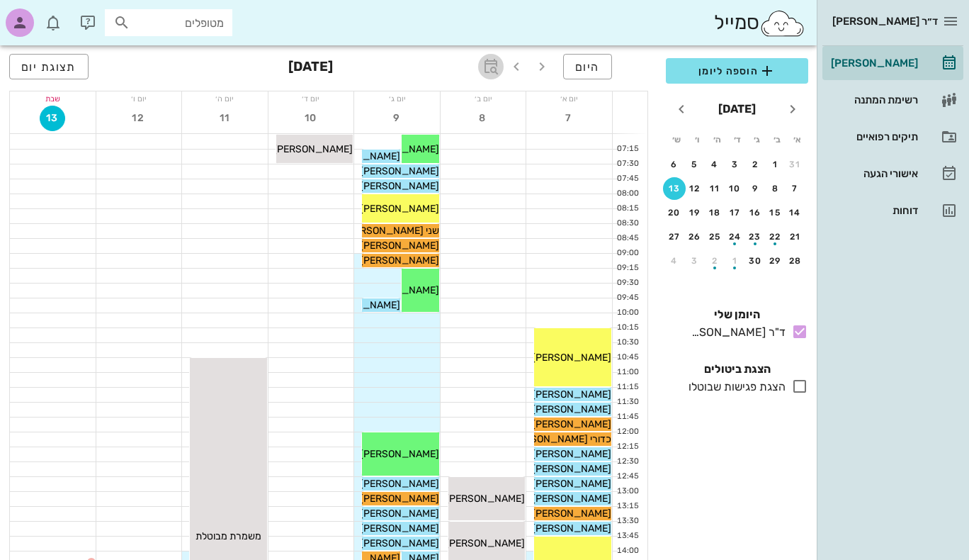
click at [489, 60] on icon "button" at bounding box center [491, 66] width 17 height 17
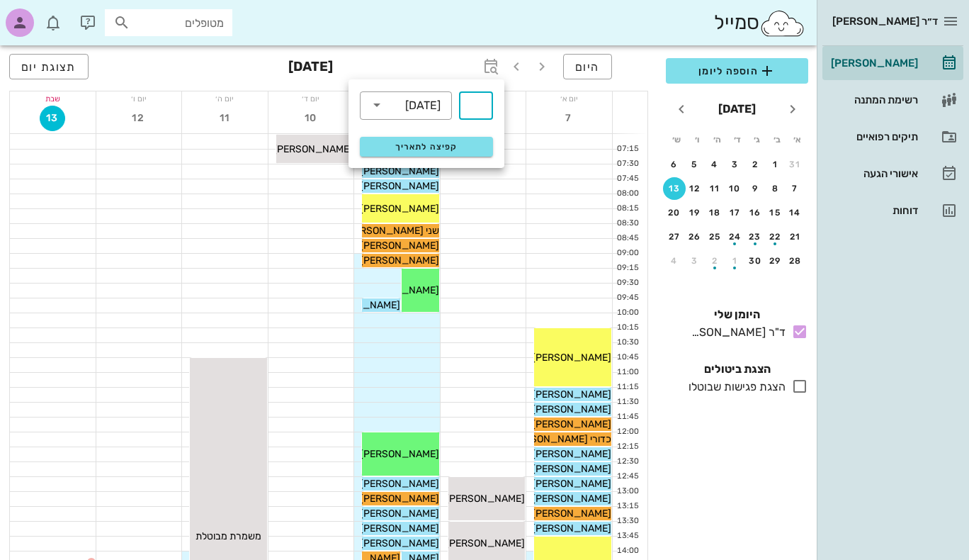
click at [470, 102] on input "text" at bounding box center [476, 105] width 17 height 23
click at [438, 143] on span "קפיצה לתאריך" at bounding box center [425, 147] width 115 height 10
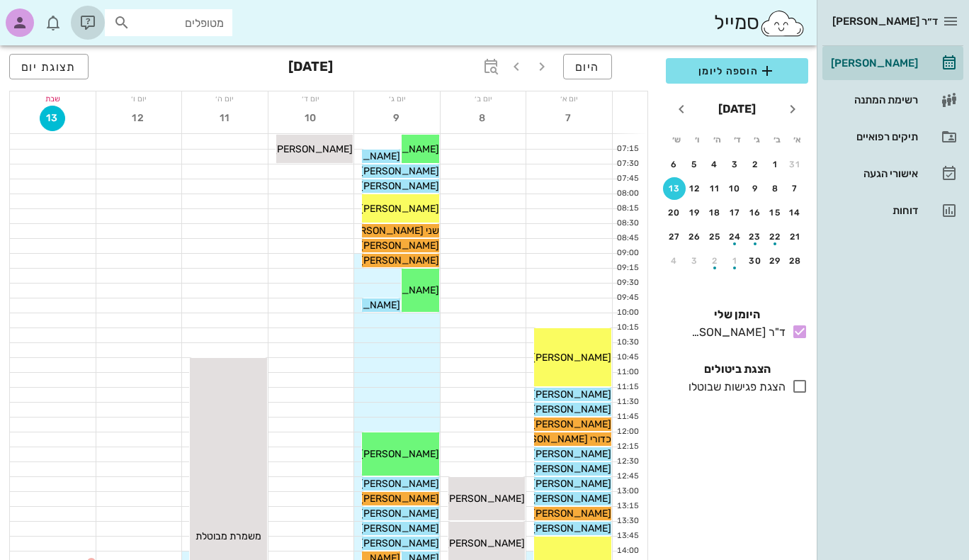
click at [91, 23] on icon "button" at bounding box center [87, 22] width 17 height 17
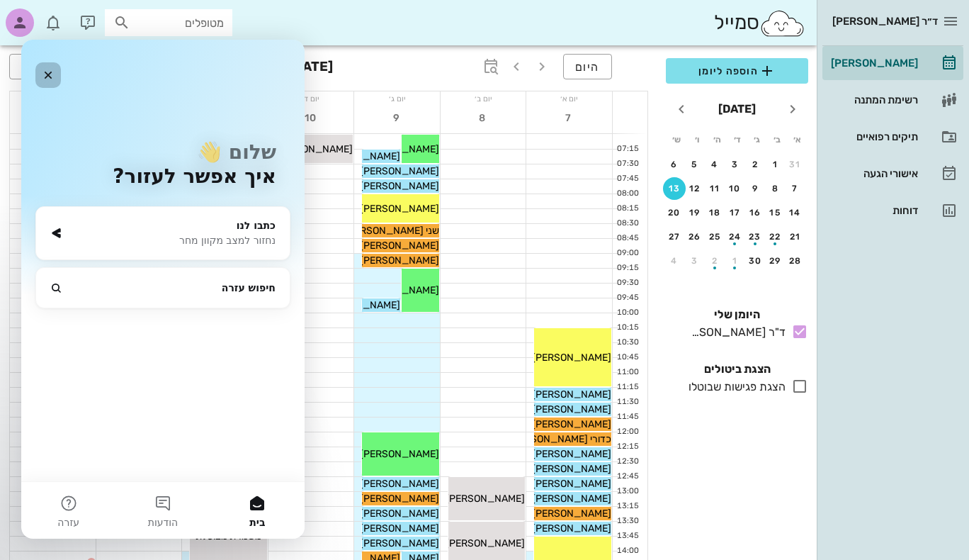
click at [52, 75] on icon "סגור" at bounding box center [48, 74] width 11 height 11
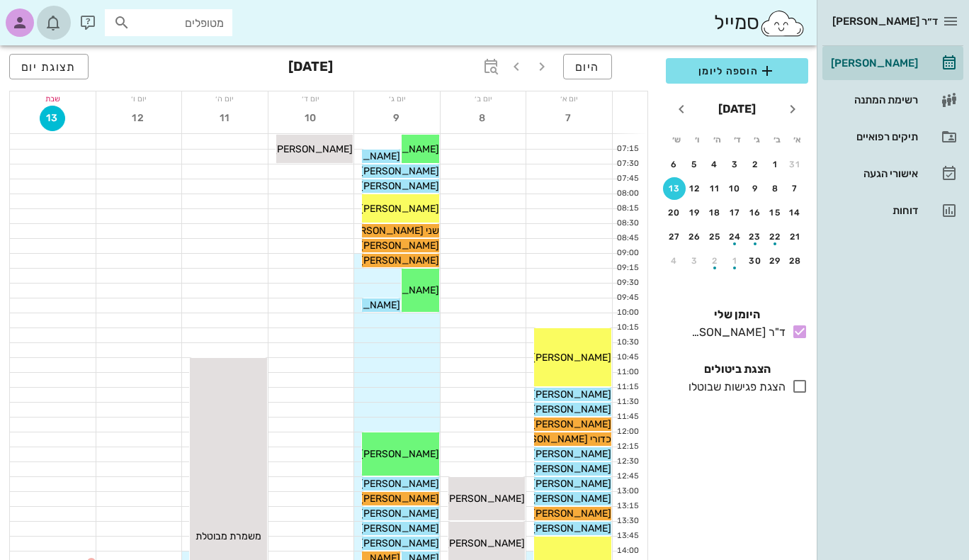
click at [52, 24] on icon "button" at bounding box center [53, 22] width 17 height 17
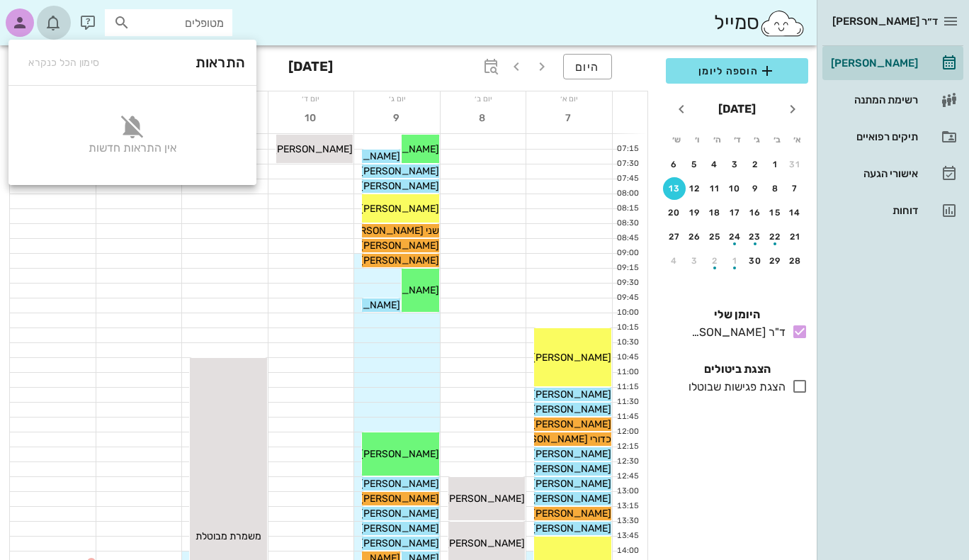
click at [52, 24] on icon "button" at bounding box center [53, 22] width 17 height 17
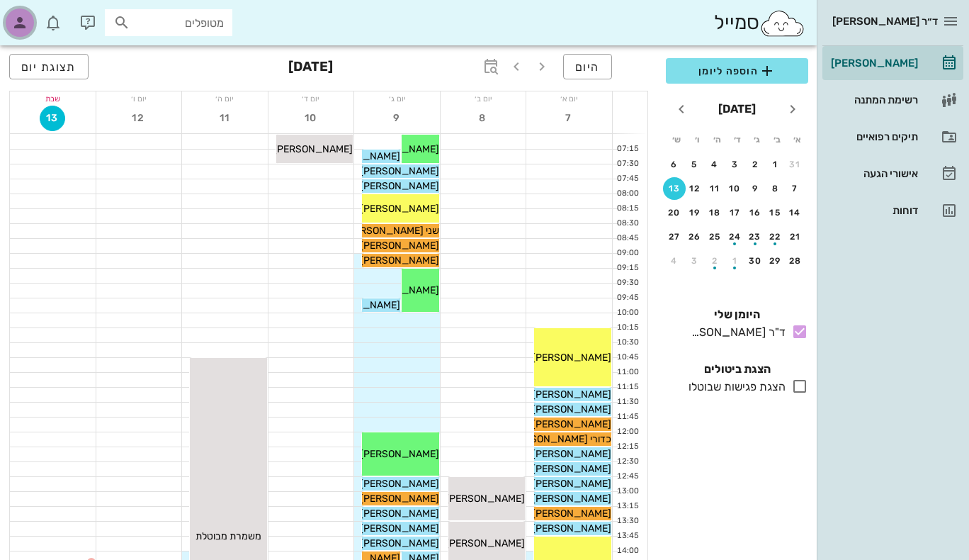
click at [23, 23] on icon "button" at bounding box center [19, 22] width 17 height 17
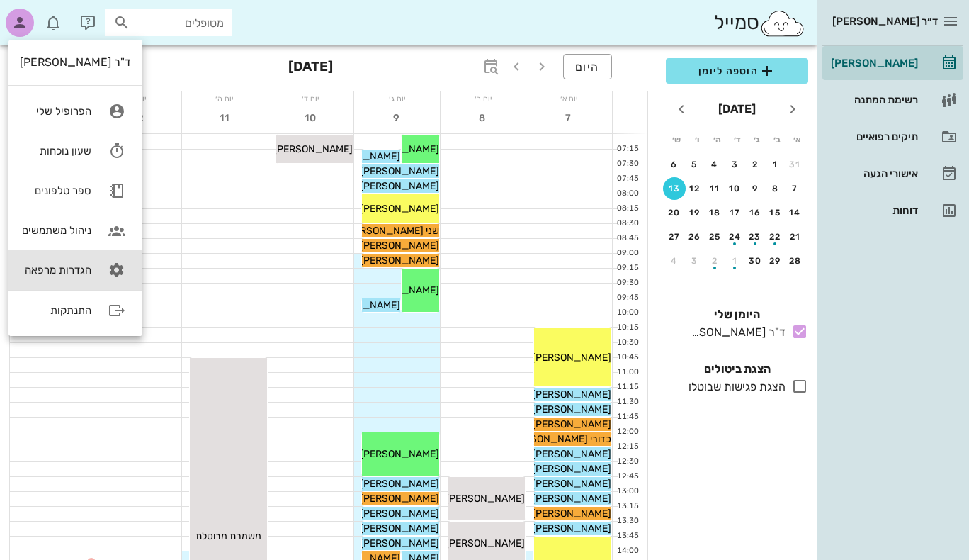
click at [92, 272] on link "הגדרות מרפאה" at bounding box center [76, 270] width 134 height 40
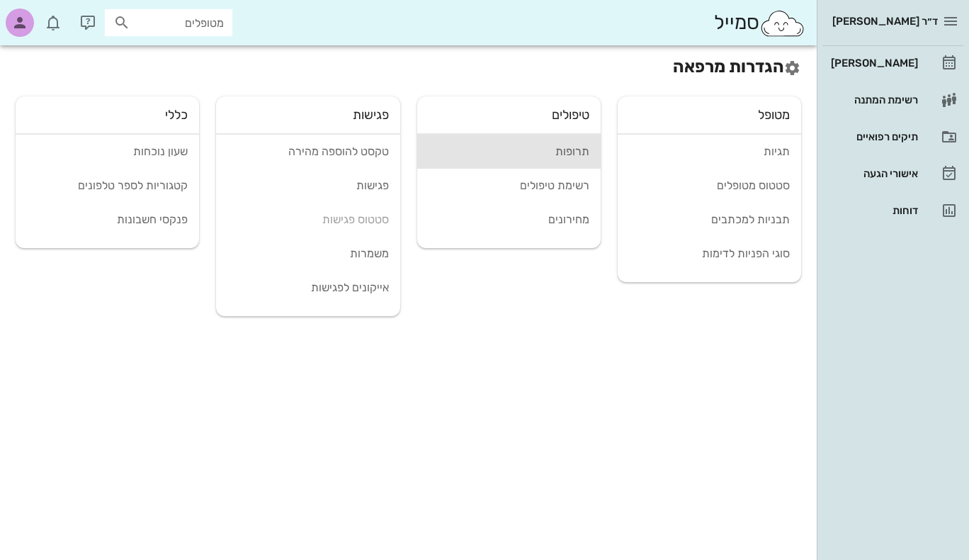
click at [565, 152] on div "תרופות" at bounding box center [509, 151] width 161 height 13
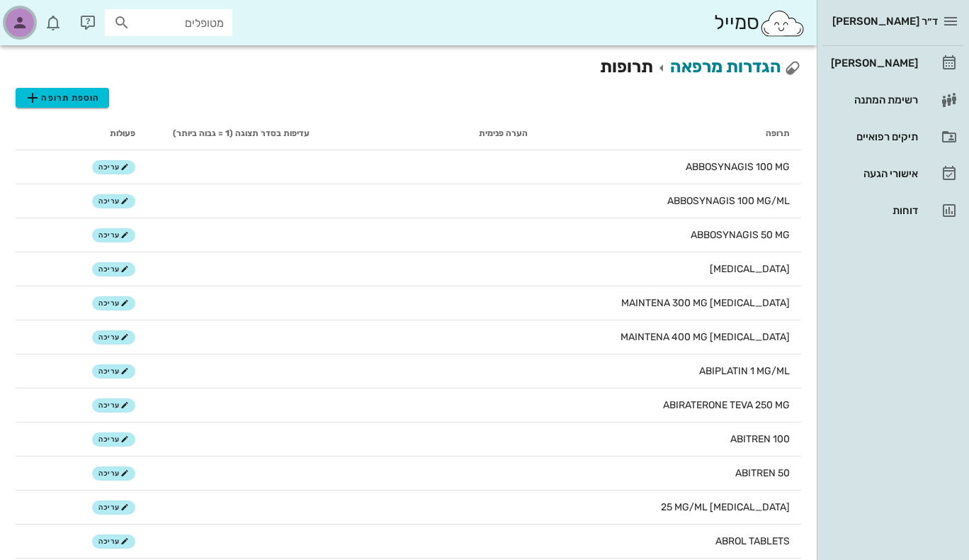
click at [23, 21] on icon "button" at bounding box center [19, 22] width 17 height 17
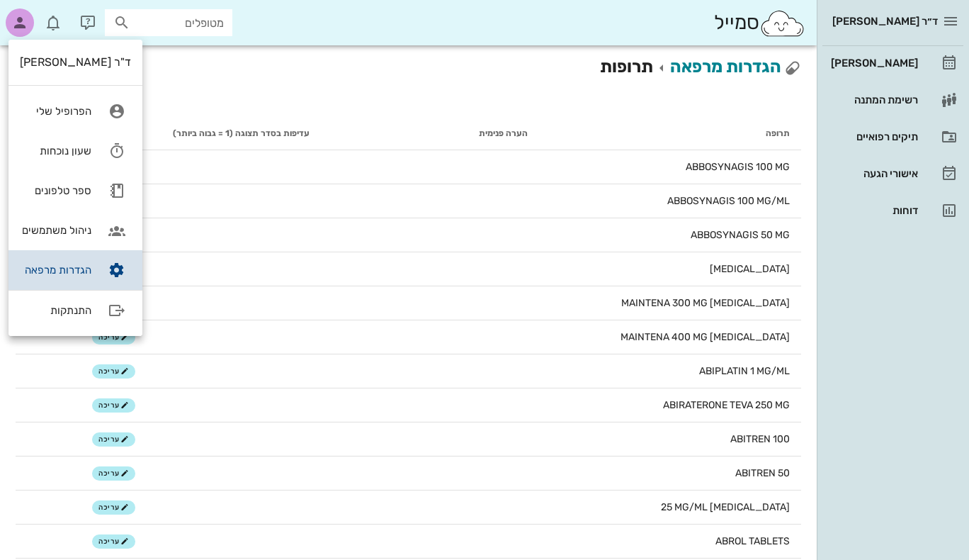
click at [64, 268] on div "הגדרות מרפאה" at bounding box center [56, 270] width 72 height 13
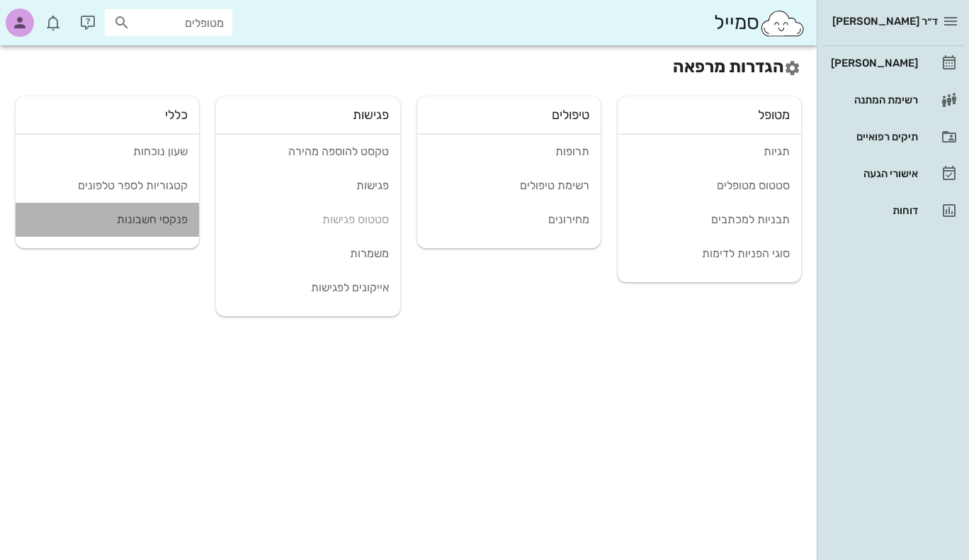
click at [163, 221] on div "פנקסי חשבונות" at bounding box center [107, 219] width 161 height 13
